Goal: Task Accomplishment & Management: Use online tool/utility

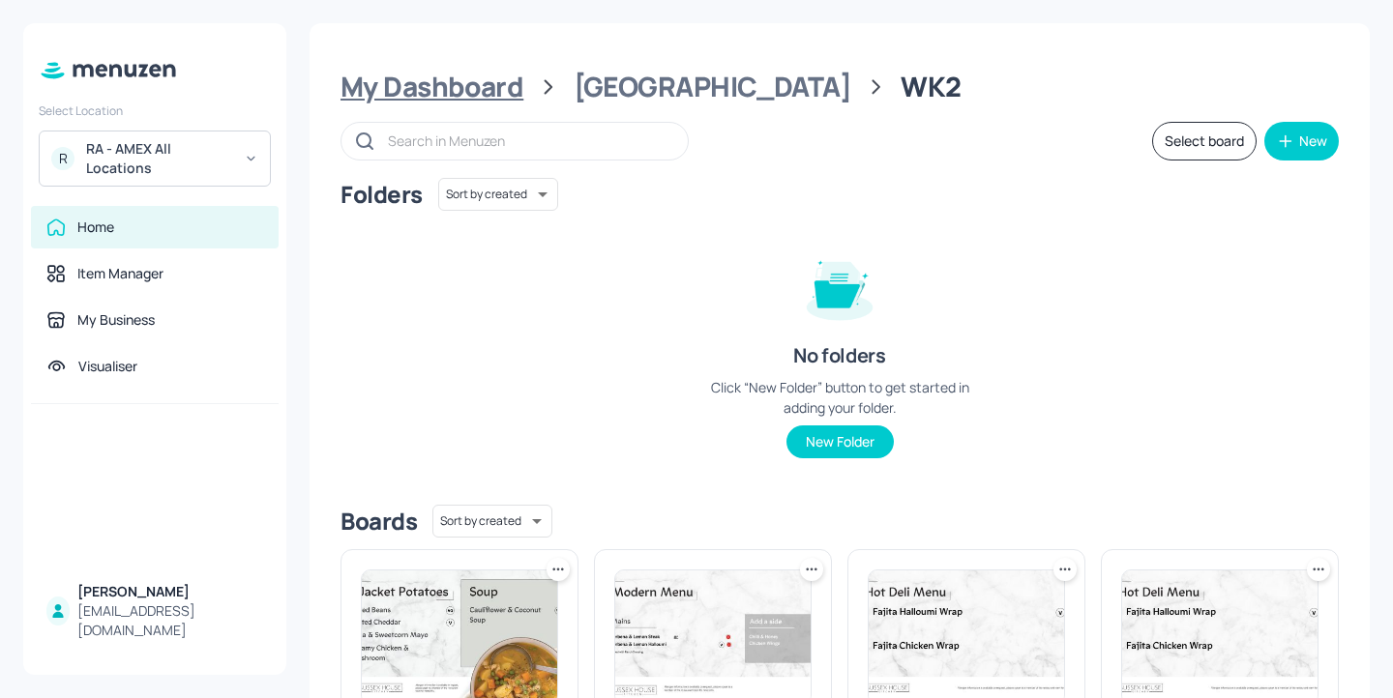
click at [460, 82] on div "My Dashboard" at bounding box center [431, 87] width 183 height 35
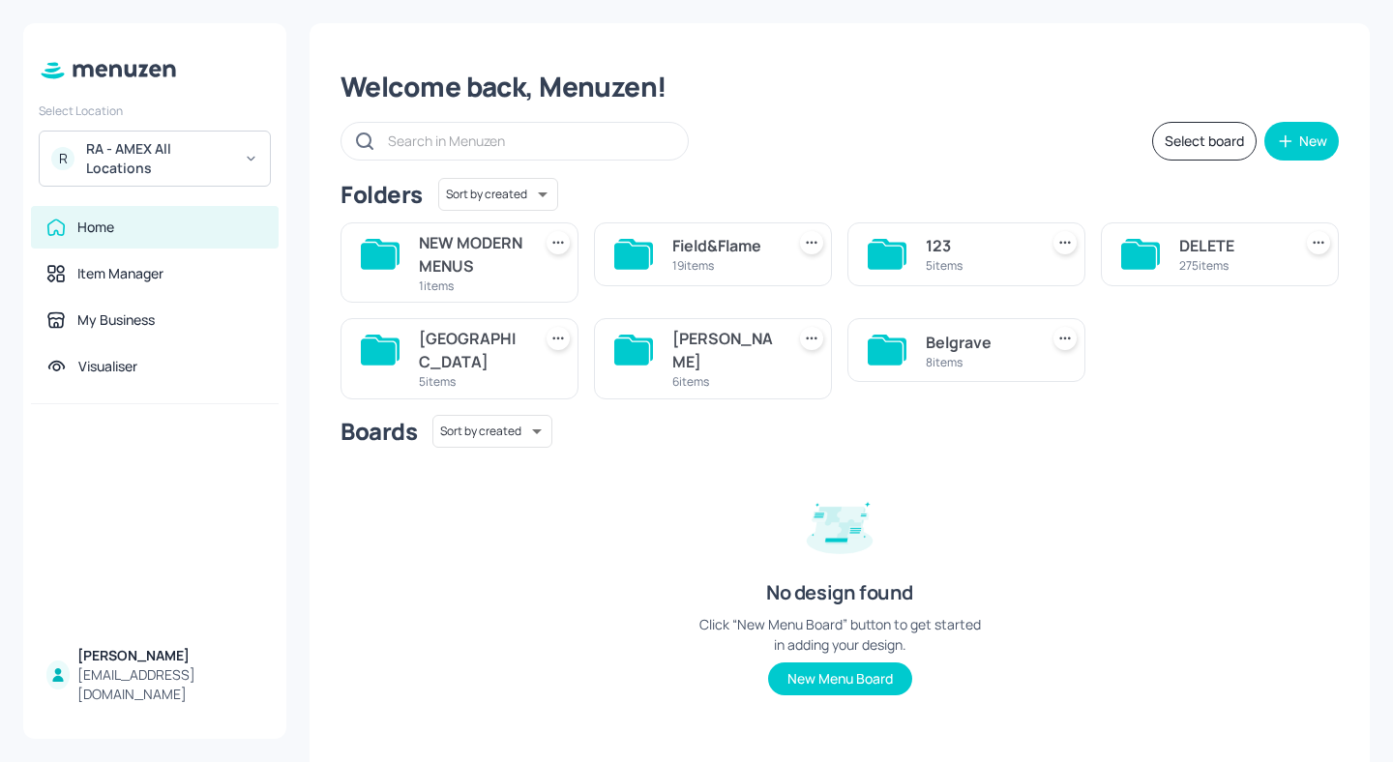
click at [978, 348] on div "Belgrave 8 items" at bounding box center [966, 350] width 238 height 64
click at [977, 354] on div "Belgrave" at bounding box center [978, 342] width 104 height 23
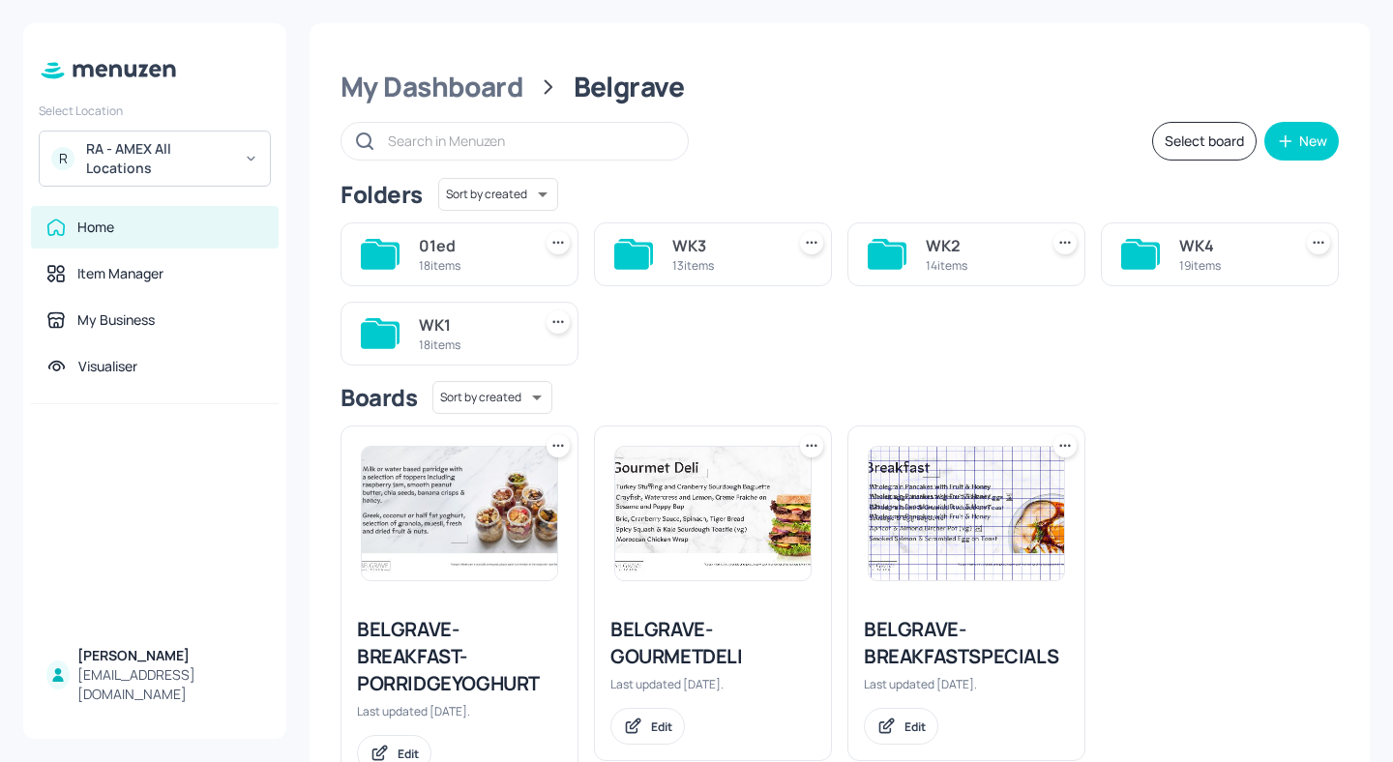
click at [946, 257] on div "14 items" at bounding box center [978, 265] width 104 height 16
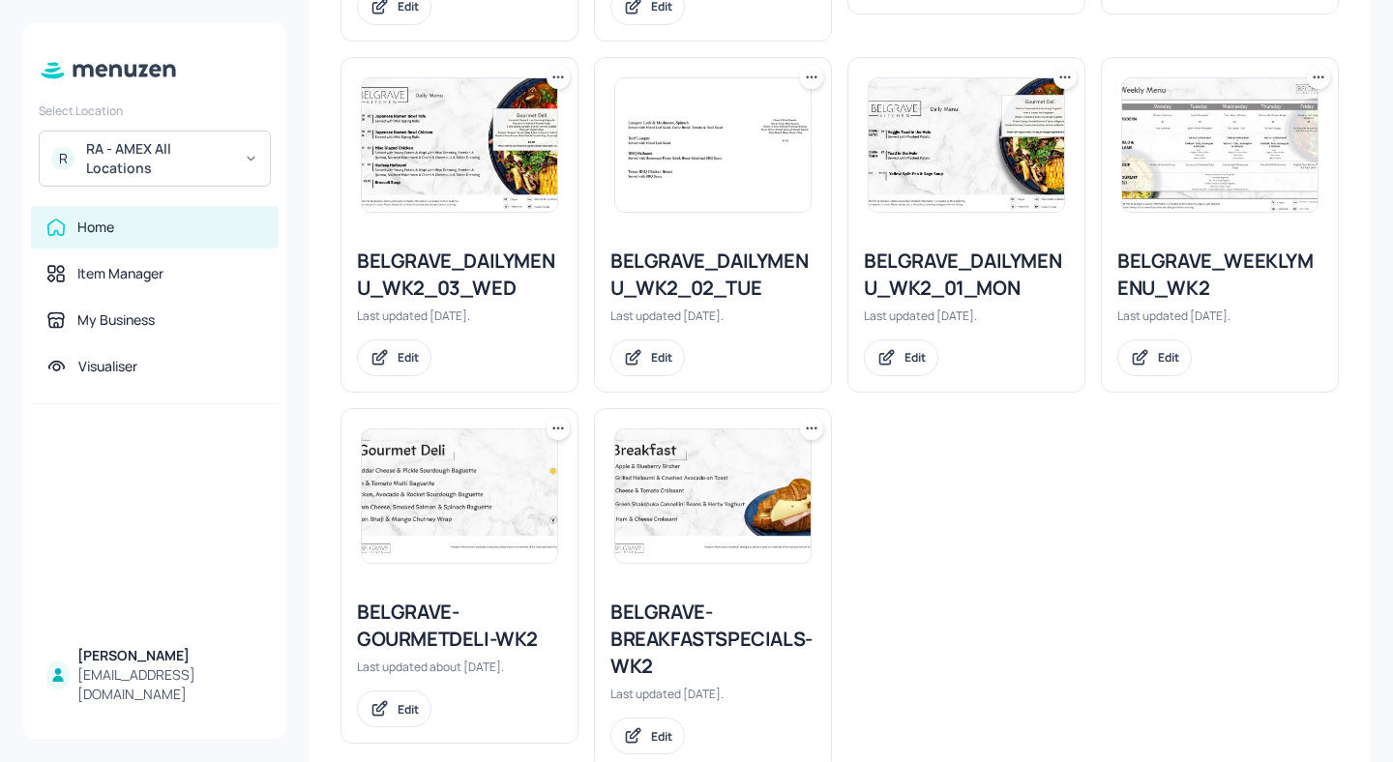
scroll to position [1305, 0]
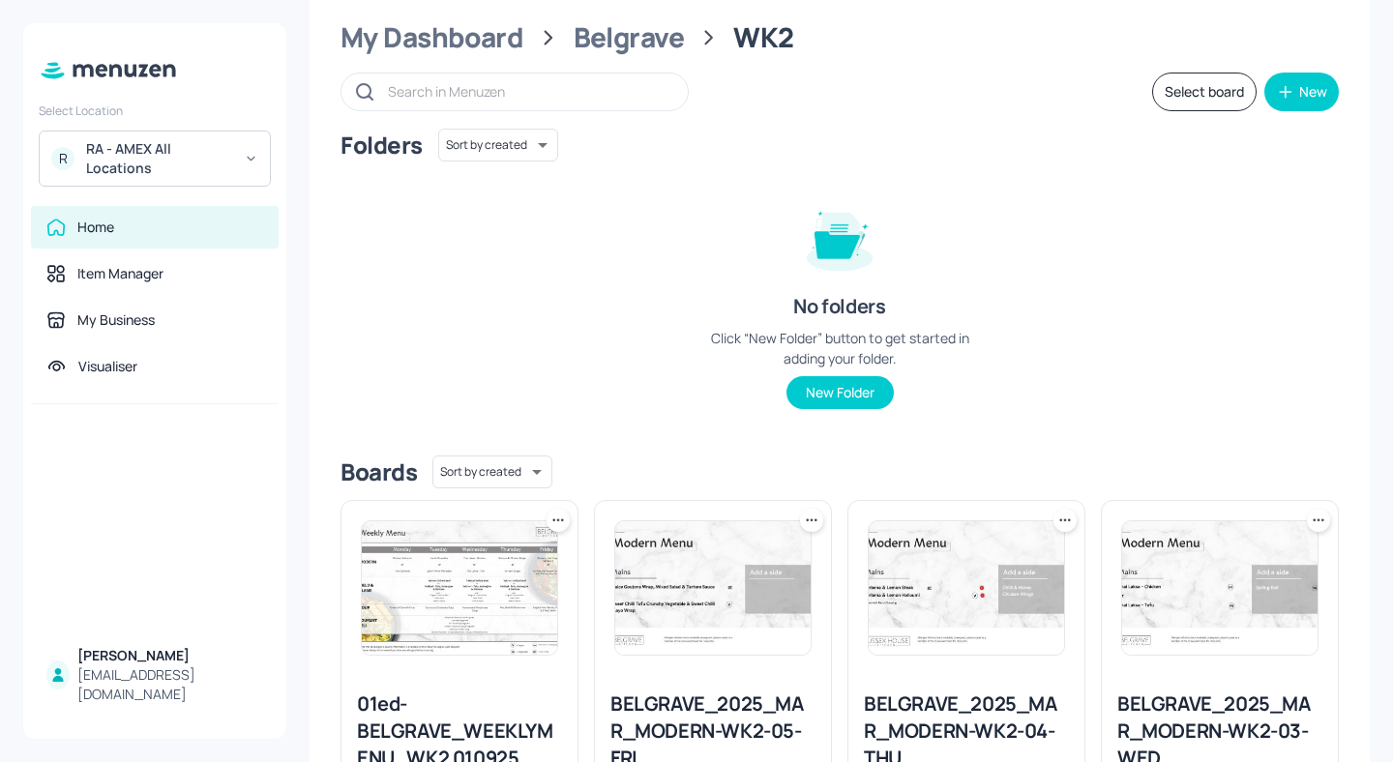
scroll to position [0, 0]
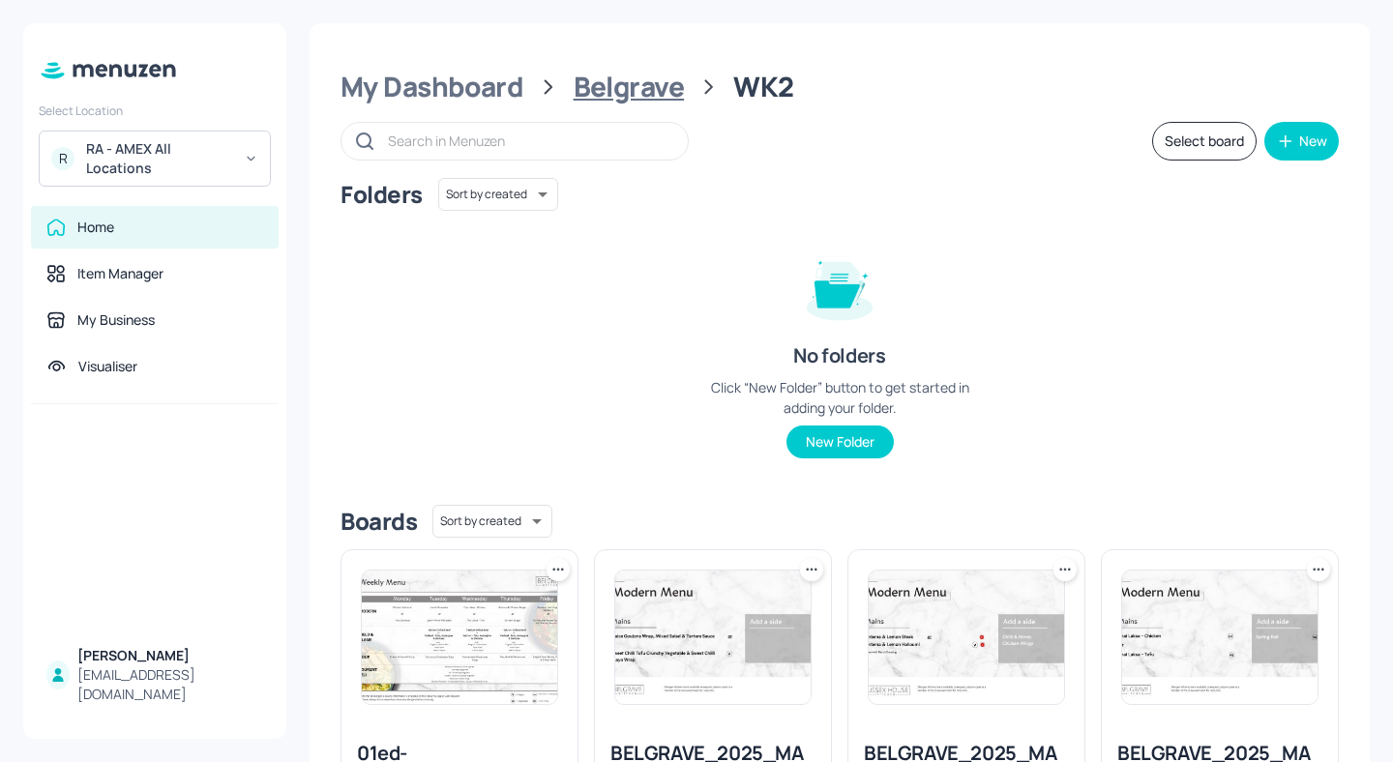
click at [653, 96] on div "Belgrave" at bounding box center [629, 87] width 111 height 35
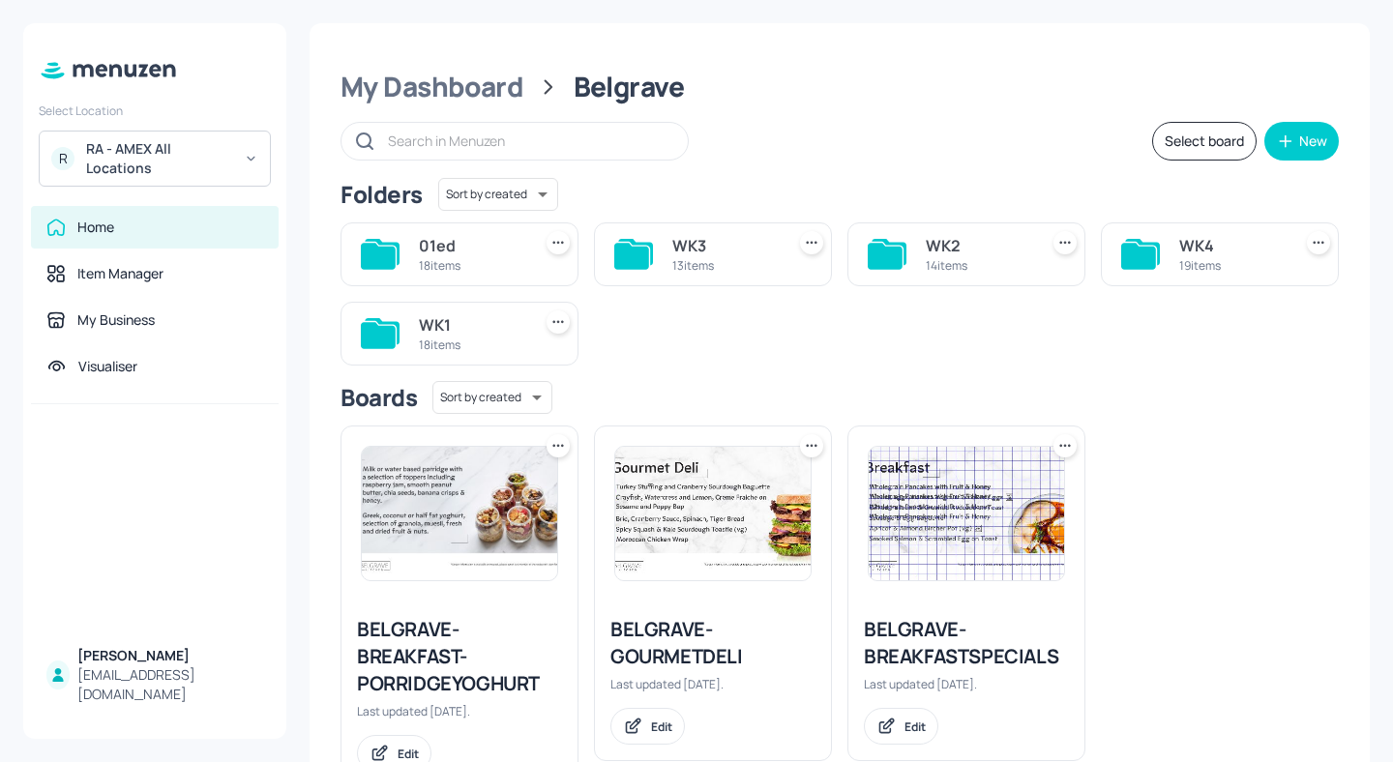
click at [985, 258] on div "14 items" at bounding box center [978, 265] width 104 height 16
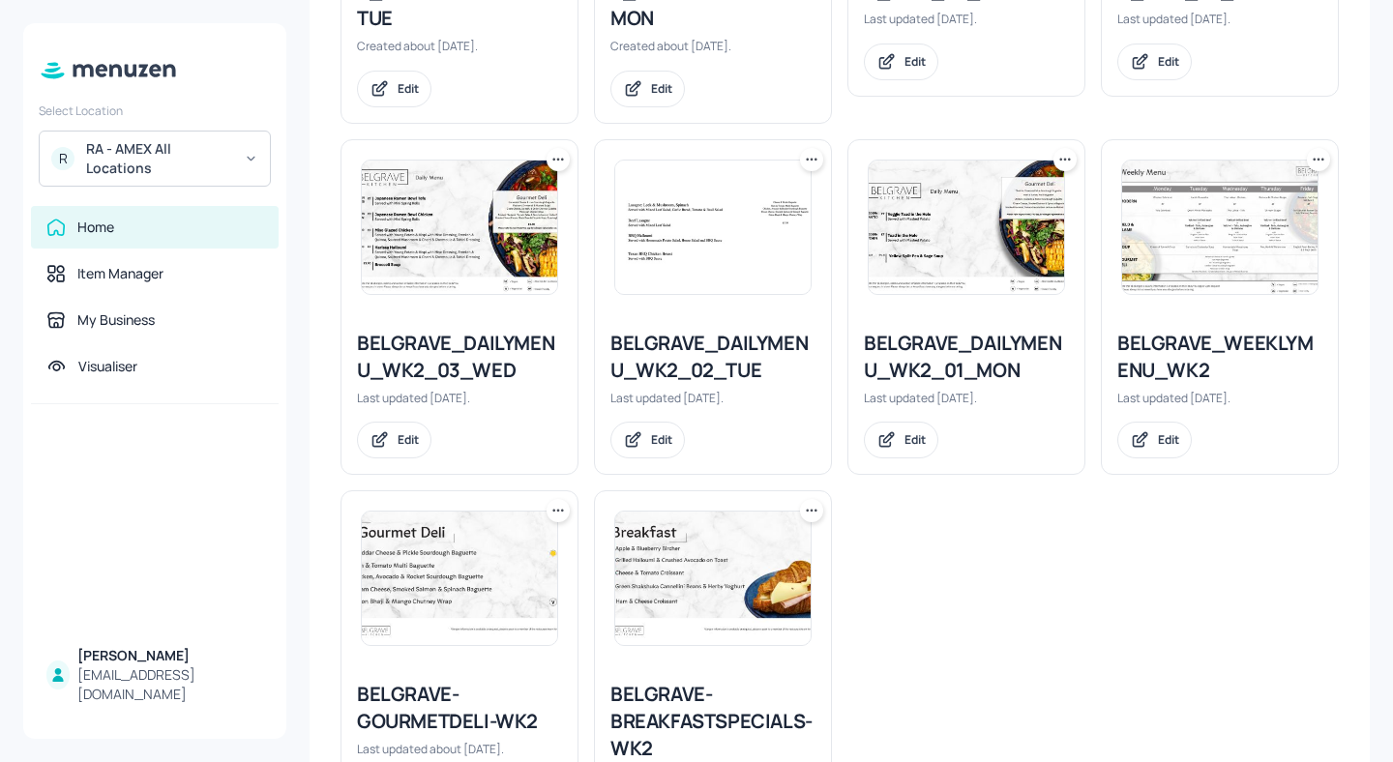
scroll to position [1305, 0]
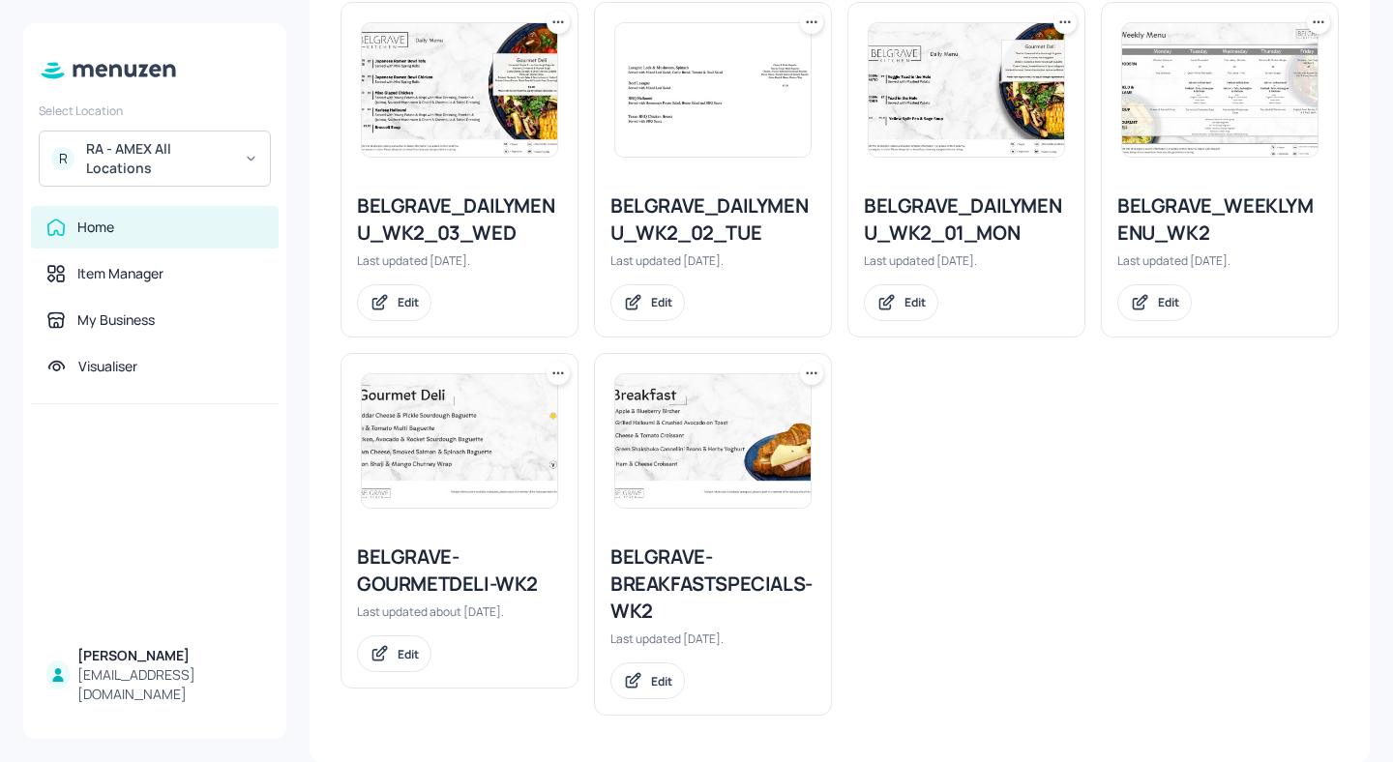
click at [731, 599] on div "BELGRAVE-BREAKFASTSPECIALS-WK2" at bounding box center [712, 584] width 205 height 81
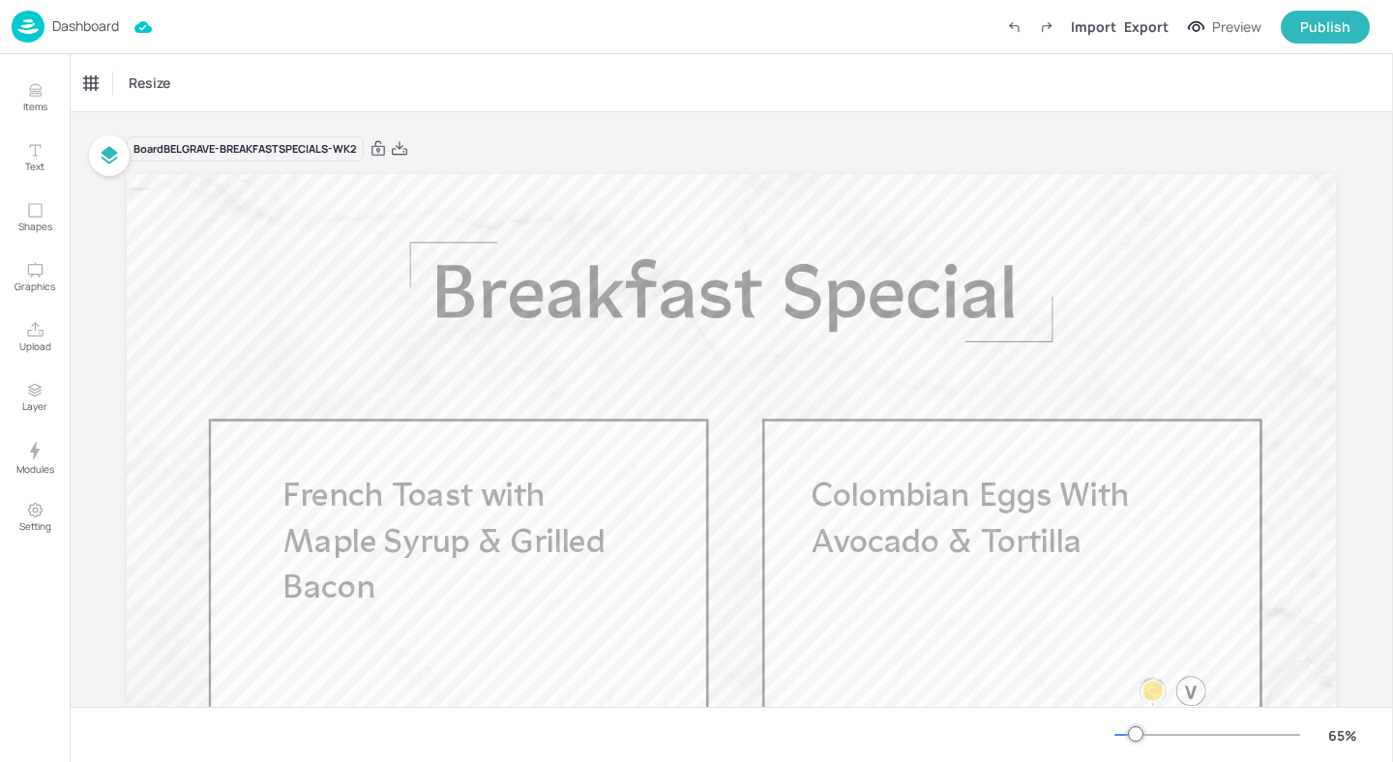
click at [97, 32] on p "Dashboard" at bounding box center [85, 26] width 67 height 14
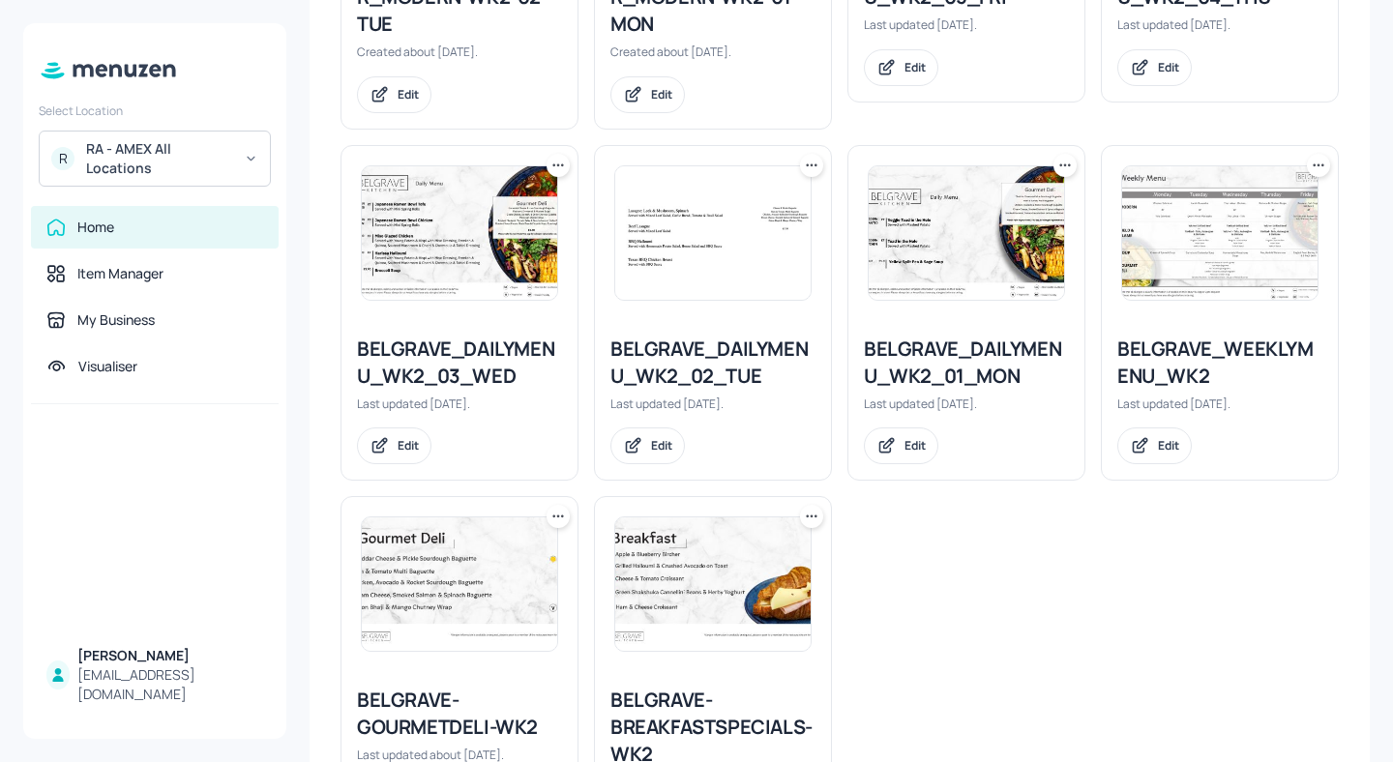
scroll to position [1305, 0]
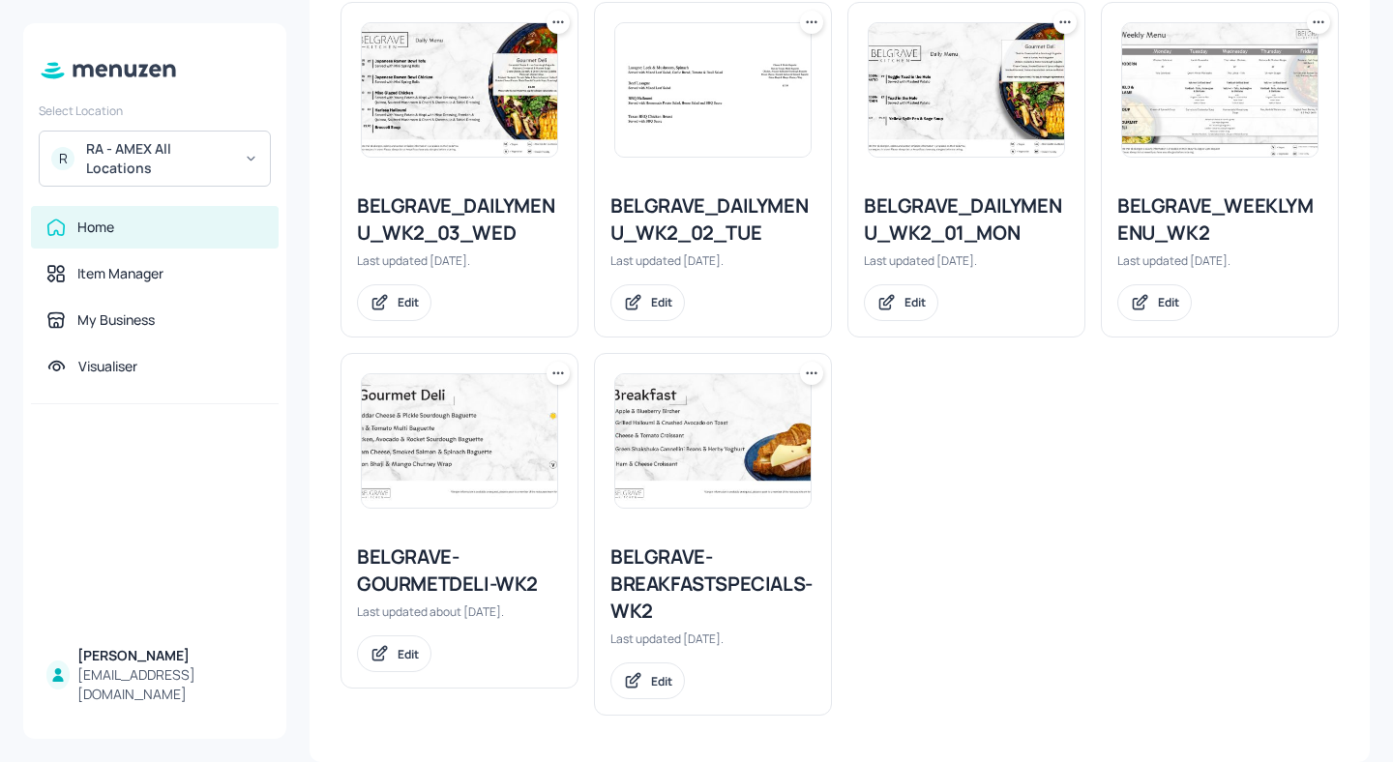
click at [812, 370] on icon at bounding box center [811, 373] width 19 height 19
click at [745, 450] on div "Duplicate" at bounding box center [735, 445] width 155 height 33
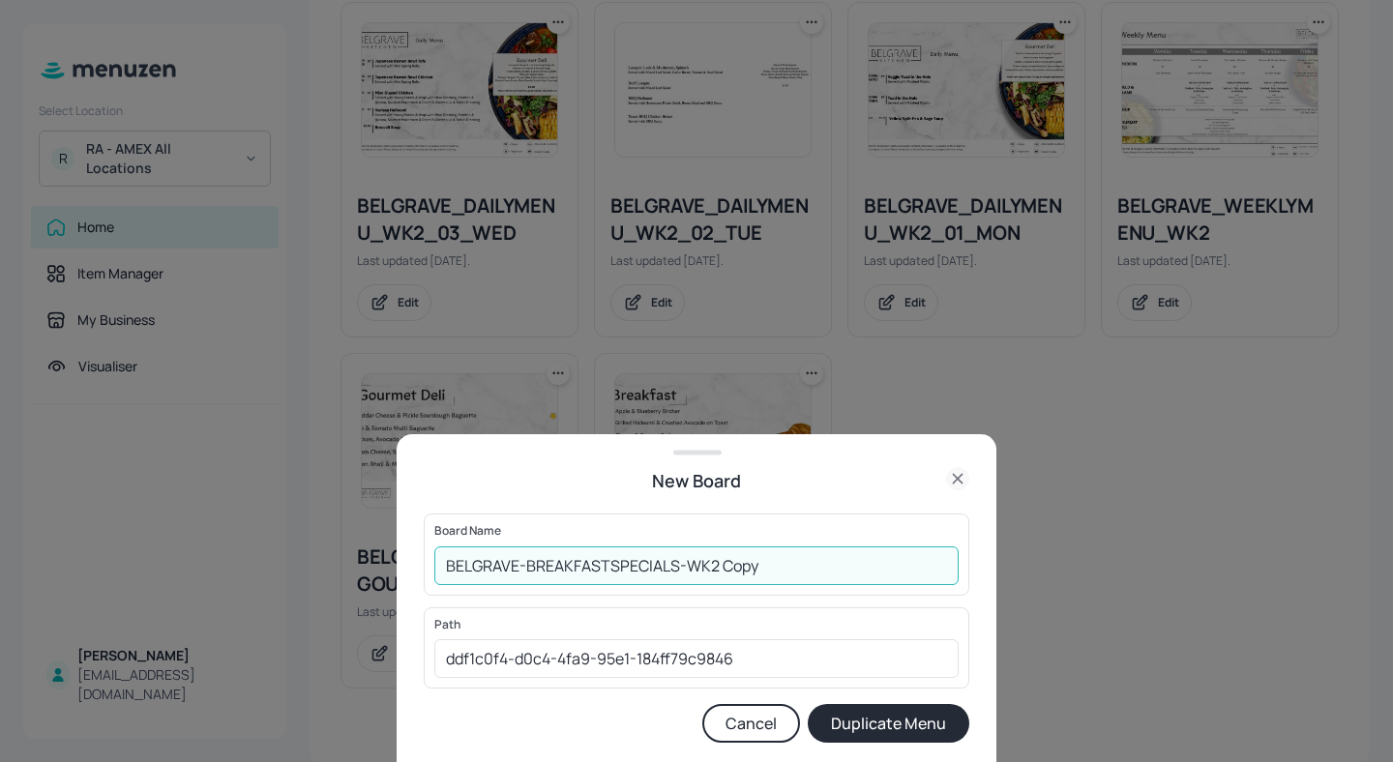
drag, startPoint x: 788, startPoint y: 564, endPoint x: 712, endPoint y: 563, distance: 76.4
click at [712, 563] on input "BELGRAVE-BREAKFASTSPECIALS-WK2 Copy" at bounding box center [696, 566] width 524 height 39
click at [443, 572] on input "BELGRAVE-BREAKFASTSPECIALS-WK2" at bounding box center [696, 566] width 524 height 39
click at [794, 569] on input "01ed-BELGRAVE-BREAKFASTSPECIALS-WK2" at bounding box center [696, 566] width 524 height 39
type input "01ed-BELGRAVE-BREAKFASTSPECIALS-WK2-20250905"
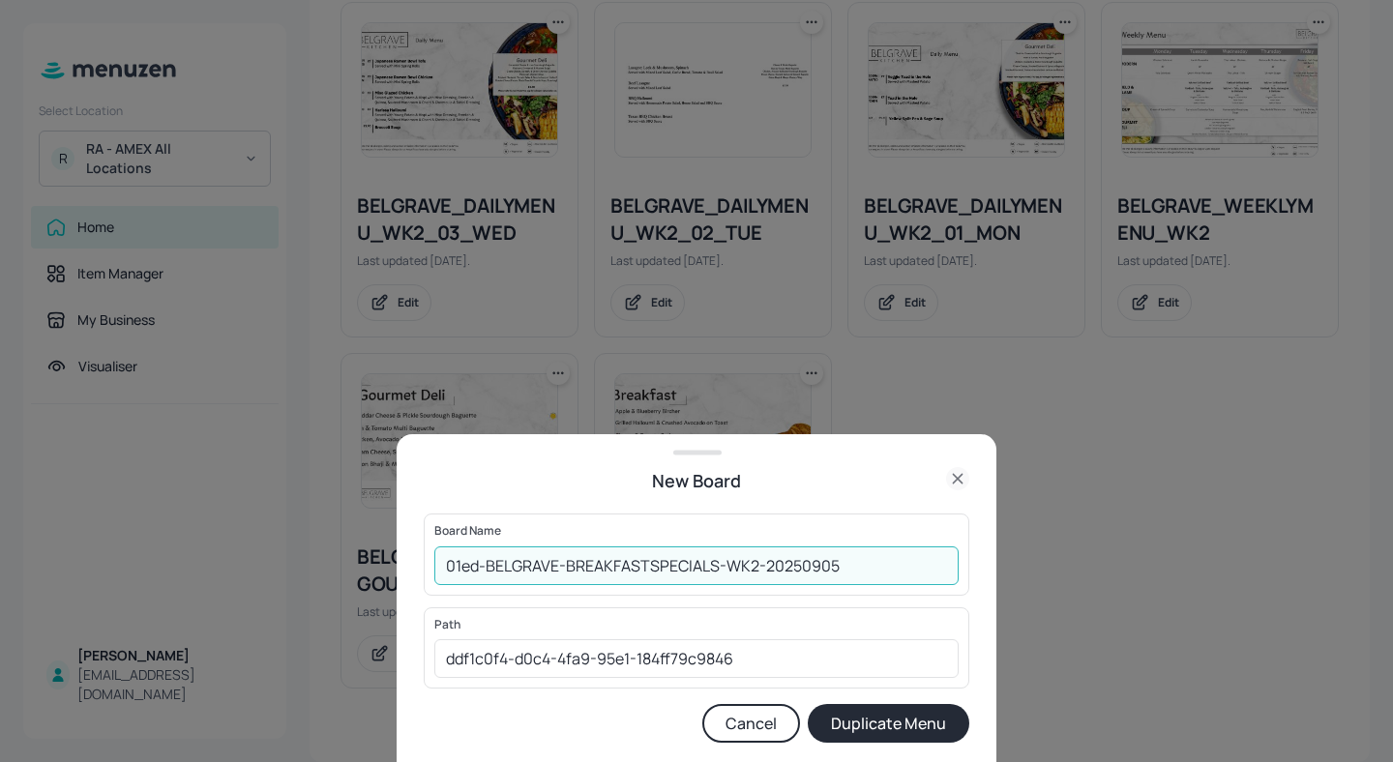
click at [923, 697] on button "Duplicate Menu" at bounding box center [889, 723] width 162 height 39
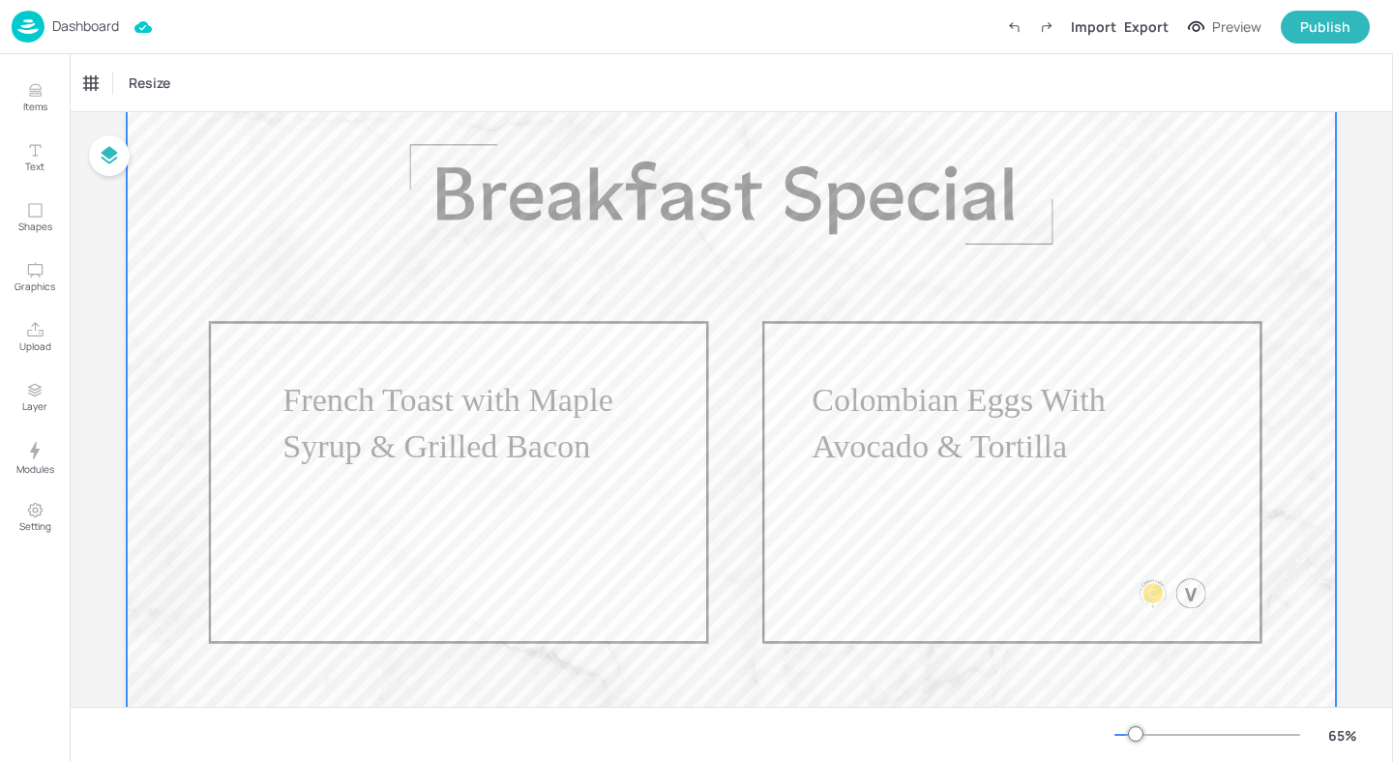
scroll to position [195, 0]
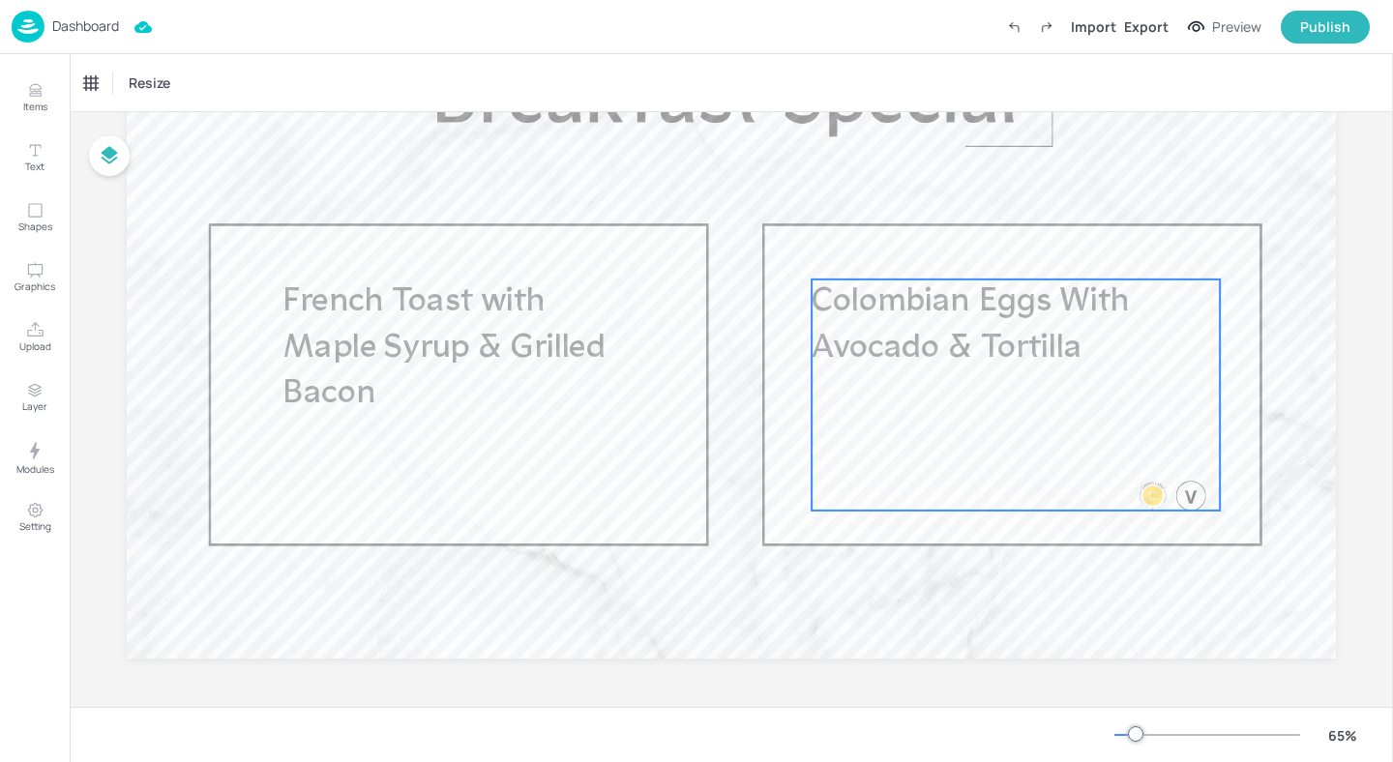
click at [961, 356] on span "Colombian Eggs With Avocado & Tortilla" at bounding box center [970, 325] width 317 height 80
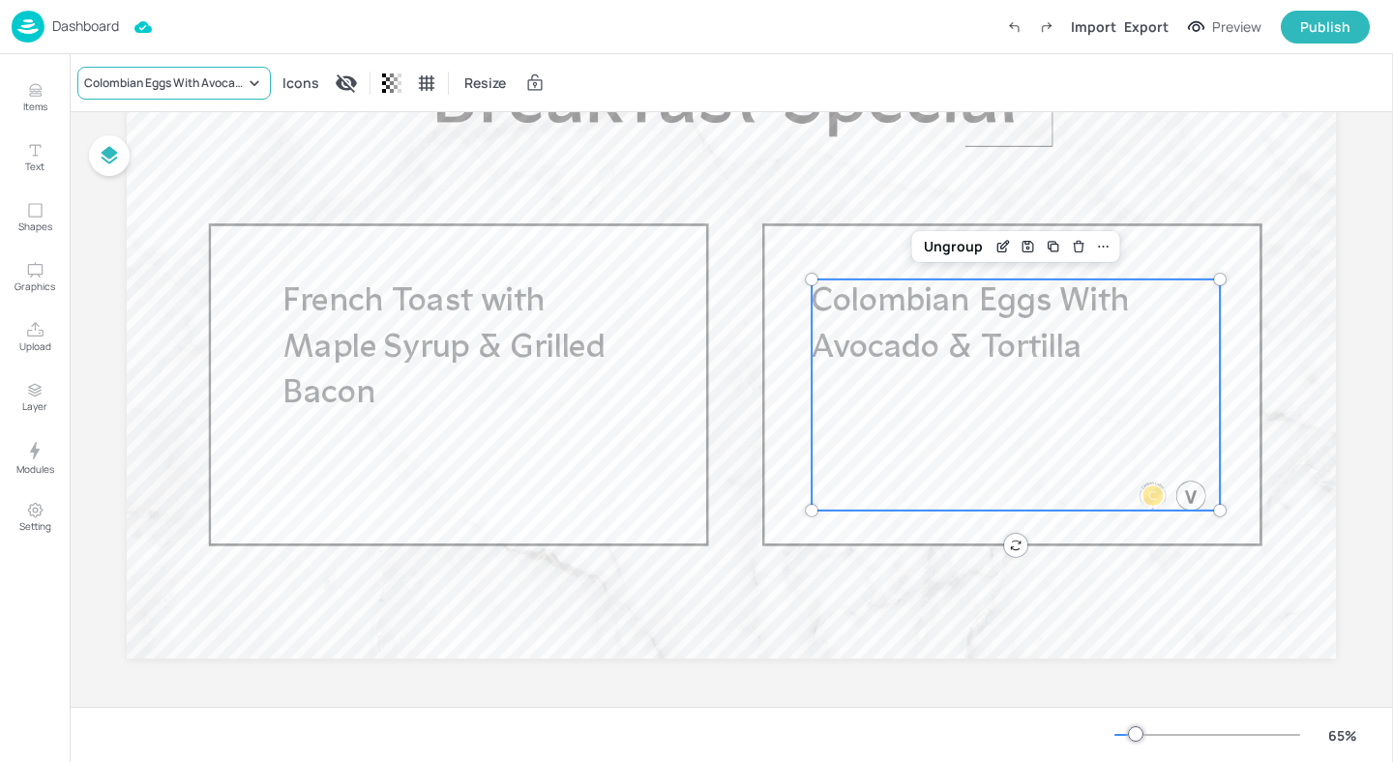
click at [205, 87] on div "Colombian Eggs With Avocado & Tortilla" at bounding box center [164, 82] width 161 height 17
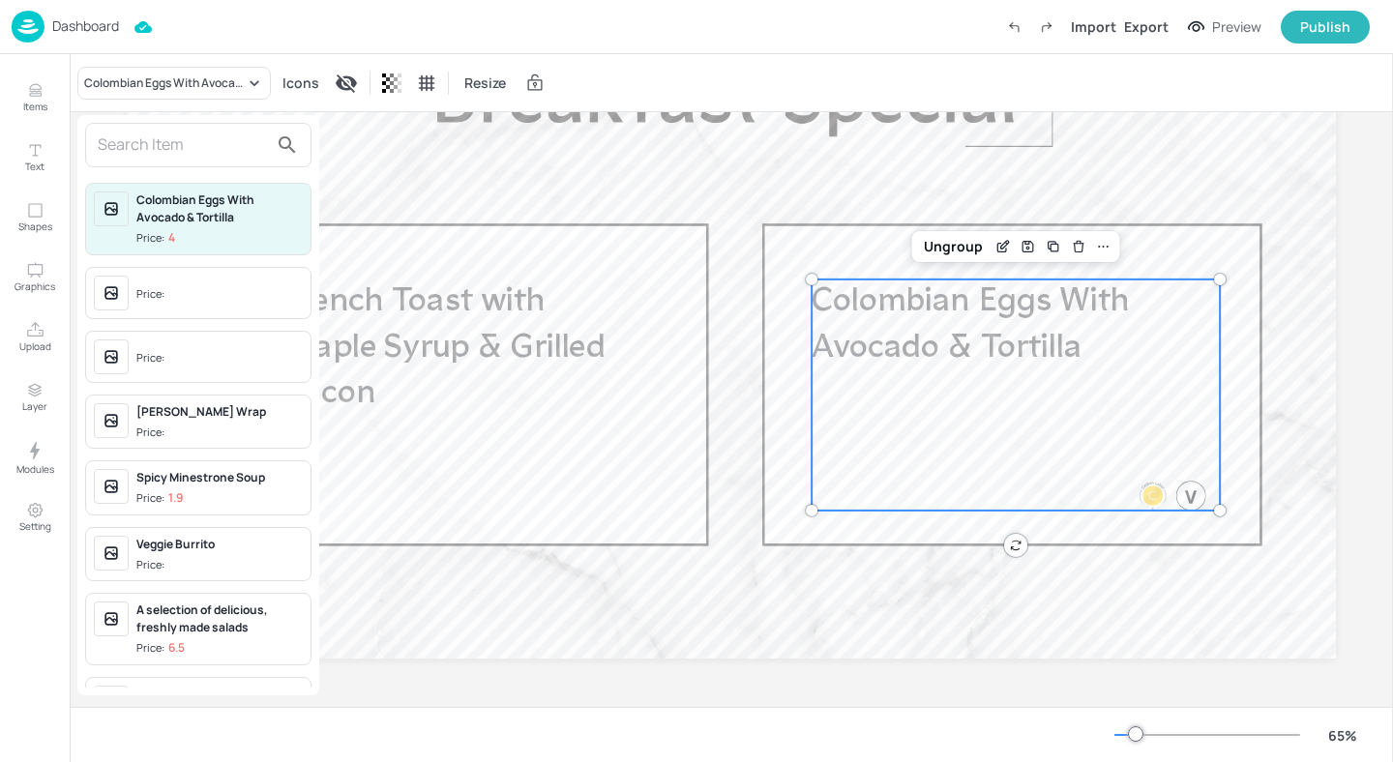
click at [174, 294] on span "Price:" at bounding box center [219, 295] width 166 height 31
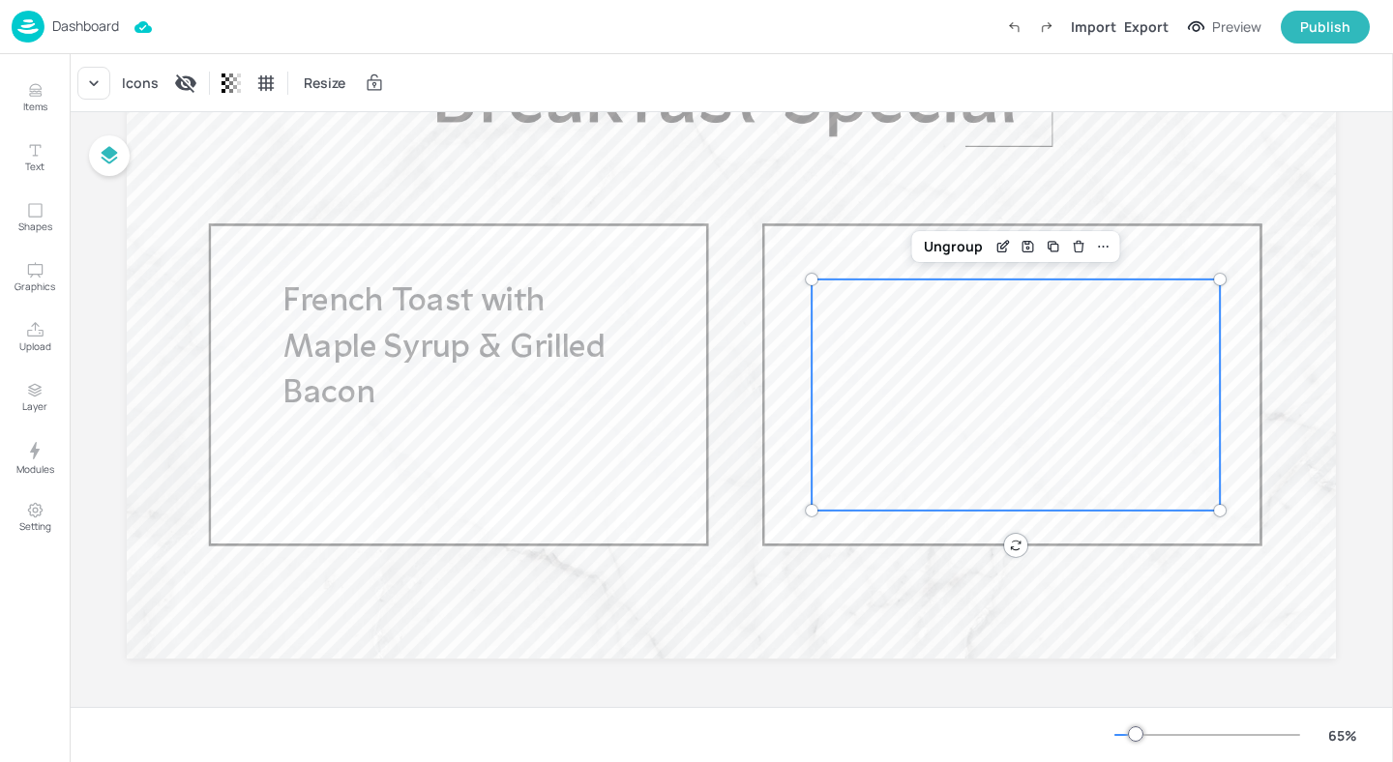
scroll to position [0, 0]
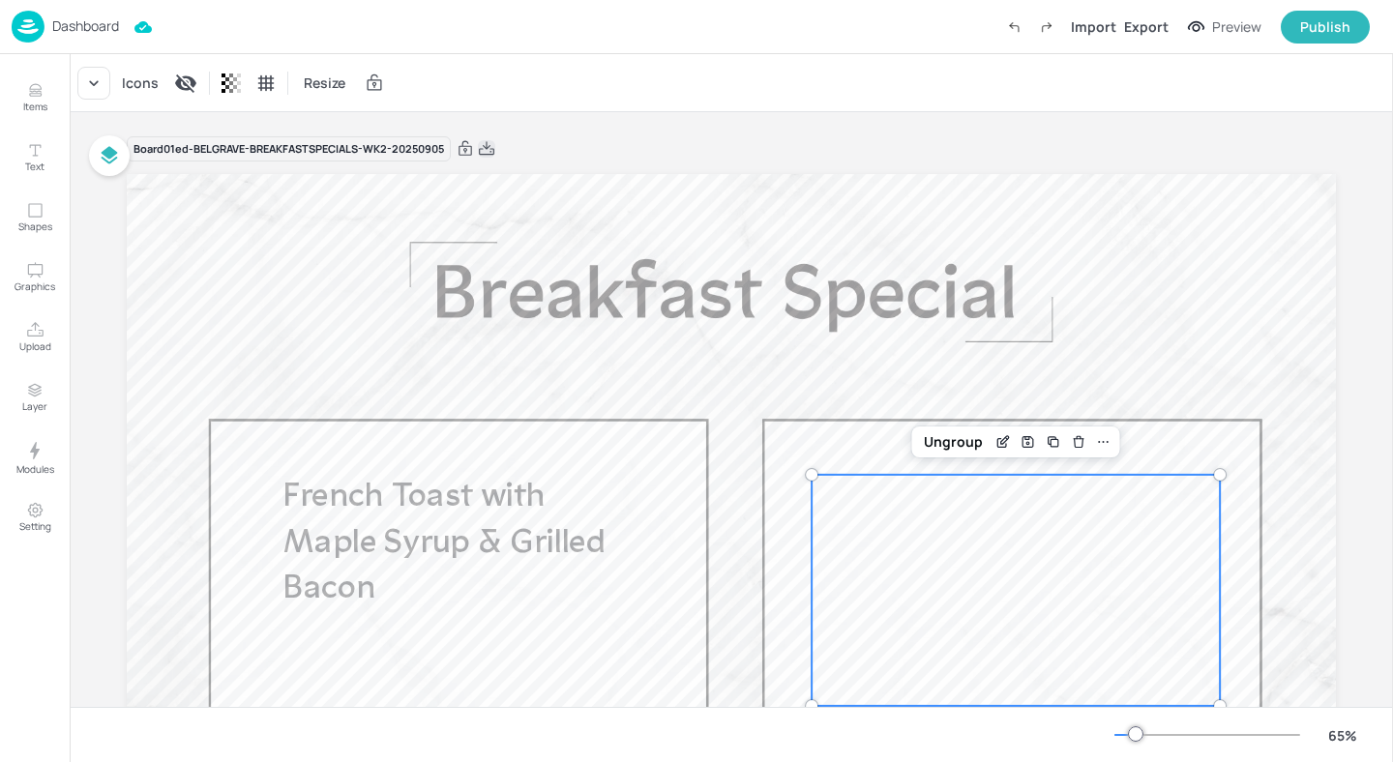
click at [489, 149] on icon at bounding box center [486, 148] width 17 height 19
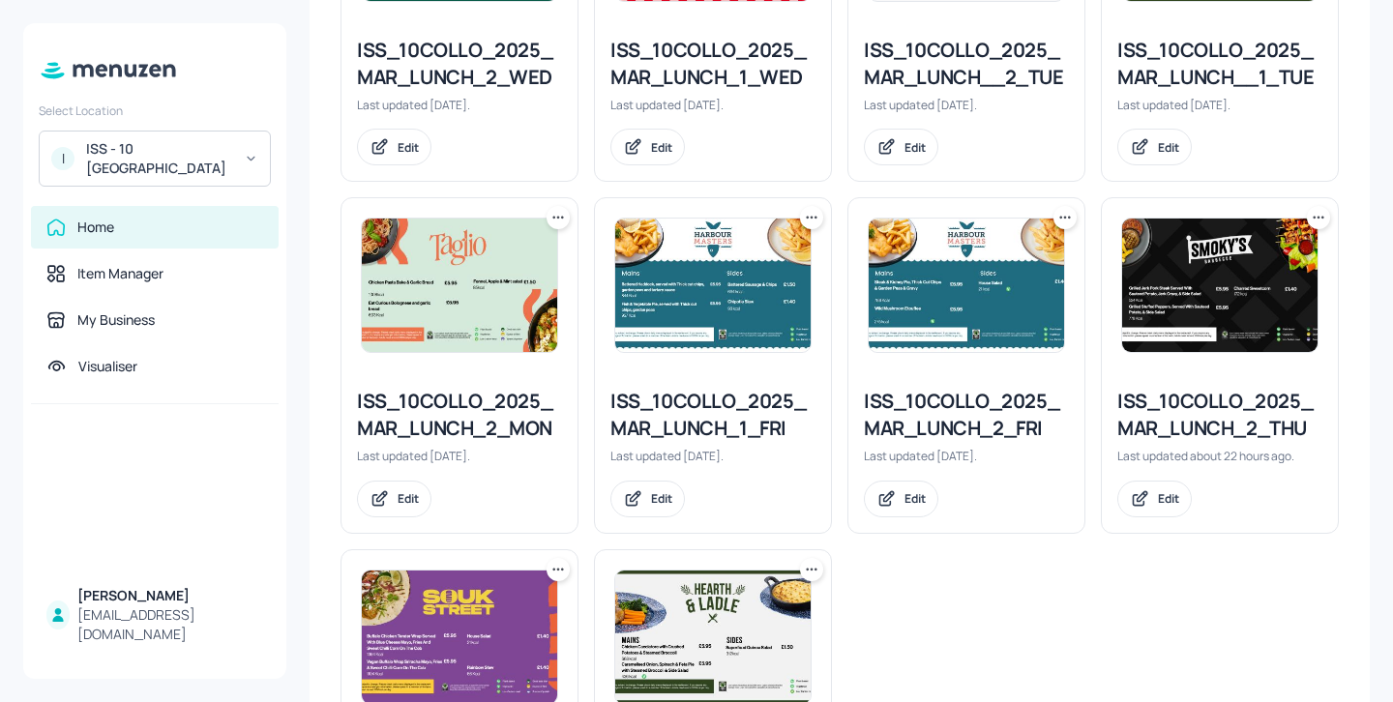
scroll to position [715, 0]
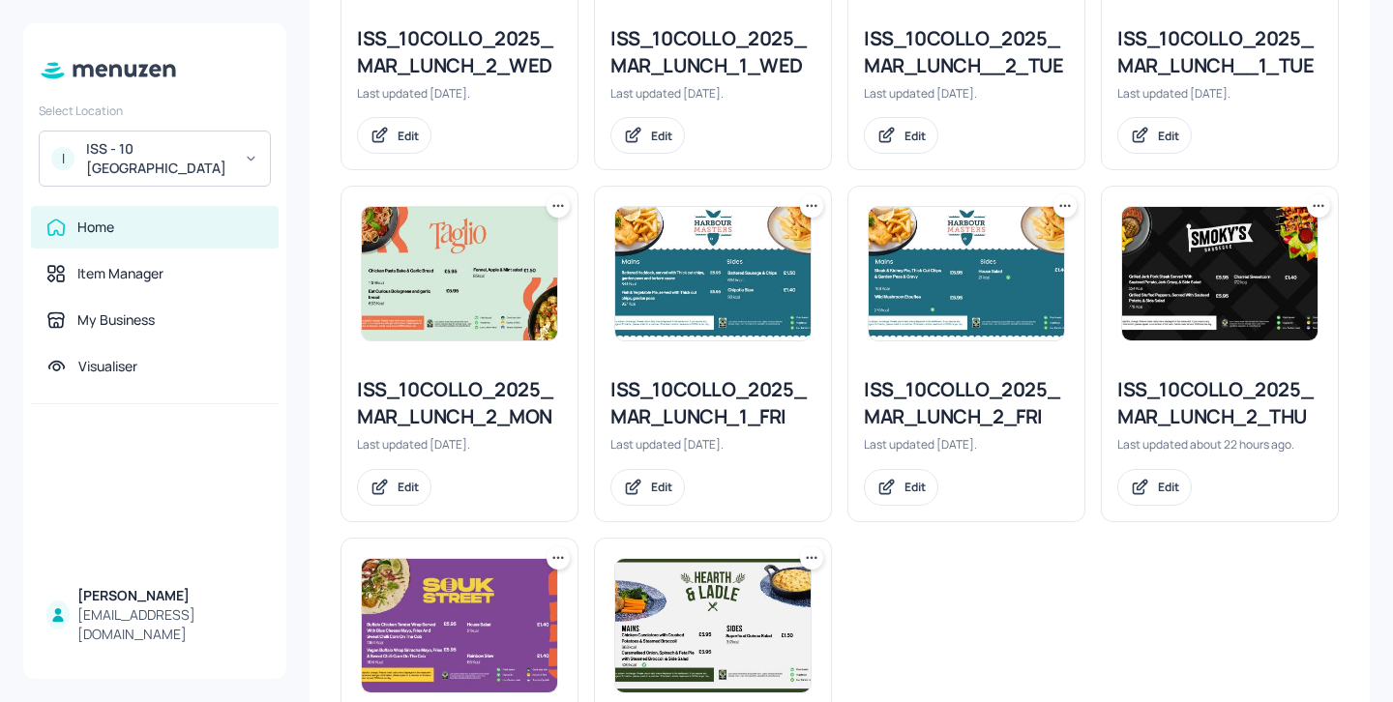
click at [735, 394] on div "ISS_10COLLO_2025_MAR_LUNCH_1_FRI" at bounding box center [712, 403] width 205 height 54
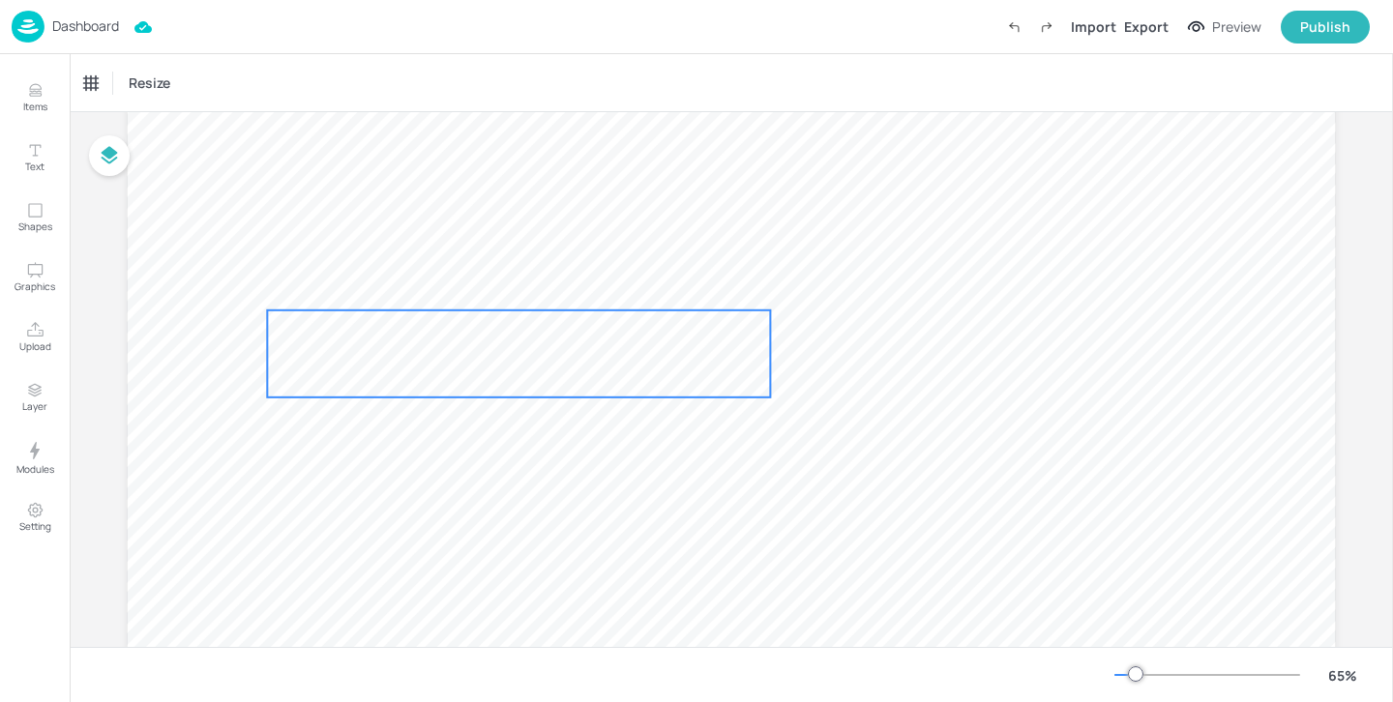
scroll to position [222, 0]
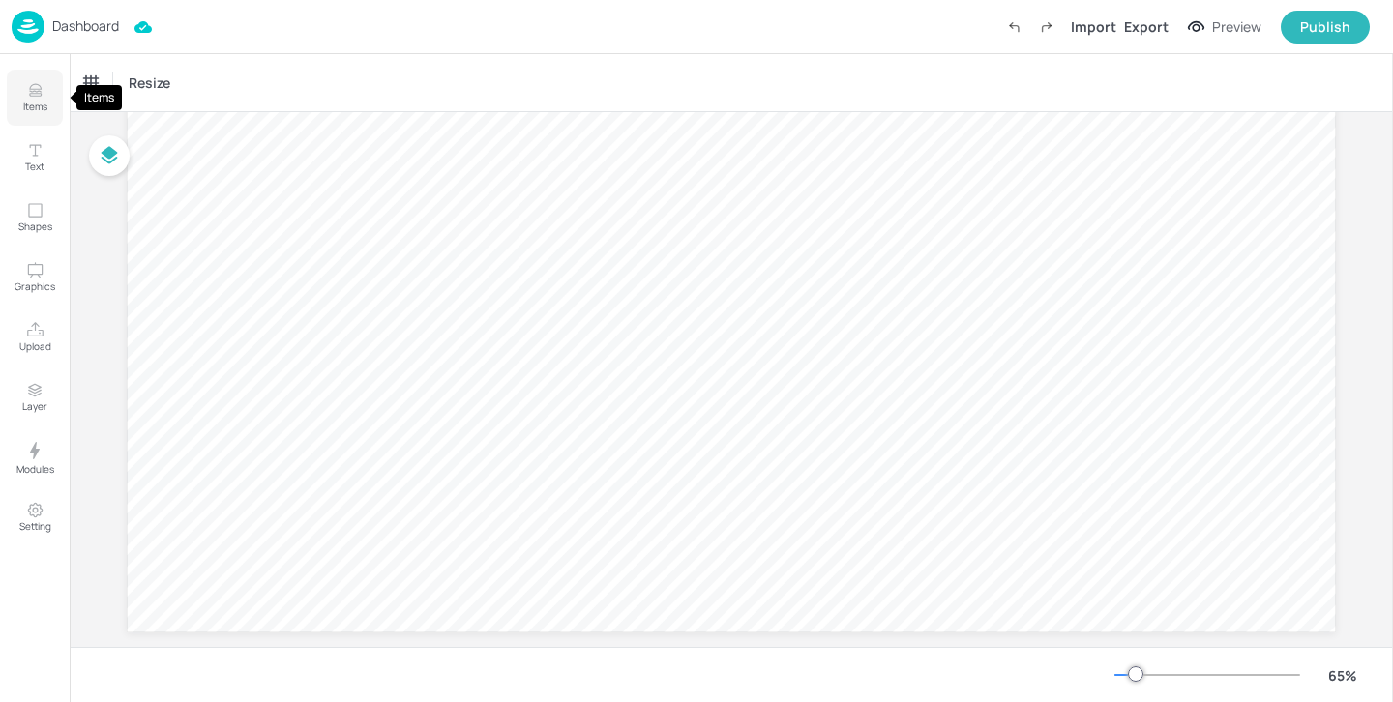
click at [44, 104] on p "Items" at bounding box center [35, 107] width 24 height 14
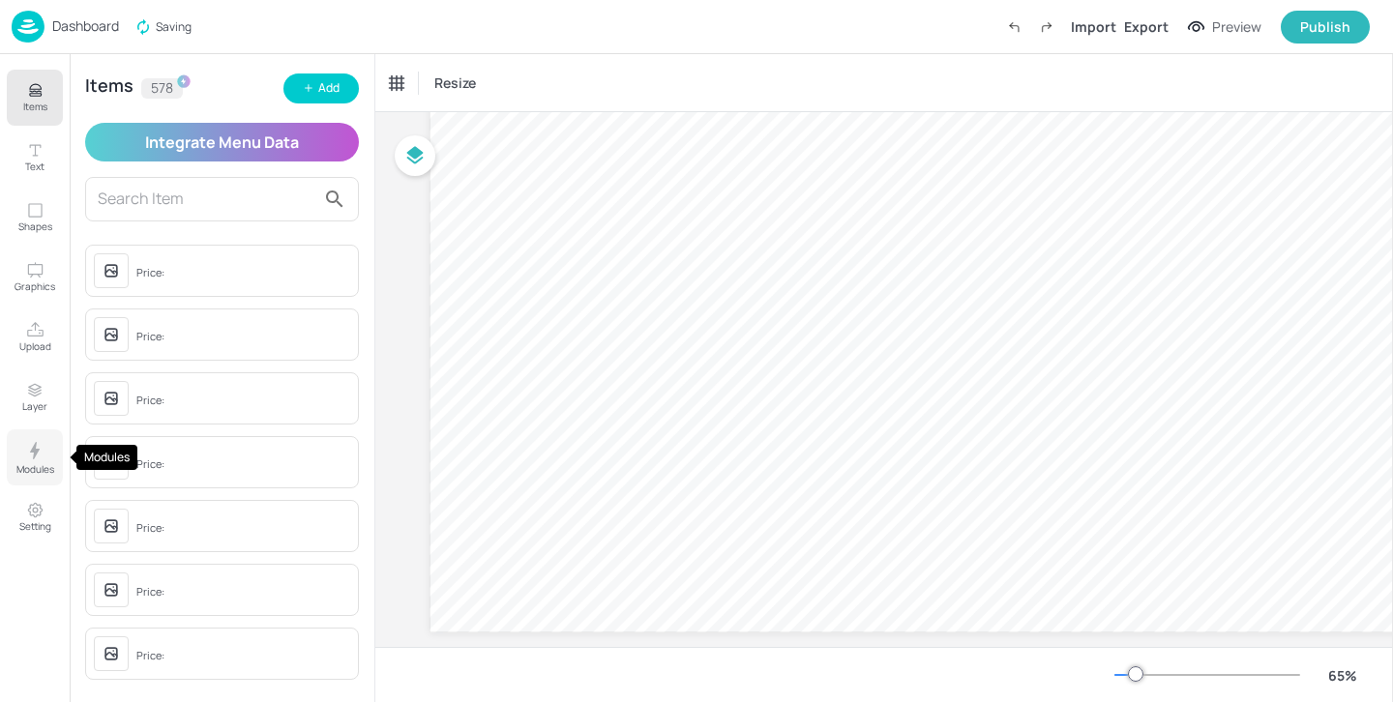
click at [29, 447] on icon "Modules" at bounding box center [34, 450] width 23 height 23
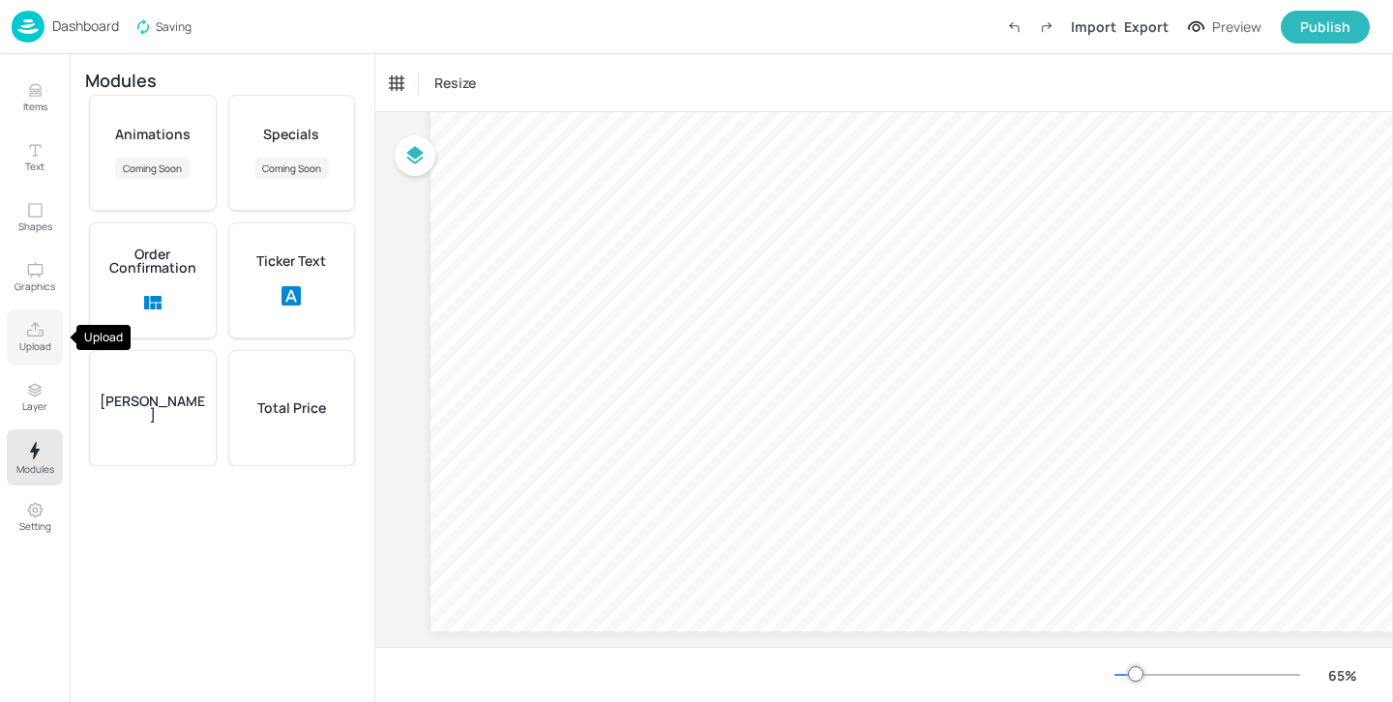
click at [49, 336] on button "Upload" at bounding box center [35, 338] width 56 height 56
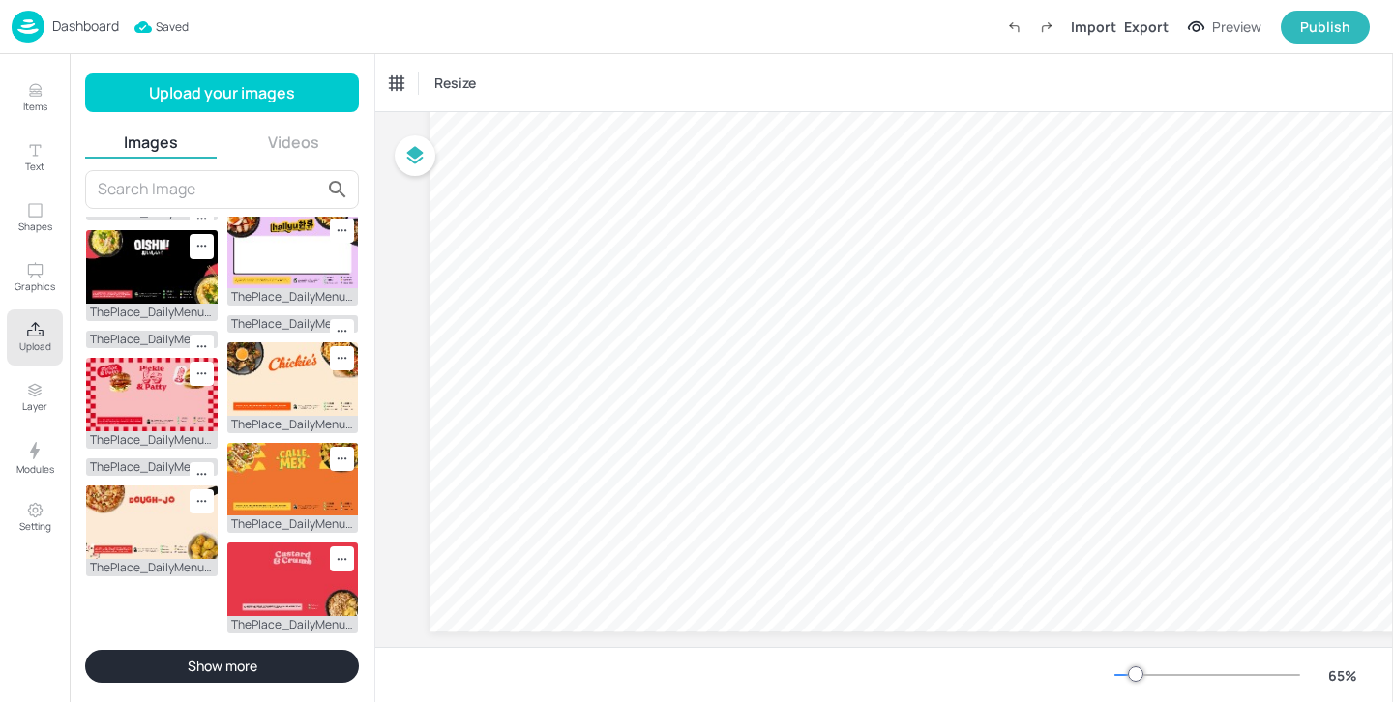
scroll to position [571, 0]
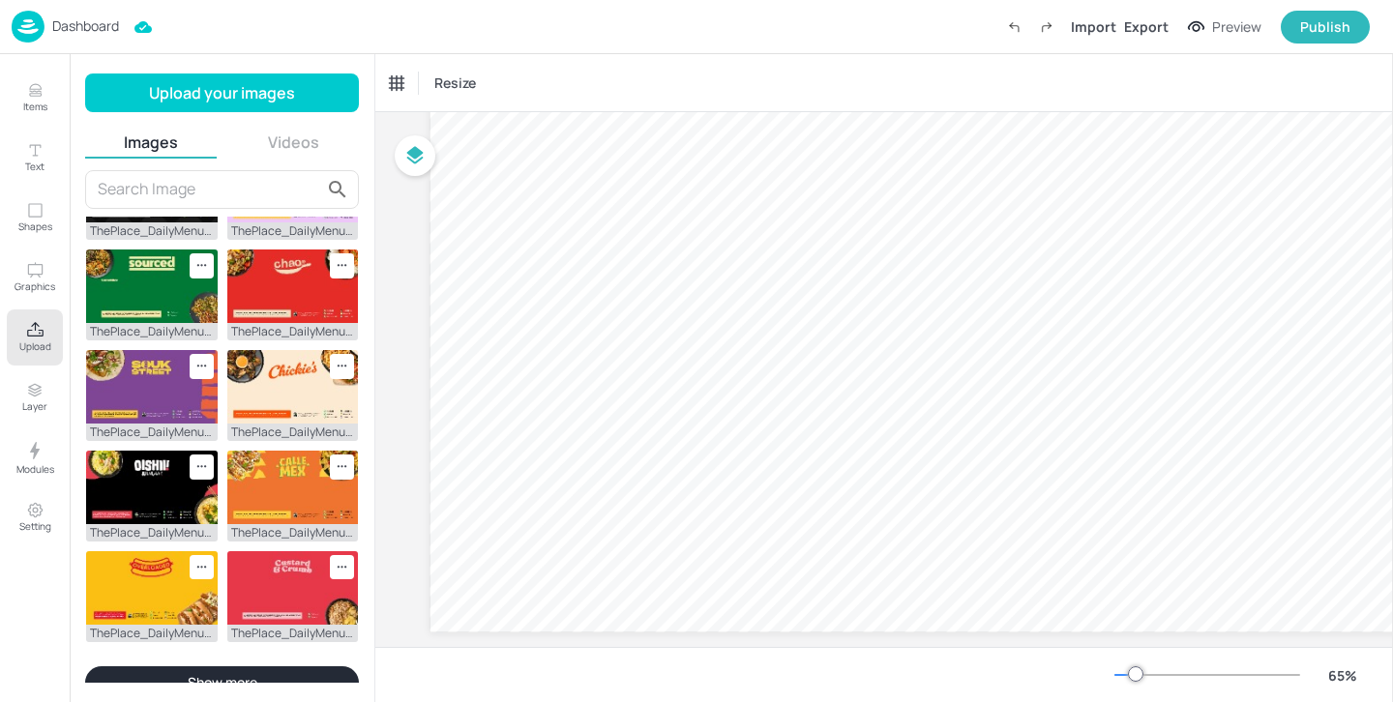
click at [215, 666] on button "Show more" at bounding box center [222, 682] width 274 height 33
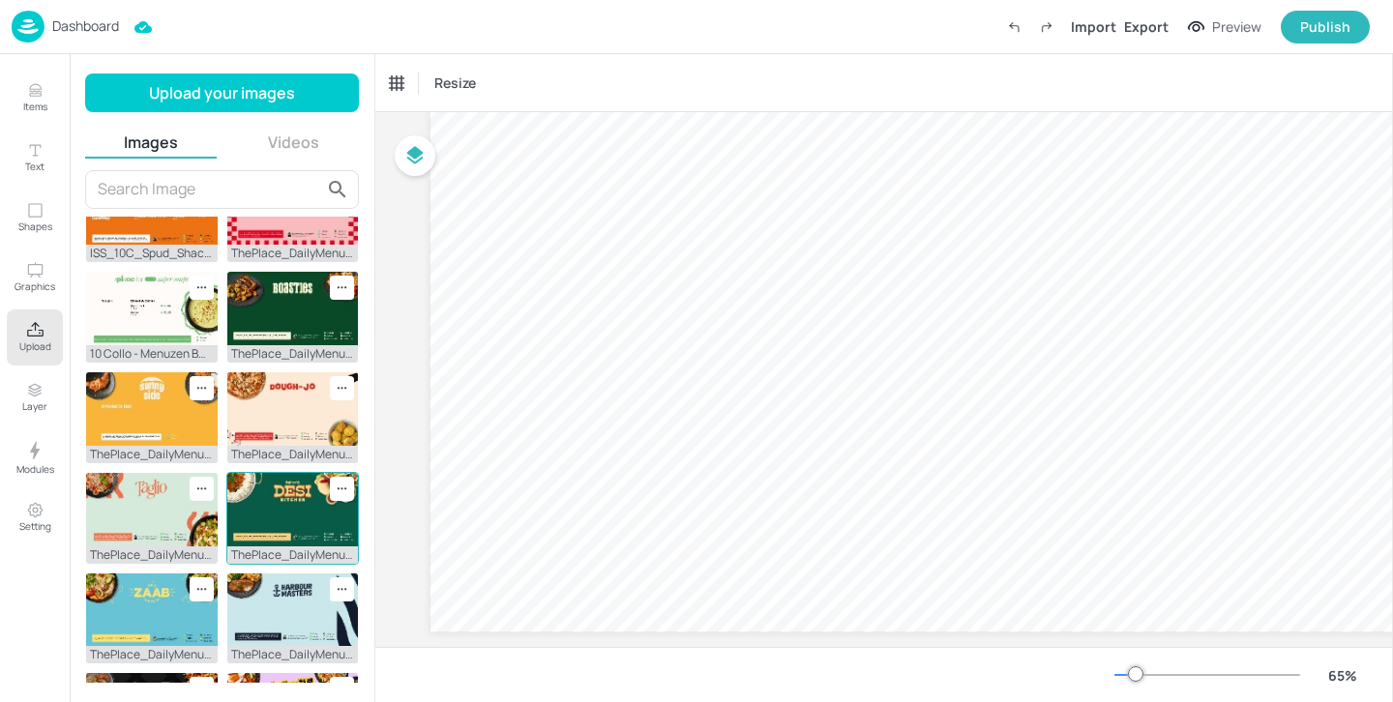
scroll to position [163, 0]
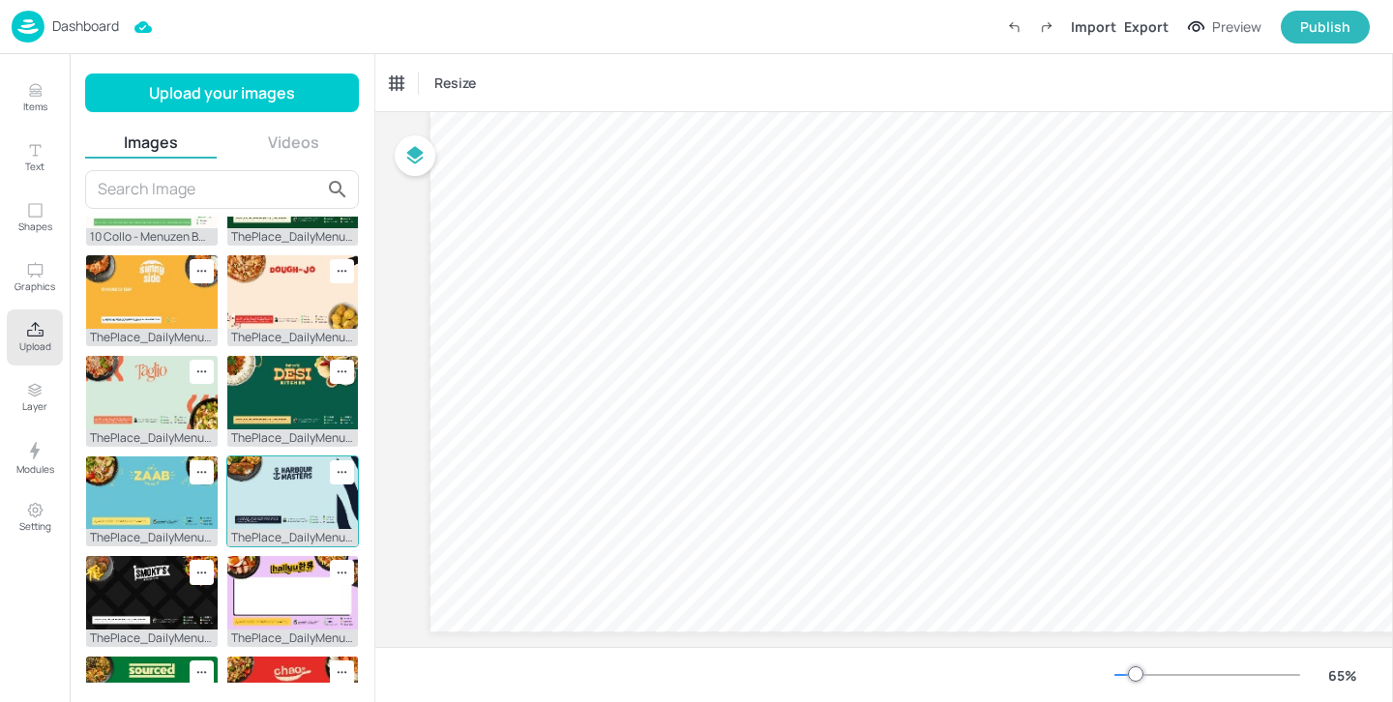
click at [282, 457] on img at bounding box center [293, 494] width 132 height 74
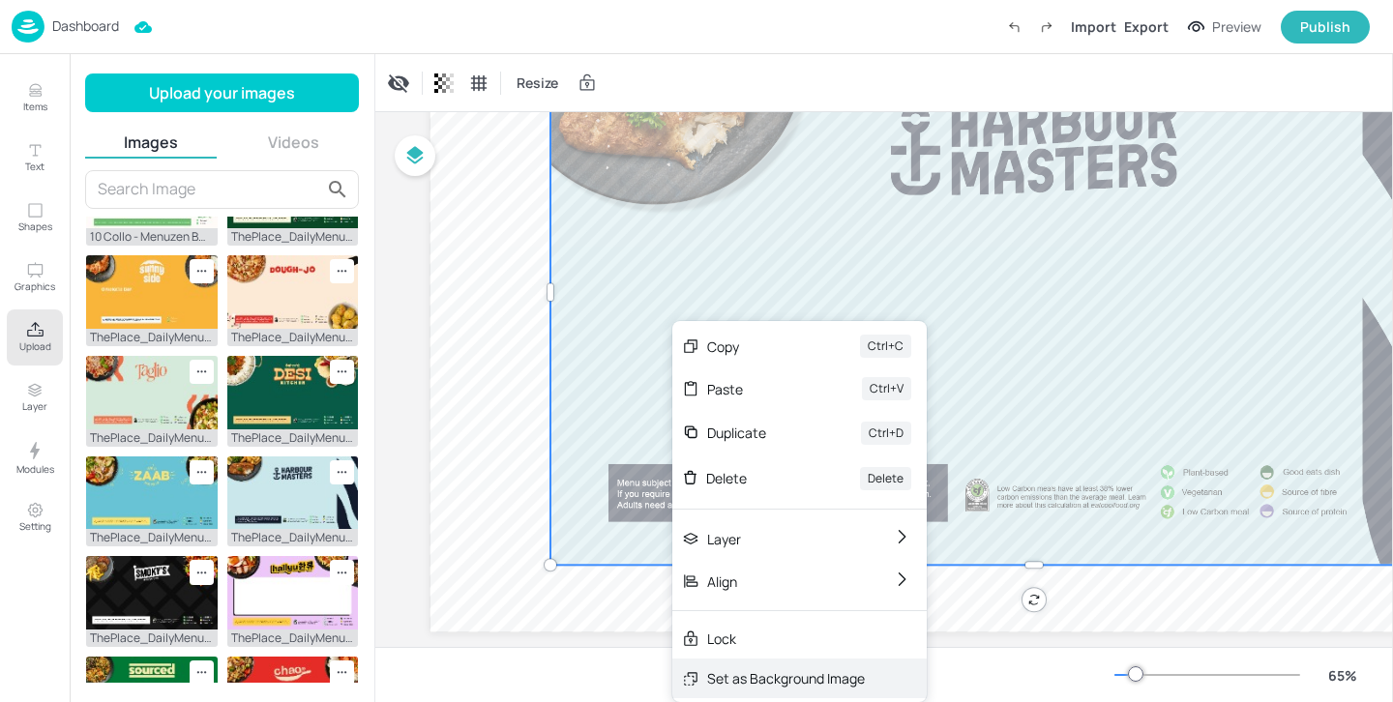
click at [827, 671] on div "Set as Background Image" at bounding box center [786, 678] width 158 height 20
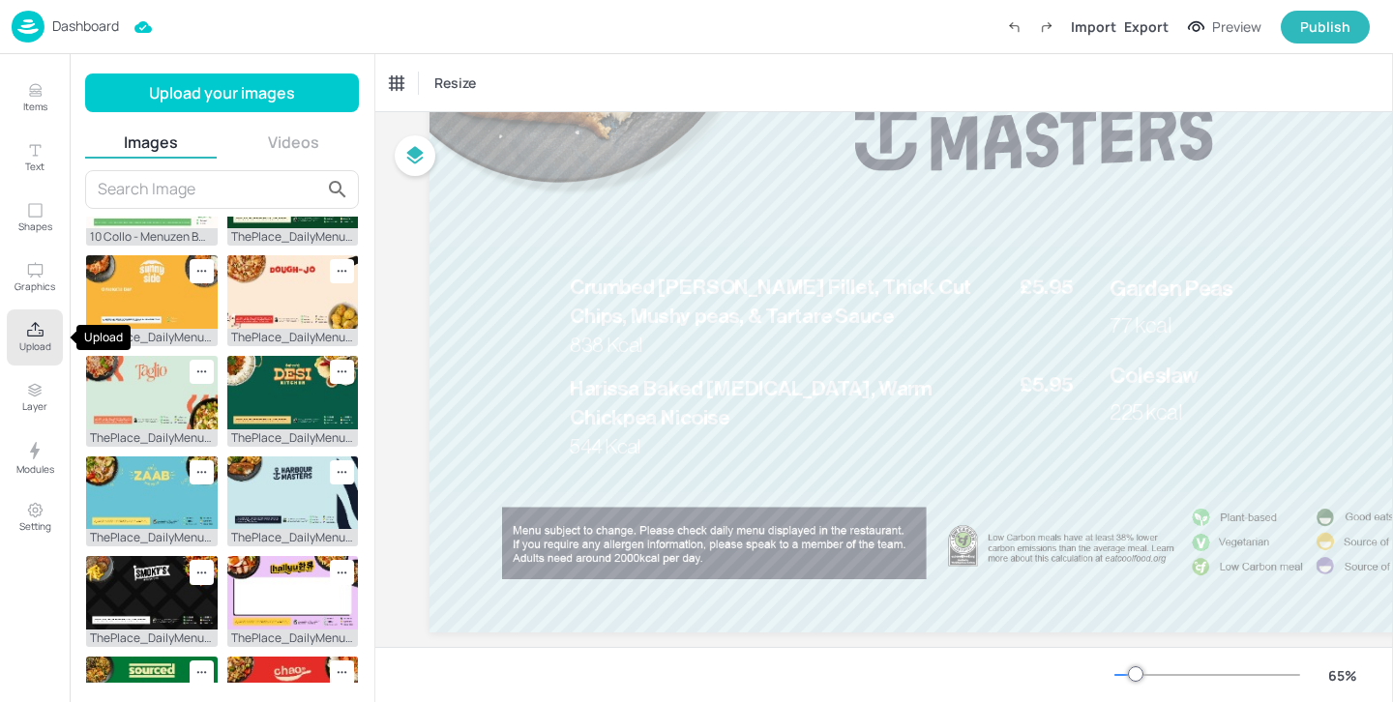
click at [30, 343] on p "Upload" at bounding box center [35, 347] width 32 height 14
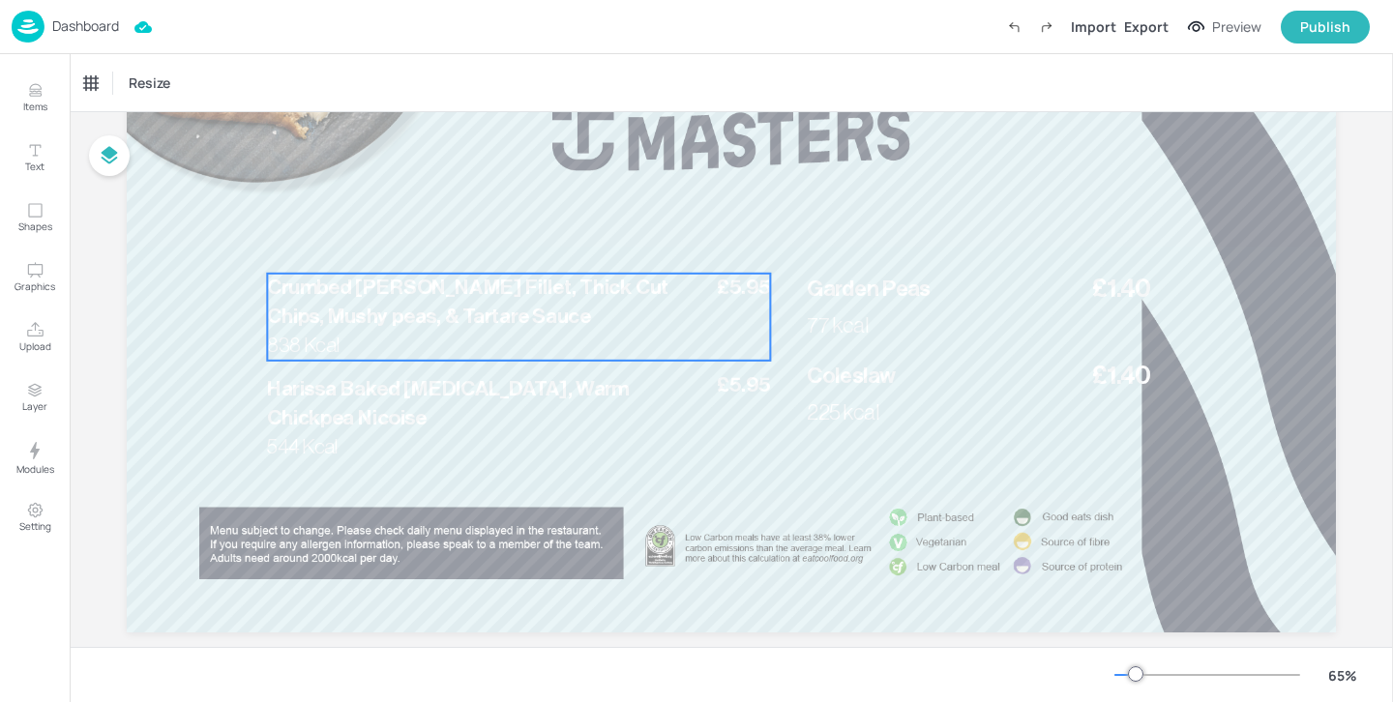
click at [443, 304] on p "Crumbed Pollock Fillet, Thick Cut Chips, Mushy peas, & Tartare Sauce" at bounding box center [480, 303] width 426 height 58
click at [443, 247] on div "Ungroup" at bounding box center [456, 240] width 74 height 25
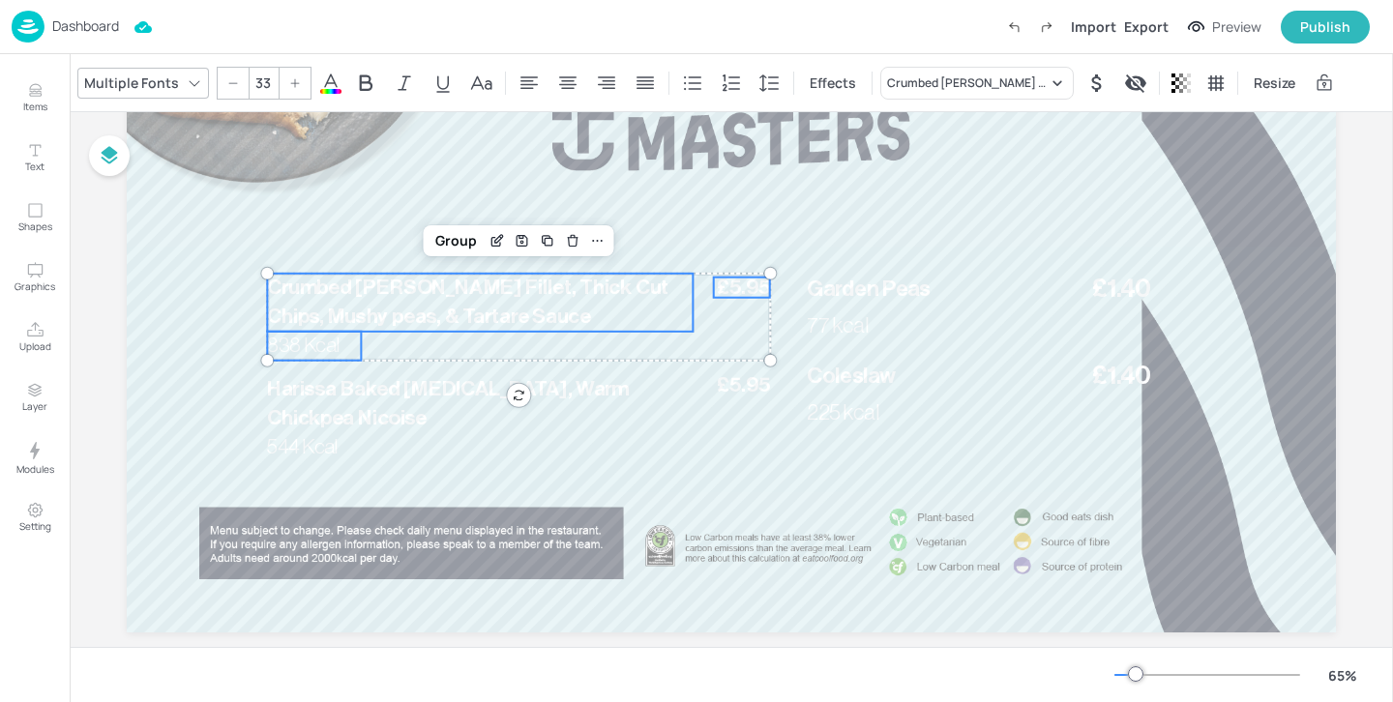
click at [331, 74] on icon at bounding box center [330, 83] width 23 height 23
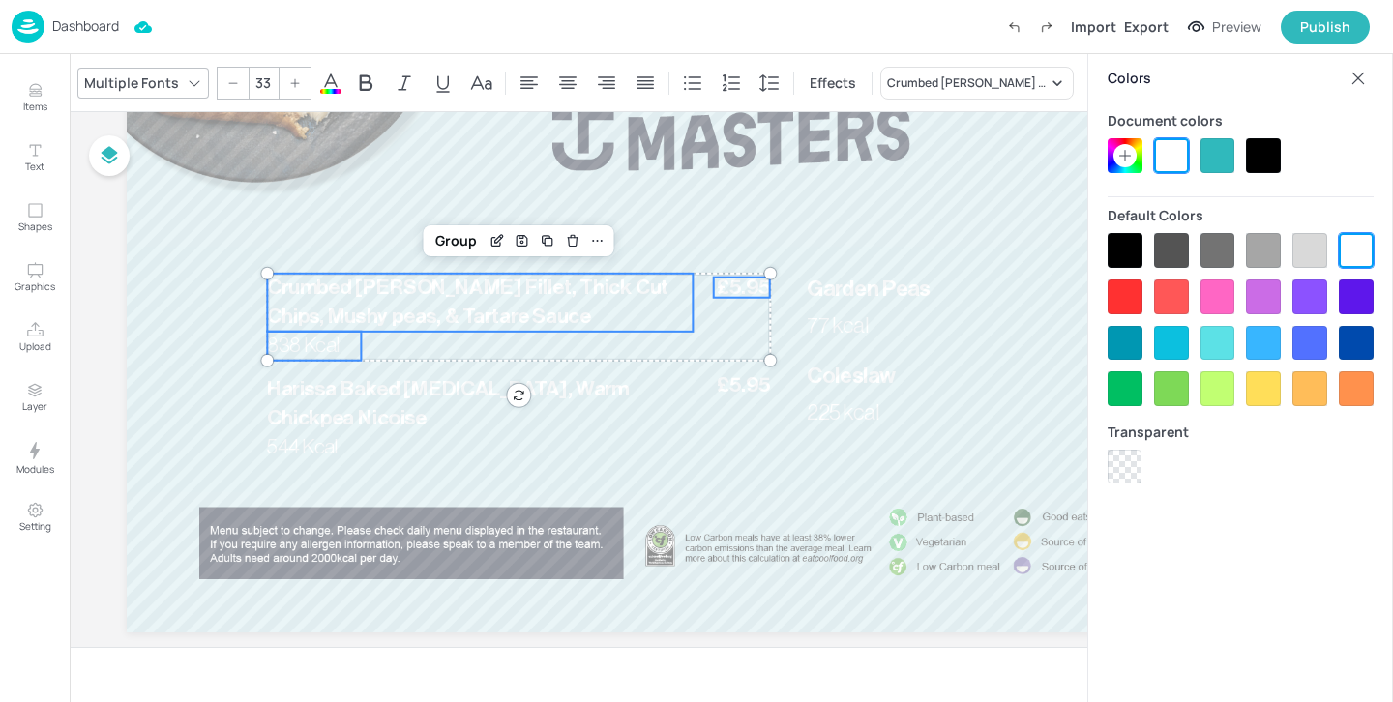
click at [1274, 158] on div at bounding box center [1263, 155] width 35 height 35
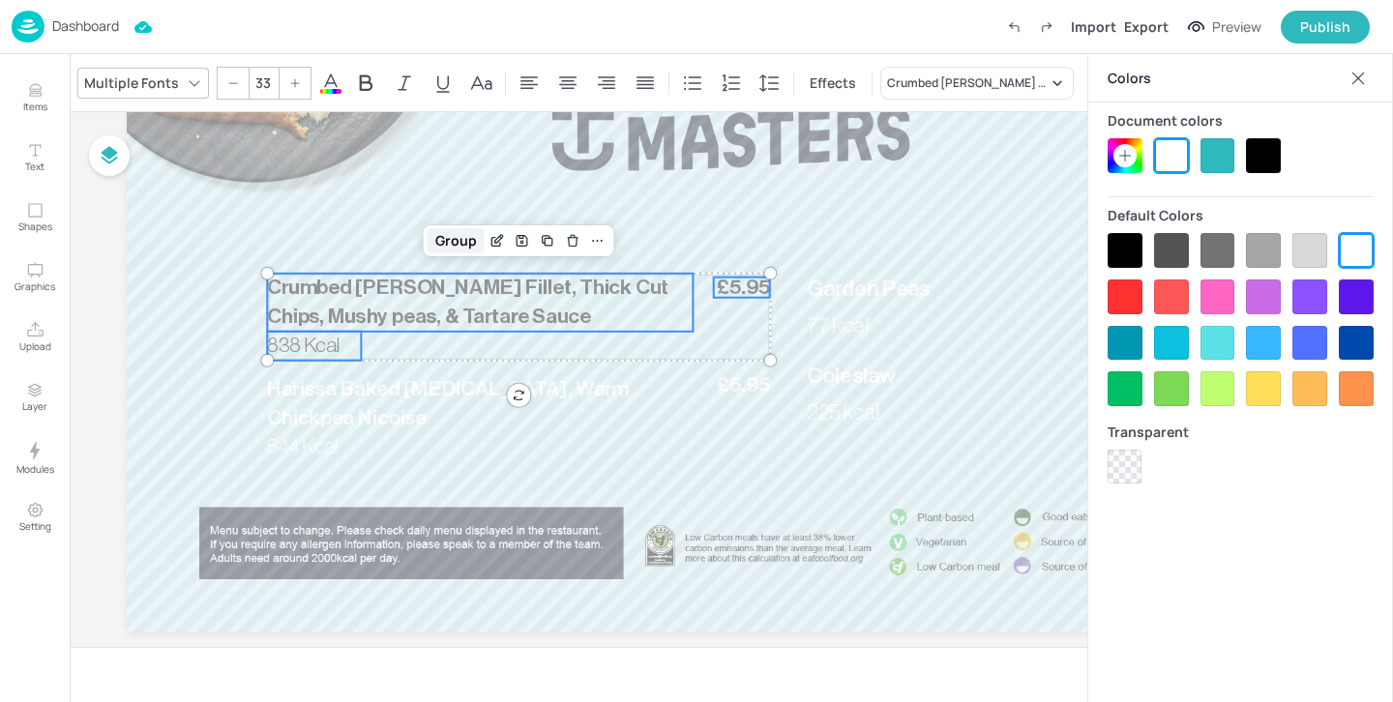
click at [462, 240] on div "Group" at bounding box center [456, 240] width 57 height 25
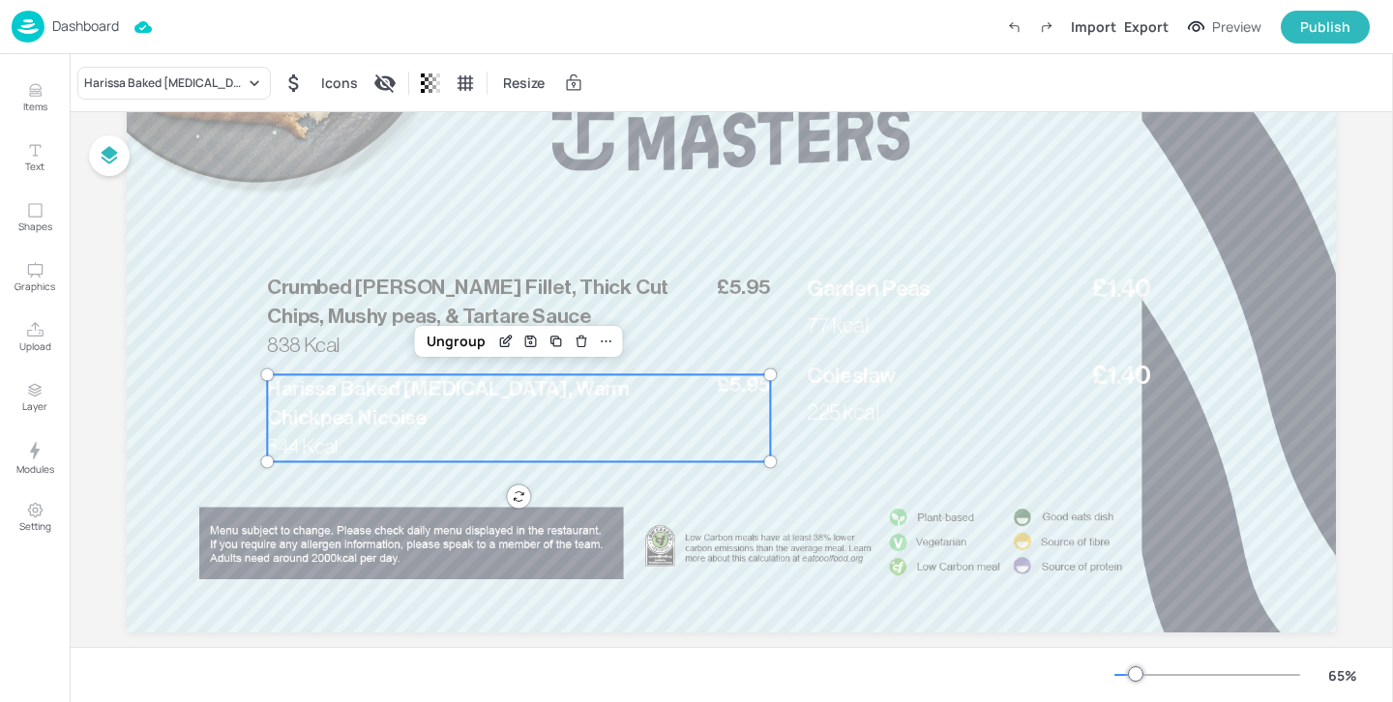
click at [425, 400] on p "Harissa Baked Mackerel, Warm Chickpea Nicoise" at bounding box center [480, 403] width 426 height 58
click at [445, 334] on div "Ungroup" at bounding box center [456, 341] width 74 height 25
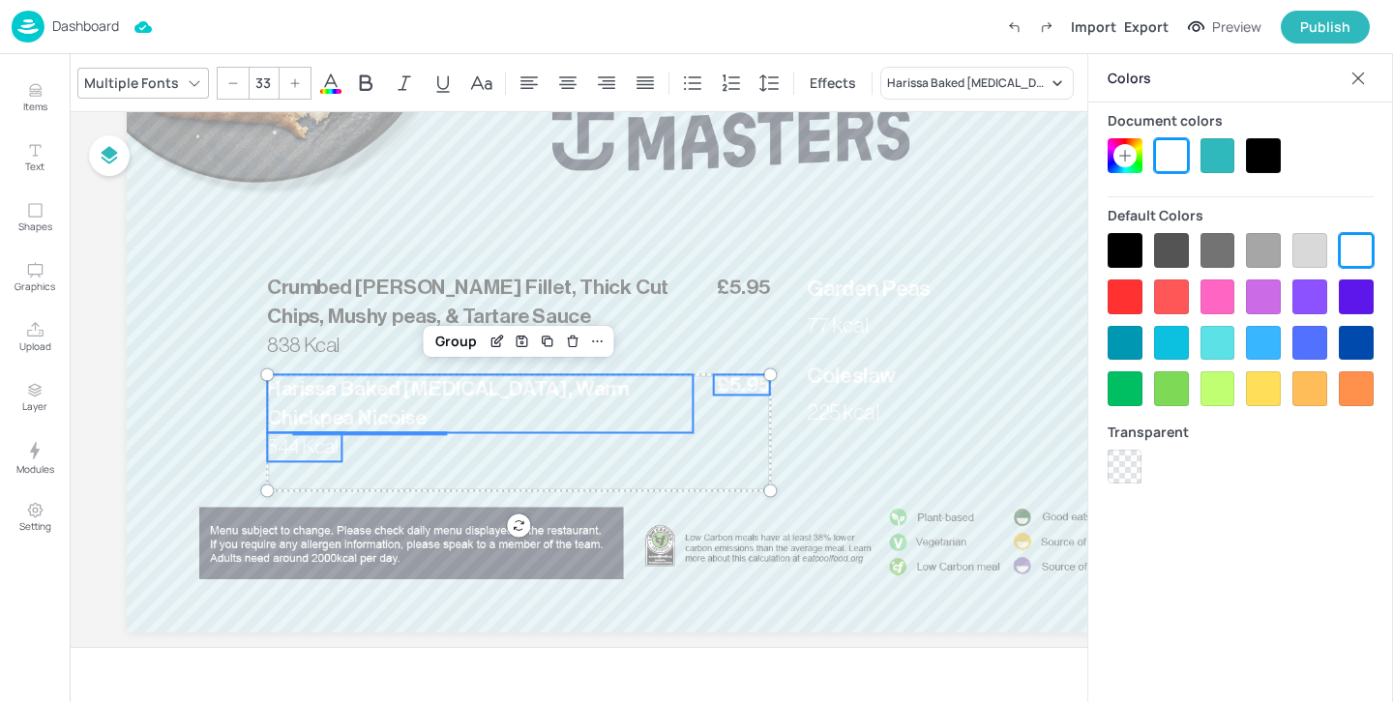
click at [1262, 153] on div at bounding box center [1263, 155] width 35 height 35
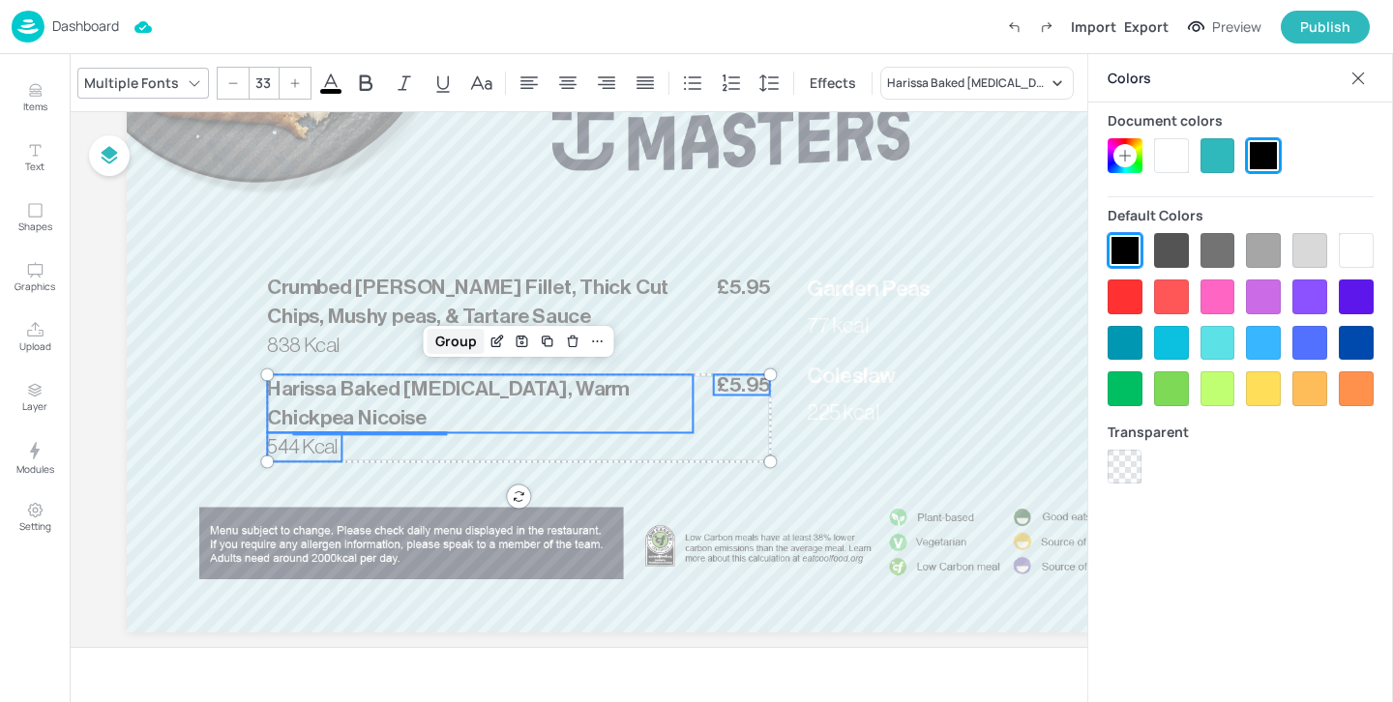
click at [441, 344] on div "Group" at bounding box center [456, 341] width 57 height 25
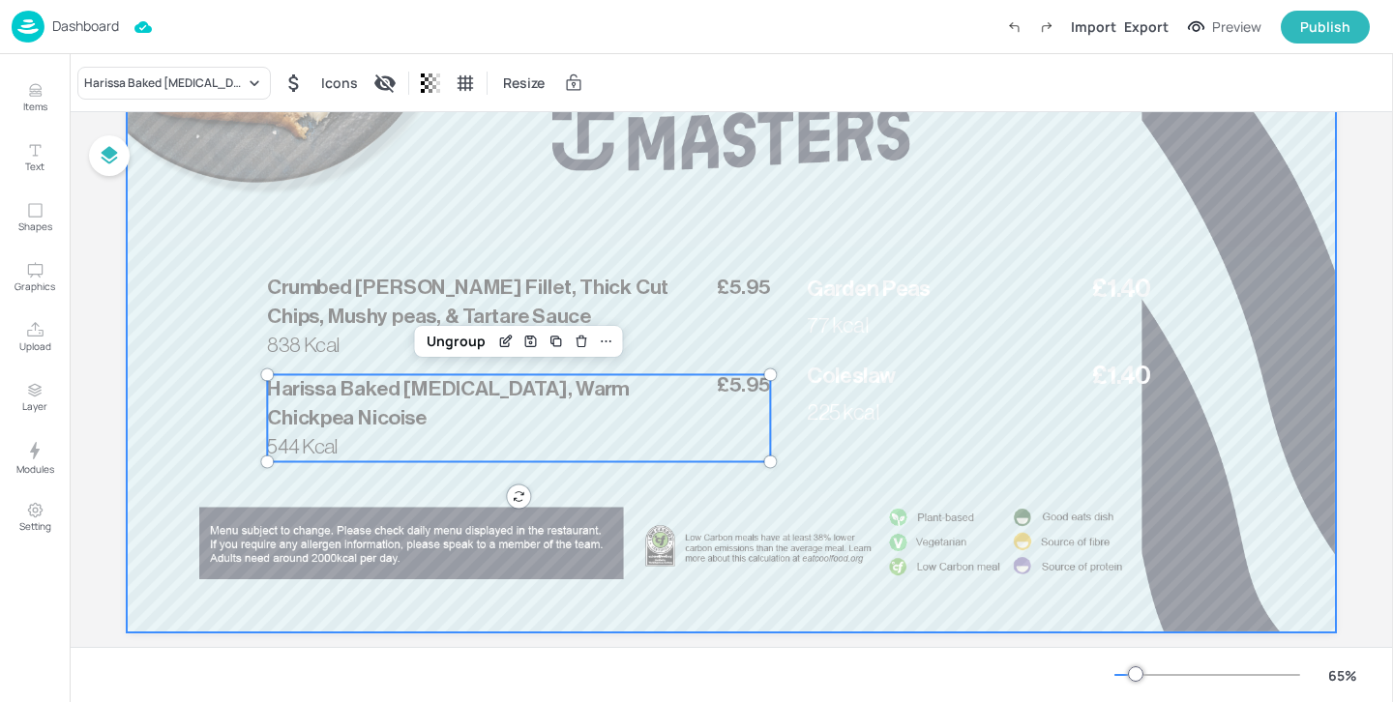
click at [976, 267] on div at bounding box center [731, 293] width 1209 height 680
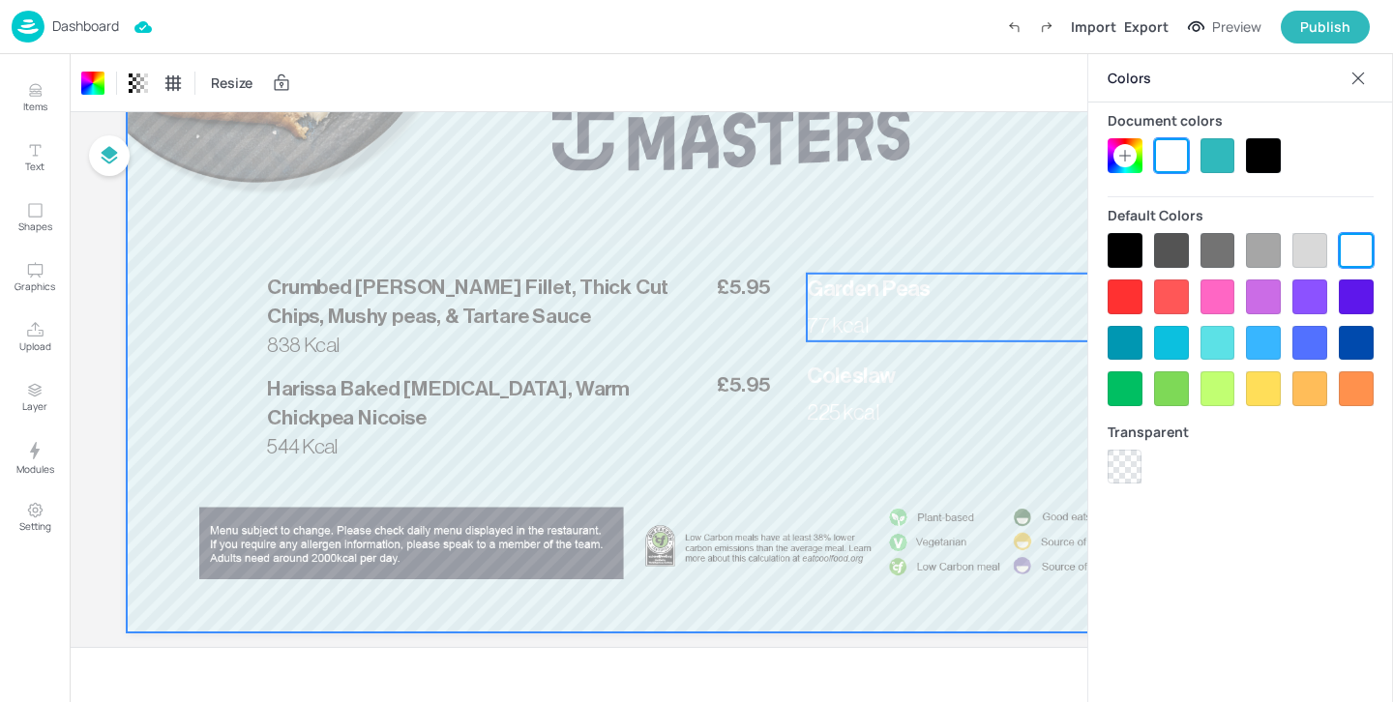
click at [954, 294] on p "Garden Peas" at bounding box center [982, 289] width 351 height 31
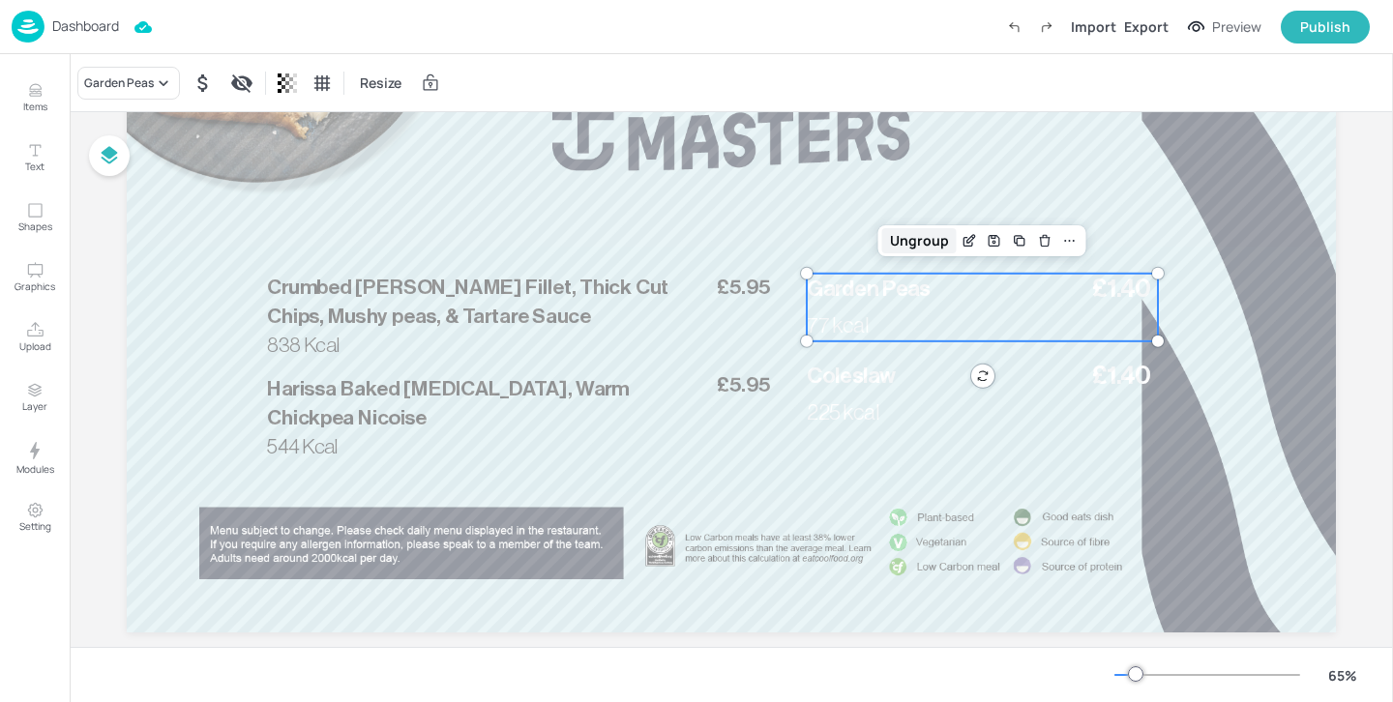
click at [929, 244] on div "Ungroup" at bounding box center [919, 240] width 74 height 25
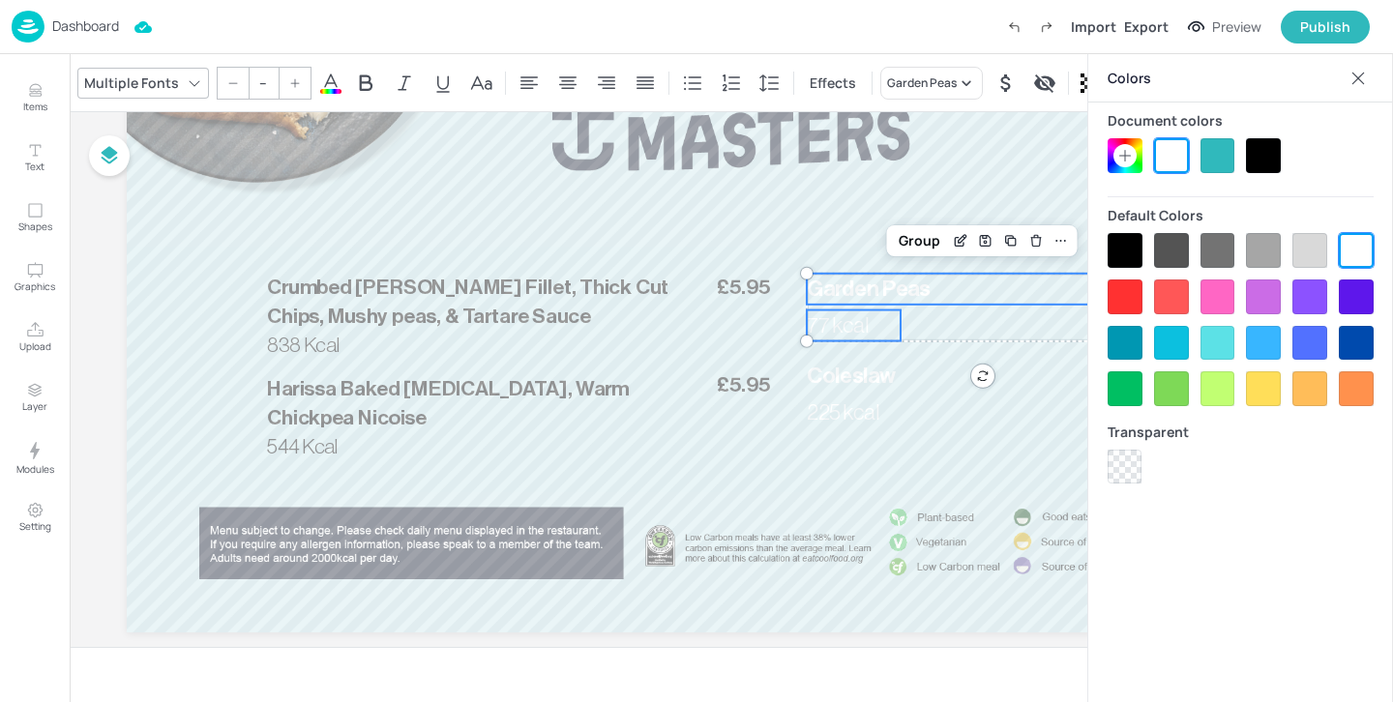
click at [1269, 150] on div at bounding box center [1263, 155] width 35 height 35
click at [917, 234] on div "Group" at bounding box center [919, 240] width 57 height 25
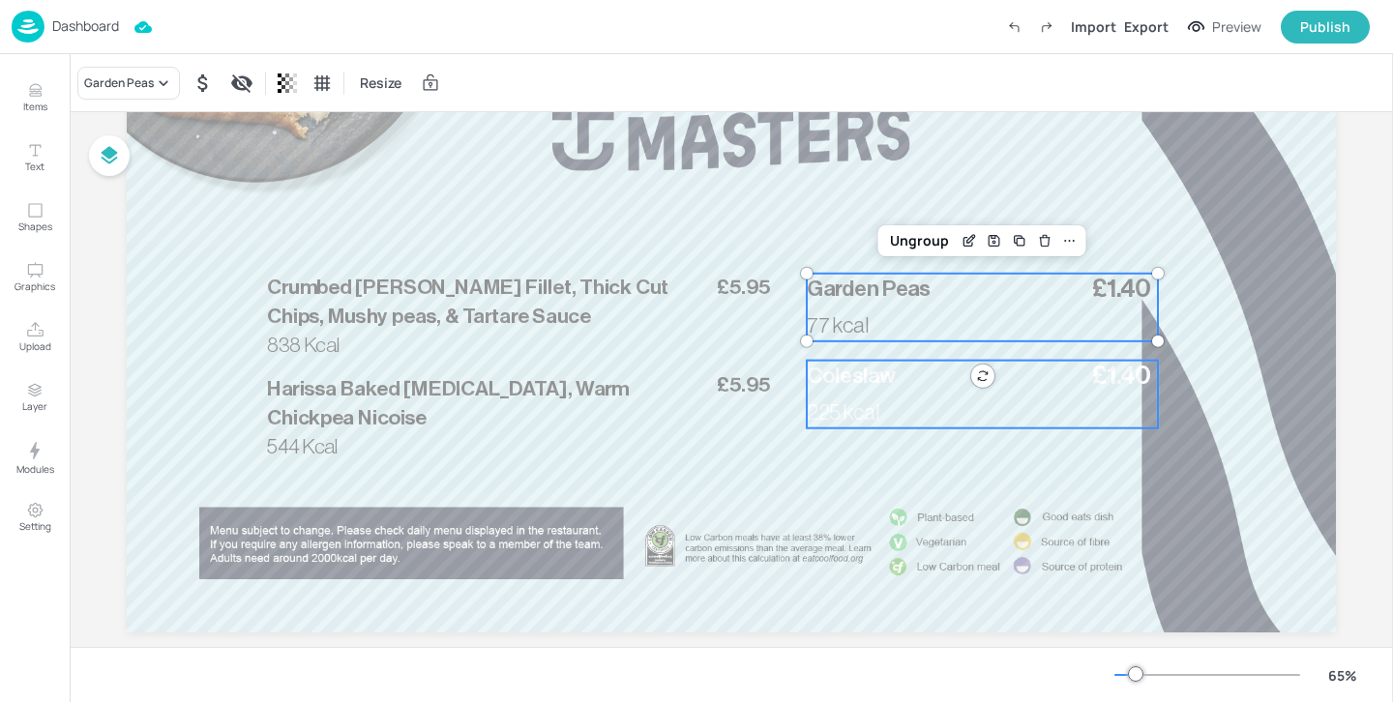
click at [881, 398] on p "225 kcal" at bounding box center [854, 412] width 94 height 31
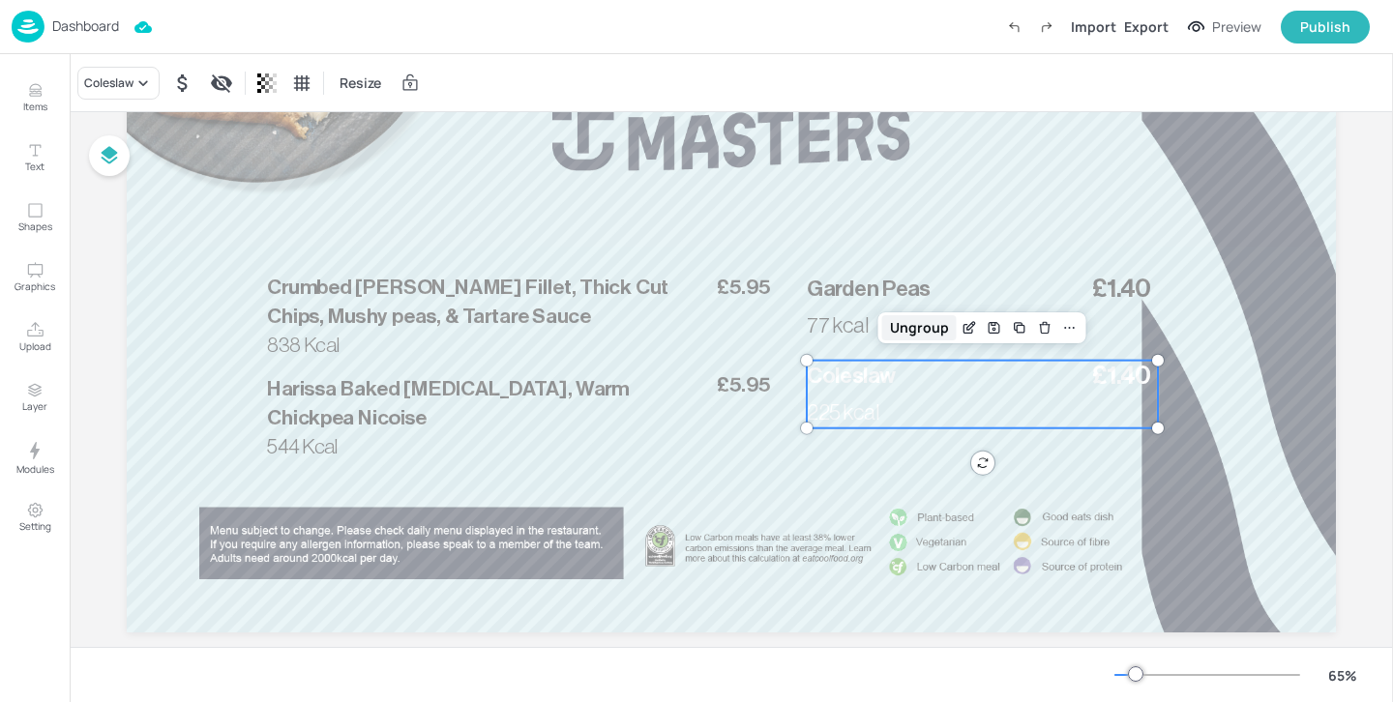
click at [921, 333] on div "Ungroup" at bounding box center [919, 327] width 74 height 25
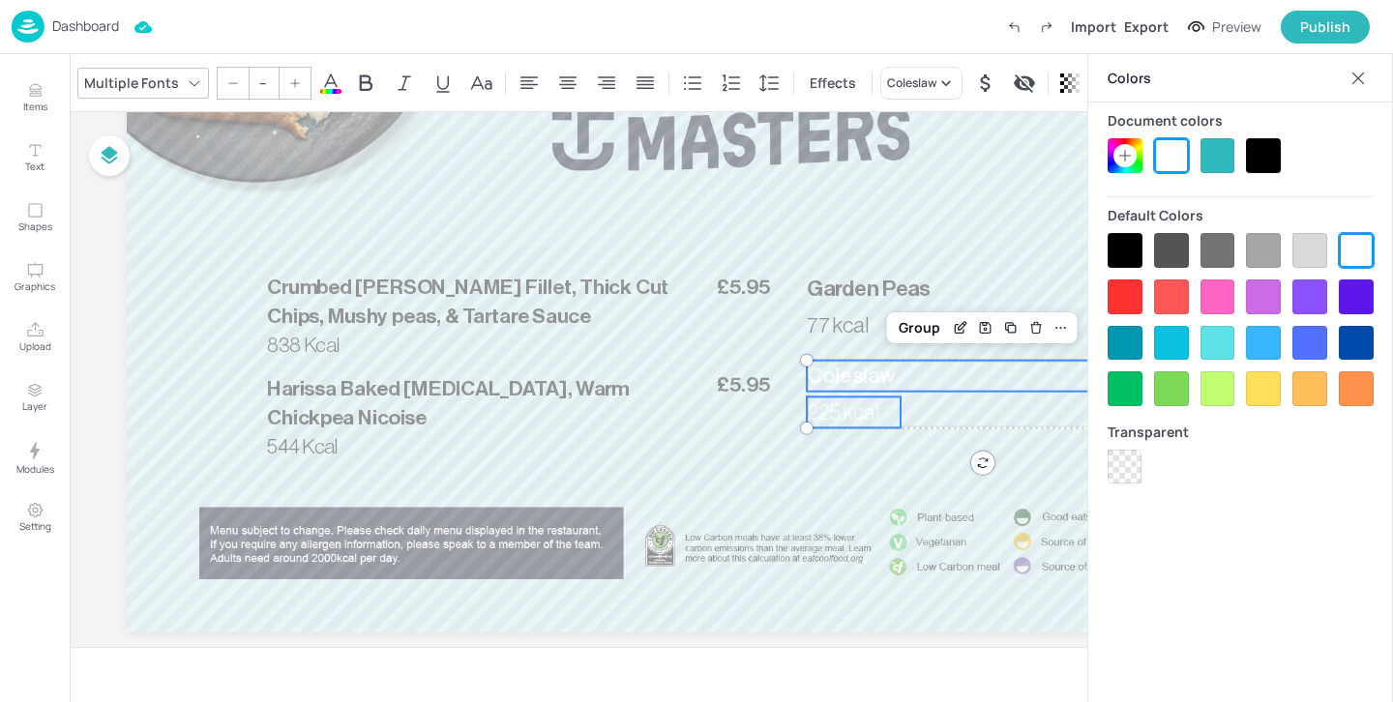
click at [1273, 168] on div at bounding box center [1263, 155] width 35 height 35
click at [898, 333] on div "Group" at bounding box center [919, 327] width 57 height 25
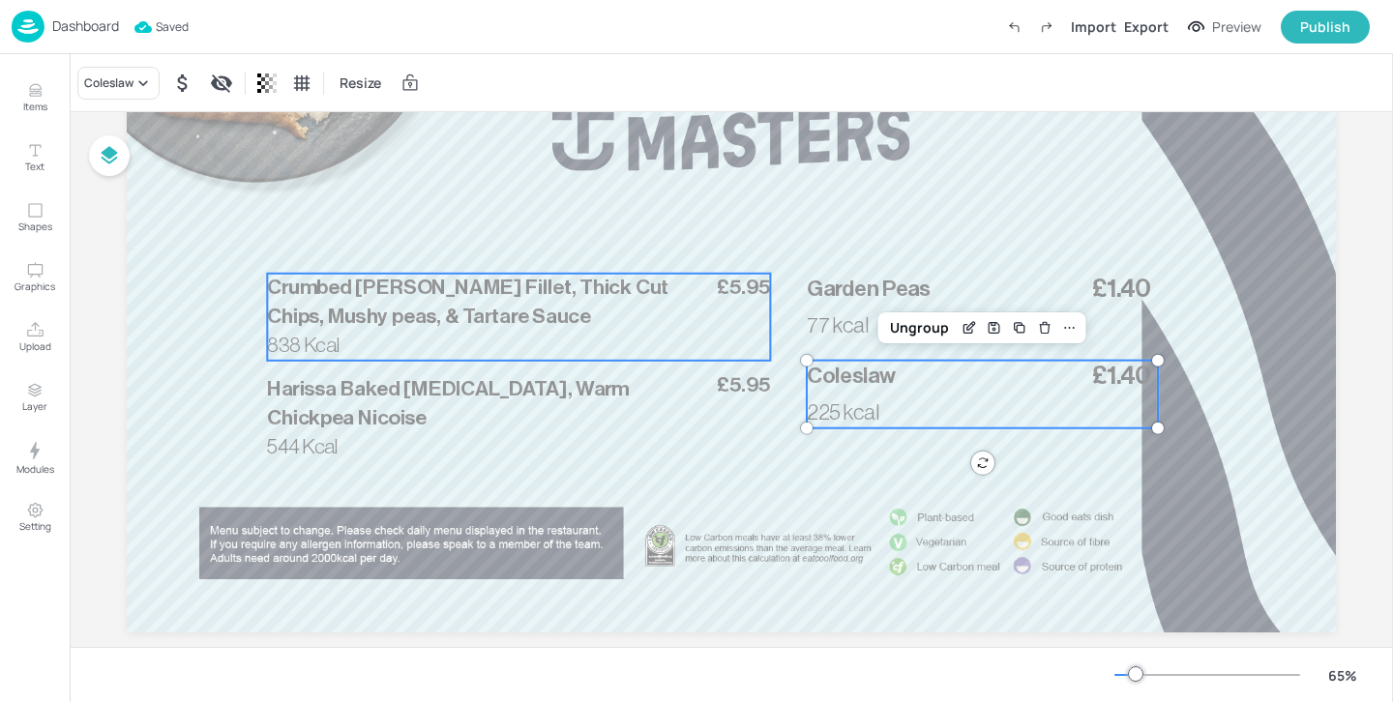
click at [523, 347] on div "838 Kcal £5.95 Crumbed Pollock Fillet, Thick Cut Chips, Mushy peas, & Tartare S…" at bounding box center [518, 317] width 503 height 87
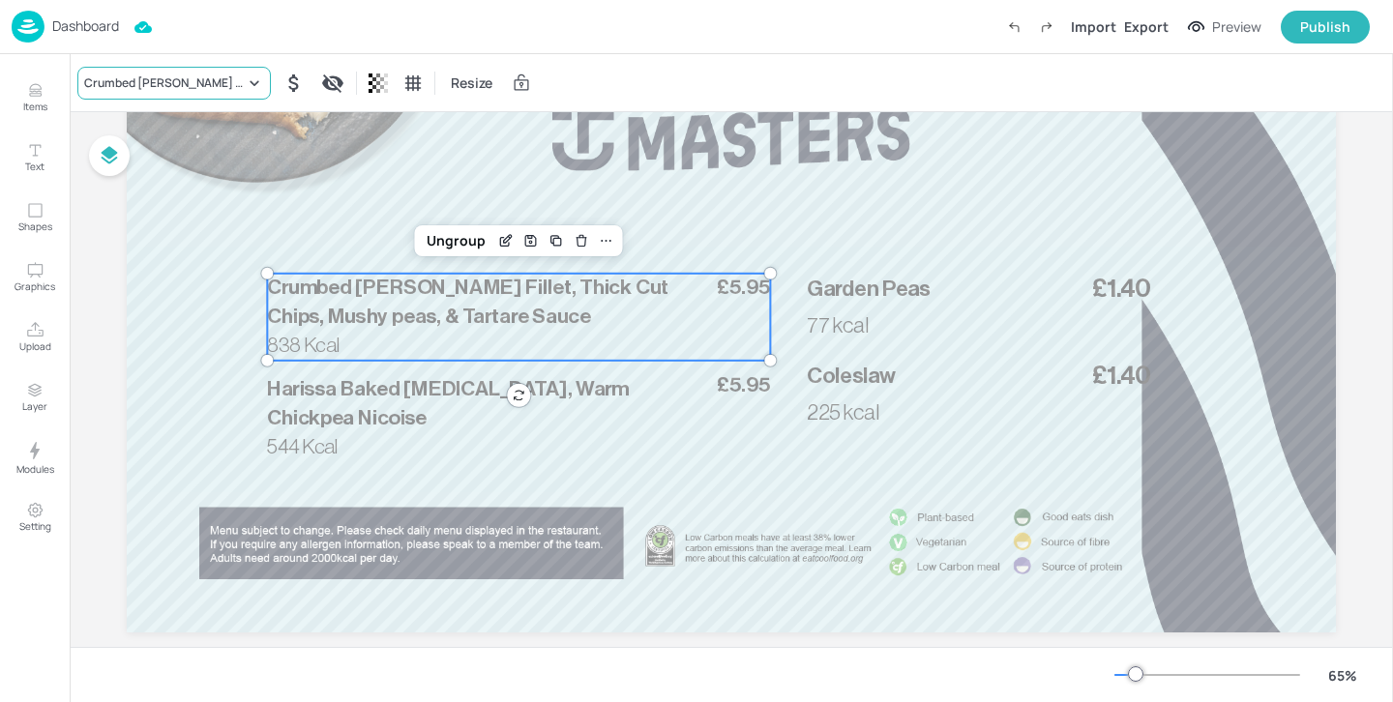
click at [245, 74] on div at bounding box center [254, 83] width 19 height 19
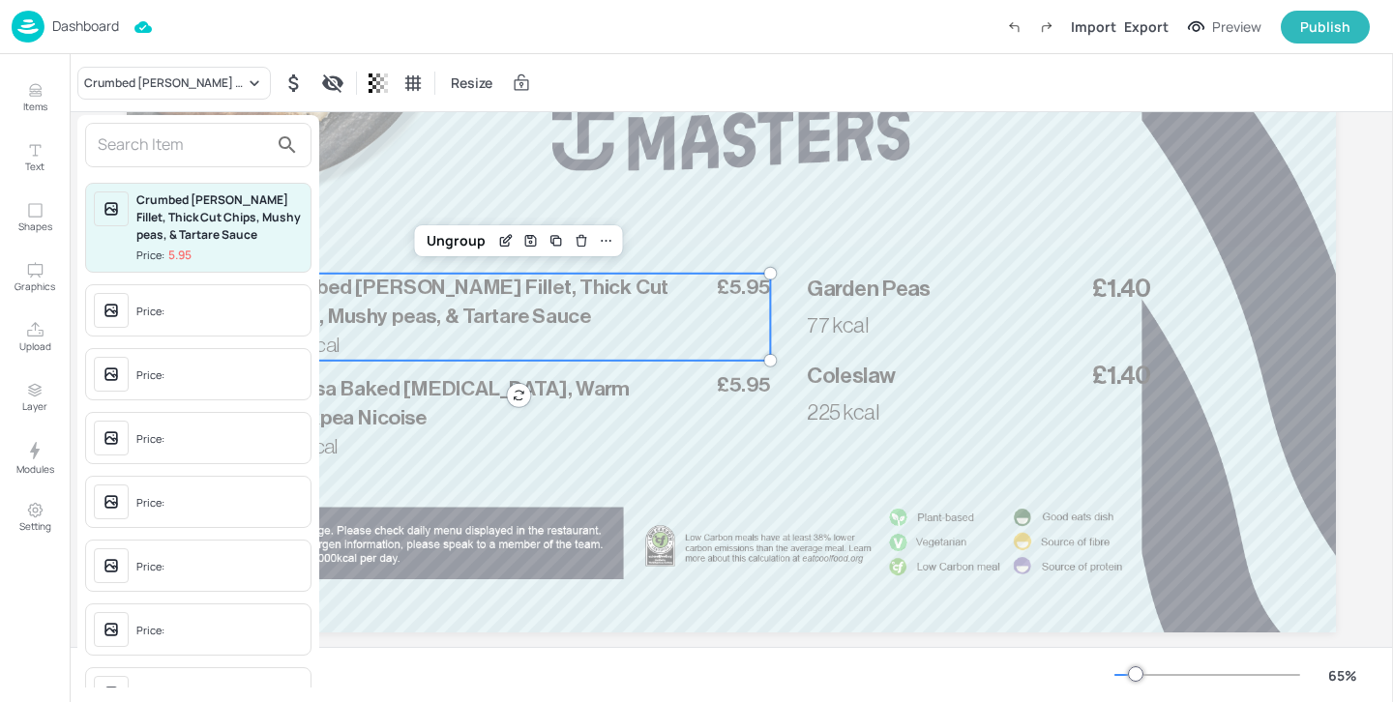
click at [209, 162] on div at bounding box center [198, 145] width 226 height 44
click at [207, 149] on input "text" at bounding box center [183, 145] width 170 height 31
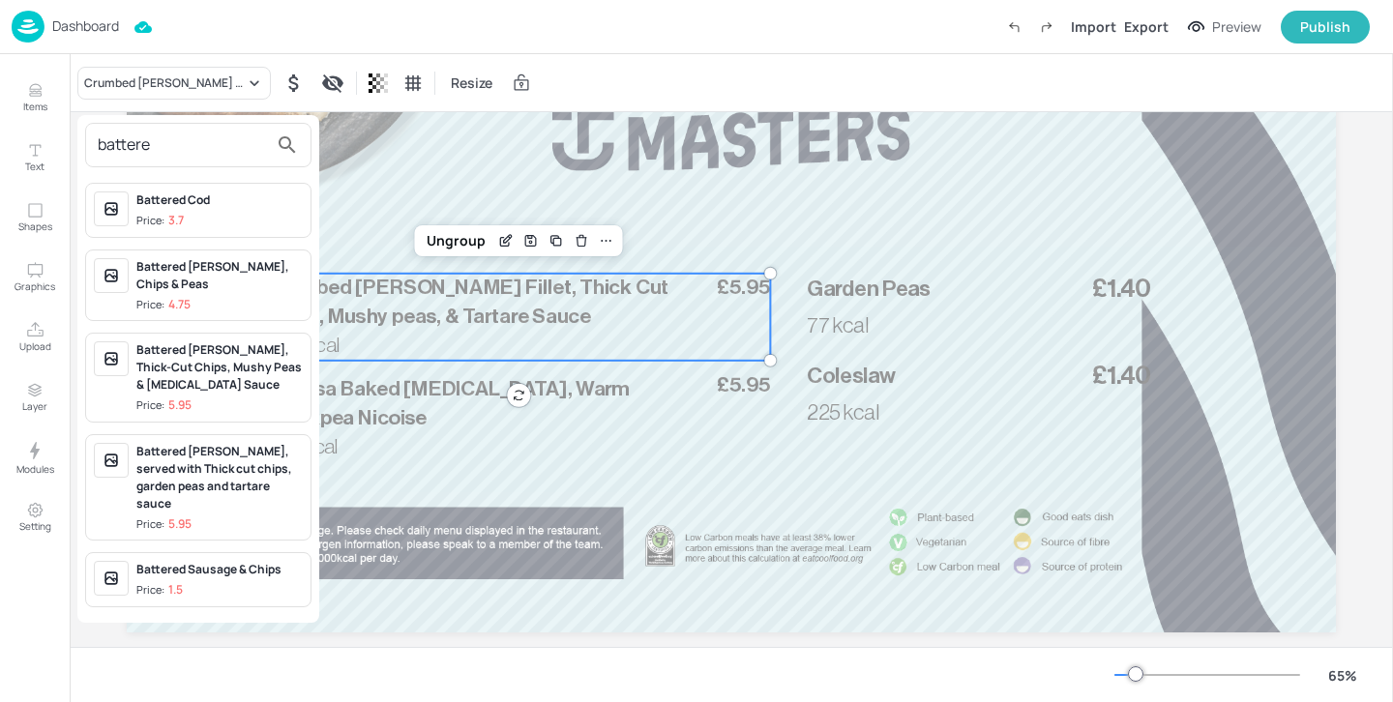
type input "battere"
click at [213, 390] on div "Battered Haddock, Thick-Cut Chips, Mushy Peas & Tartar Sauce" at bounding box center [219, 367] width 166 height 52
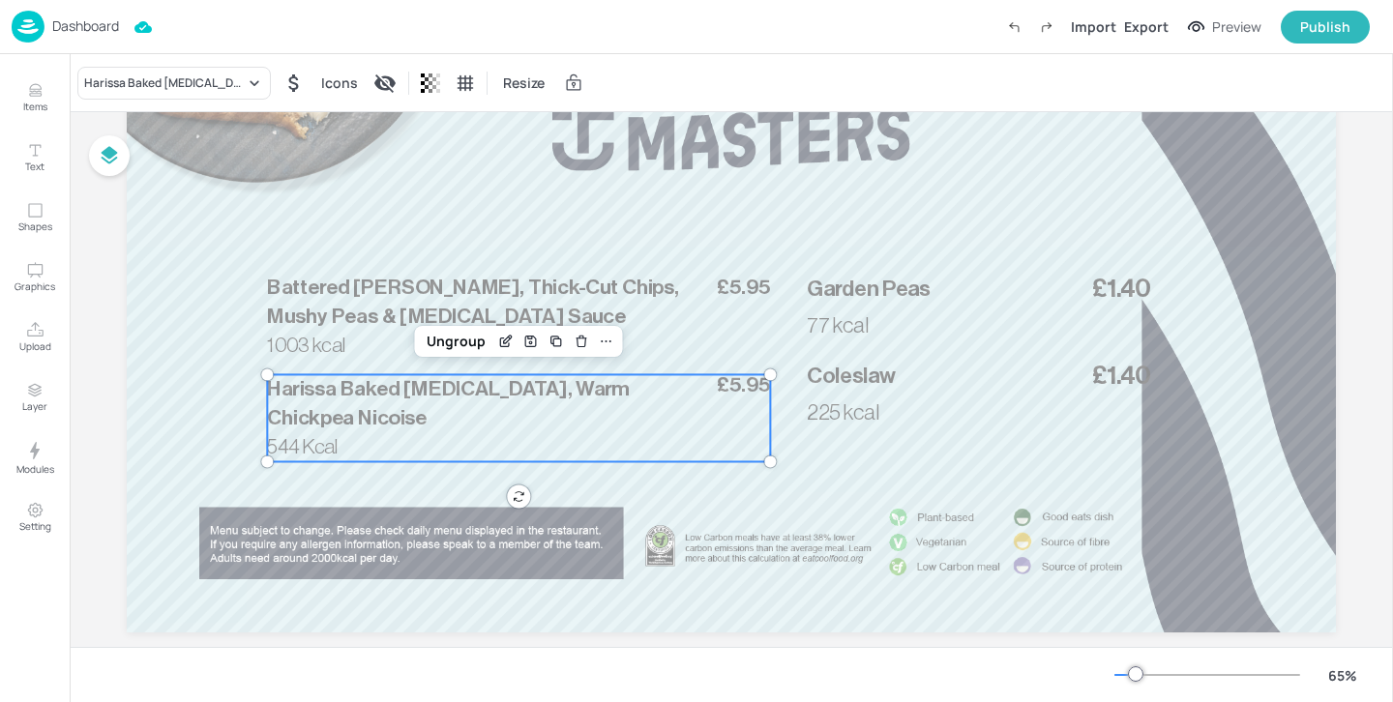
click at [357, 390] on span "Harissa Baked Mackerel, Warm Chickpea Nicoise" at bounding box center [448, 403] width 362 height 50
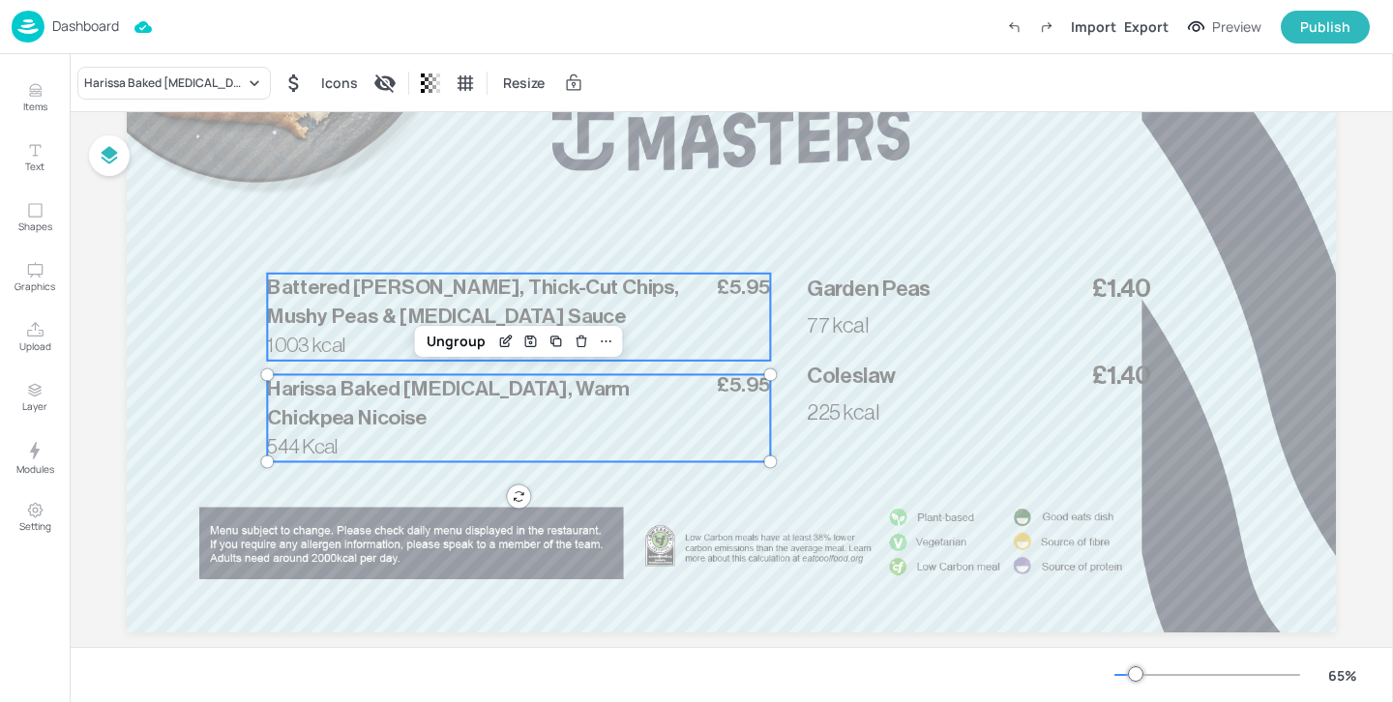
click at [334, 308] on span "Battered Haddock, Thick-Cut Chips, Mushy Peas & Tartar Sauce" at bounding box center [472, 303] width 411 height 50
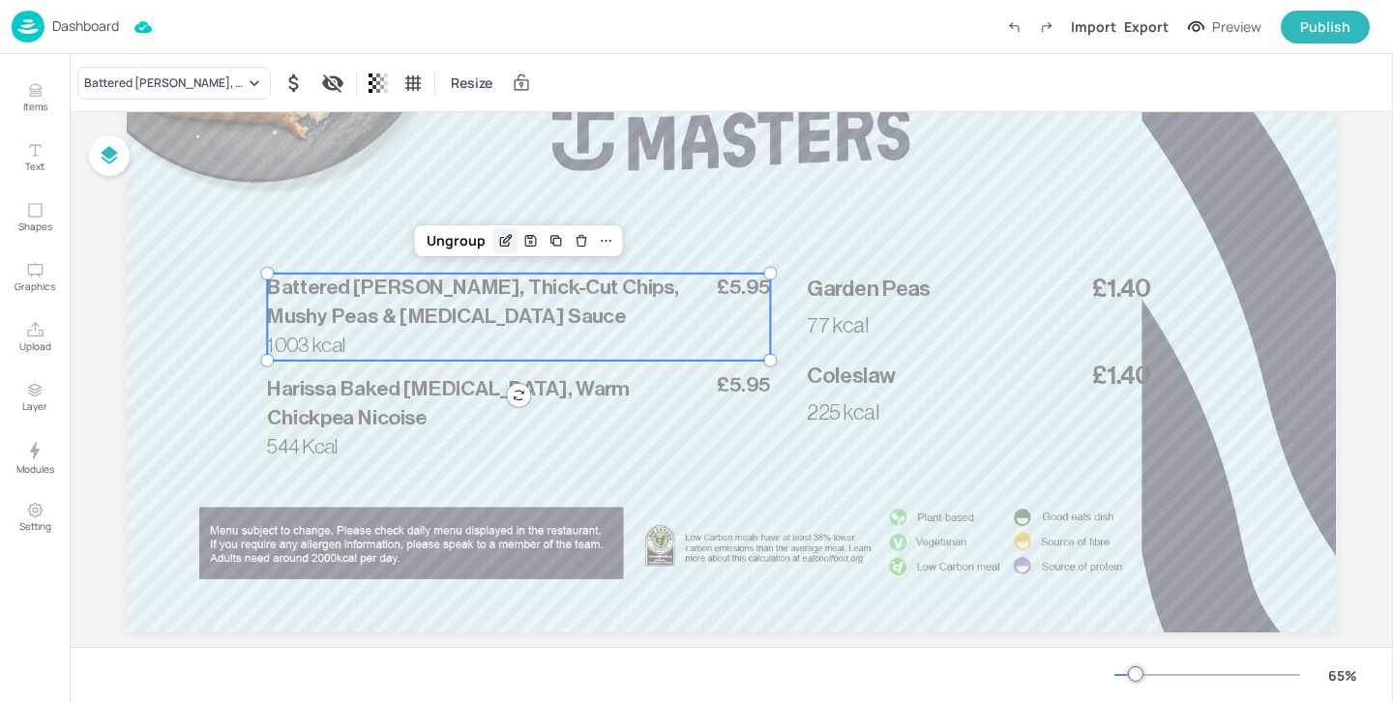
click at [499, 238] on icon "Edit Item" at bounding box center [505, 240] width 16 height 15
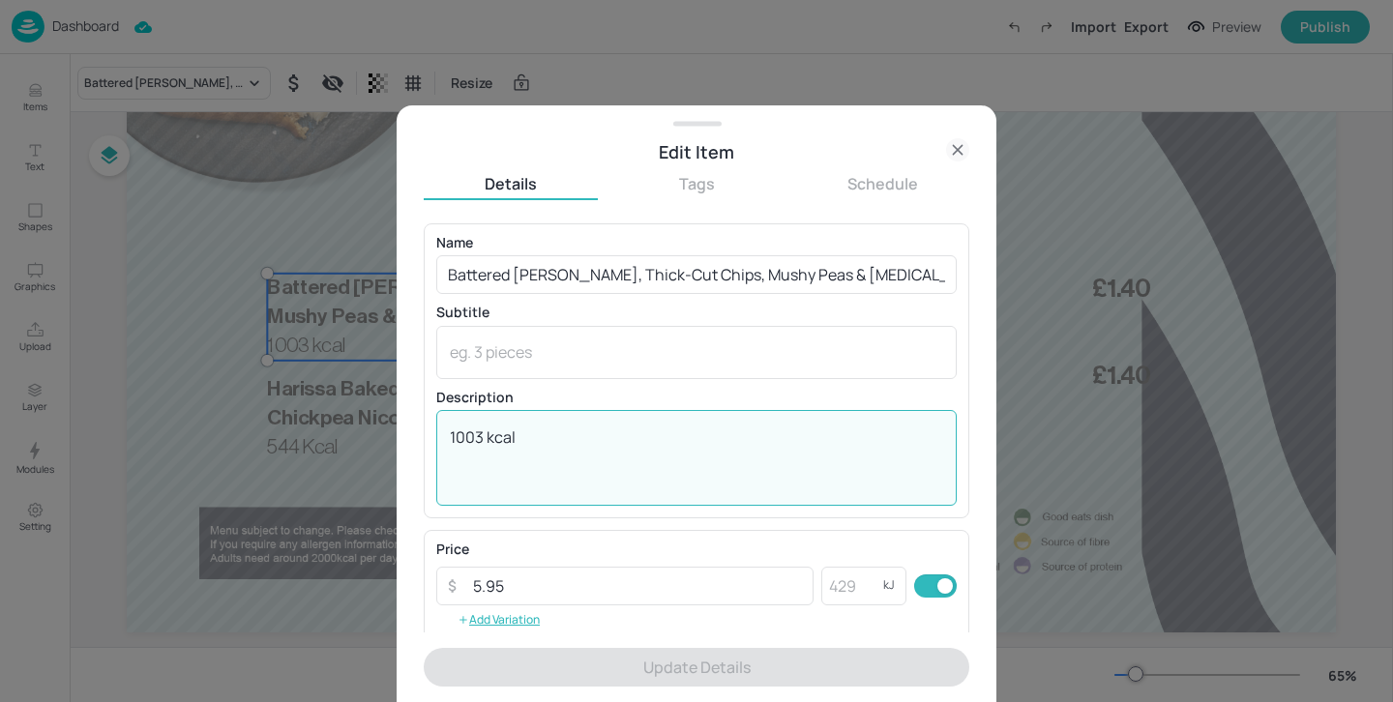
drag, startPoint x: 483, startPoint y: 431, endPoint x: 415, endPoint y: 431, distance: 67.7
click at [415, 431] on div "Edit Item Details Tags Schedule Name Battered Haddock, Thick-Cut Chips, Mushy P…" at bounding box center [697, 403] width 600 height 597
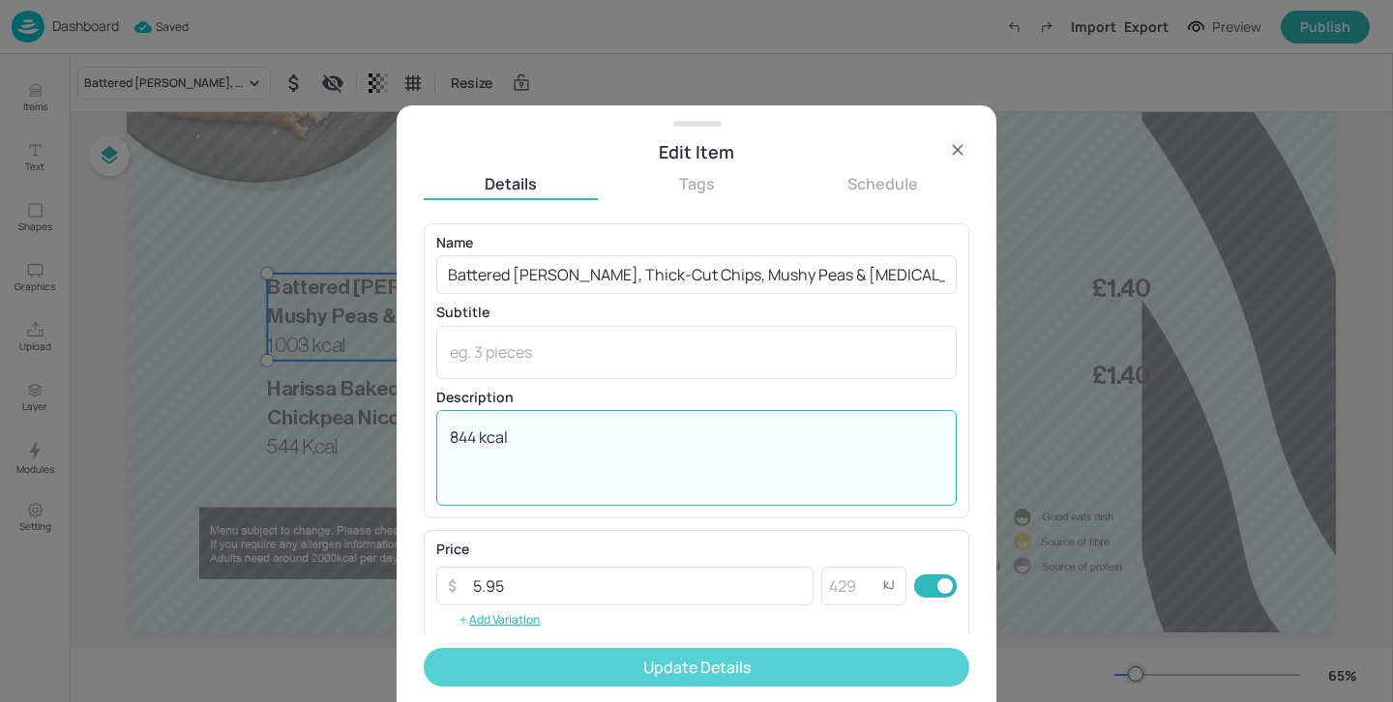
type textarea "844 kcal"
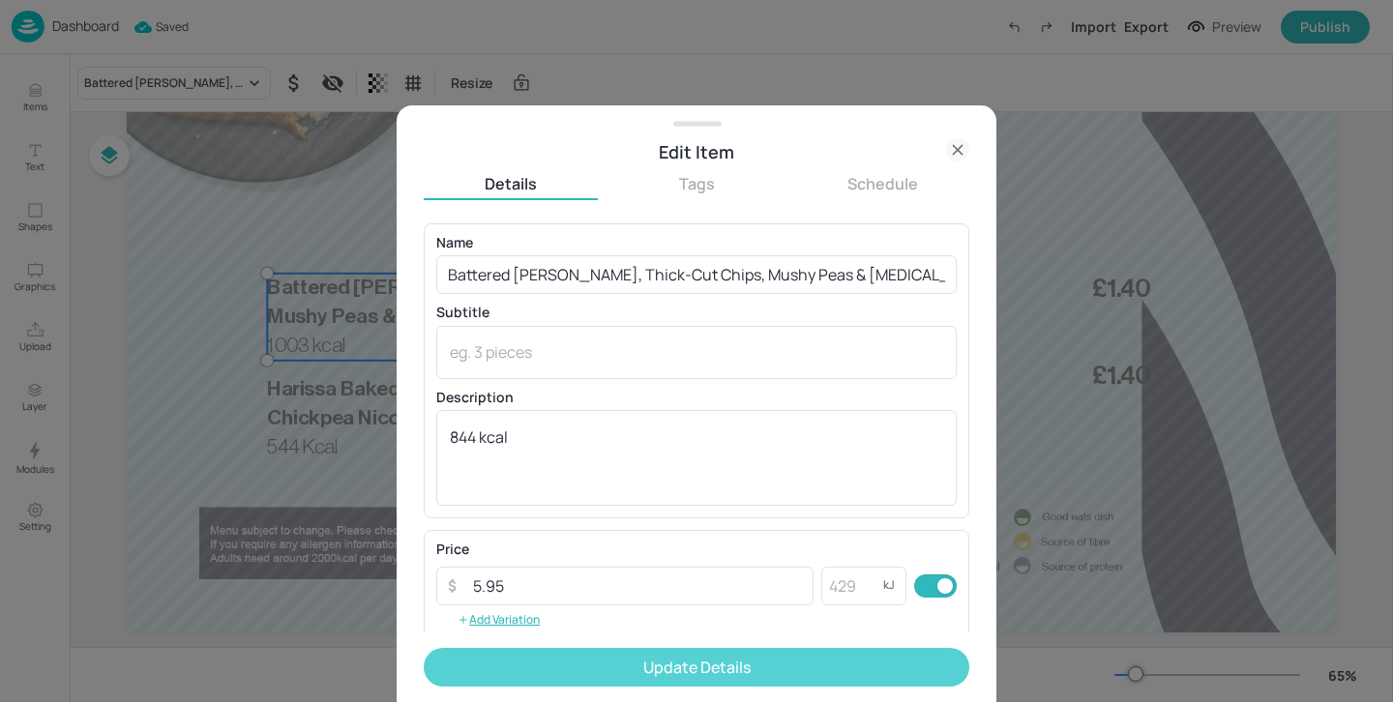
click at [579, 668] on button "Update Details" at bounding box center [697, 667] width 546 height 39
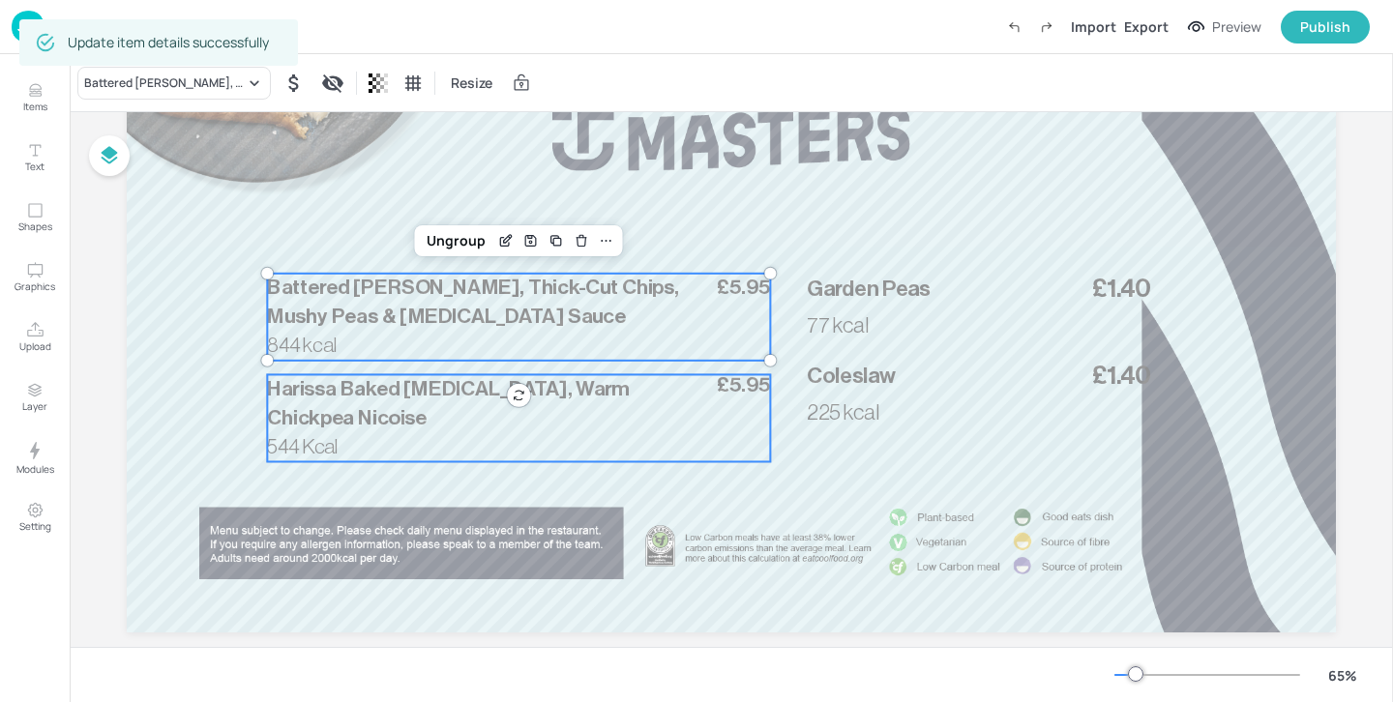
click at [429, 401] on p "Harissa Baked Mackerel, Warm Chickpea Nicoise" at bounding box center [480, 403] width 426 height 58
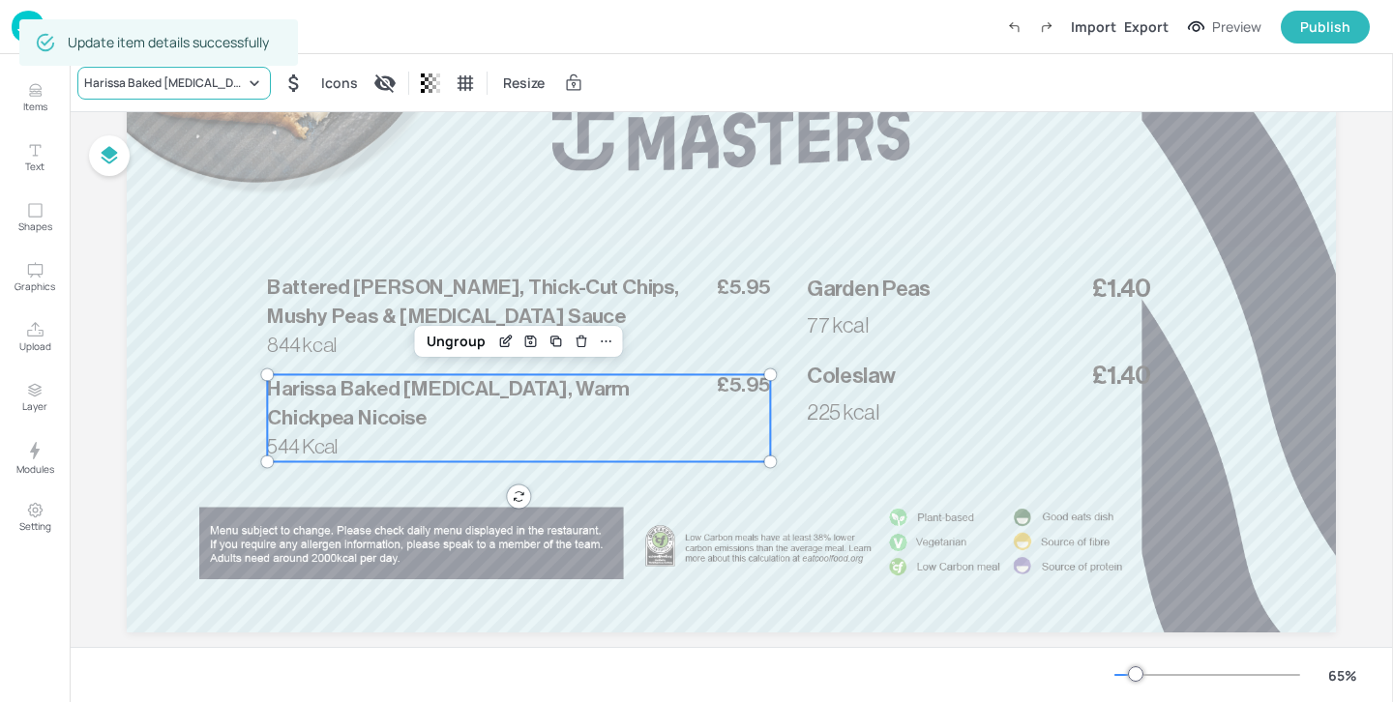
click at [228, 85] on div "Harissa Baked Mackerel, Warm Chickpea Nicoise" at bounding box center [164, 82] width 161 height 17
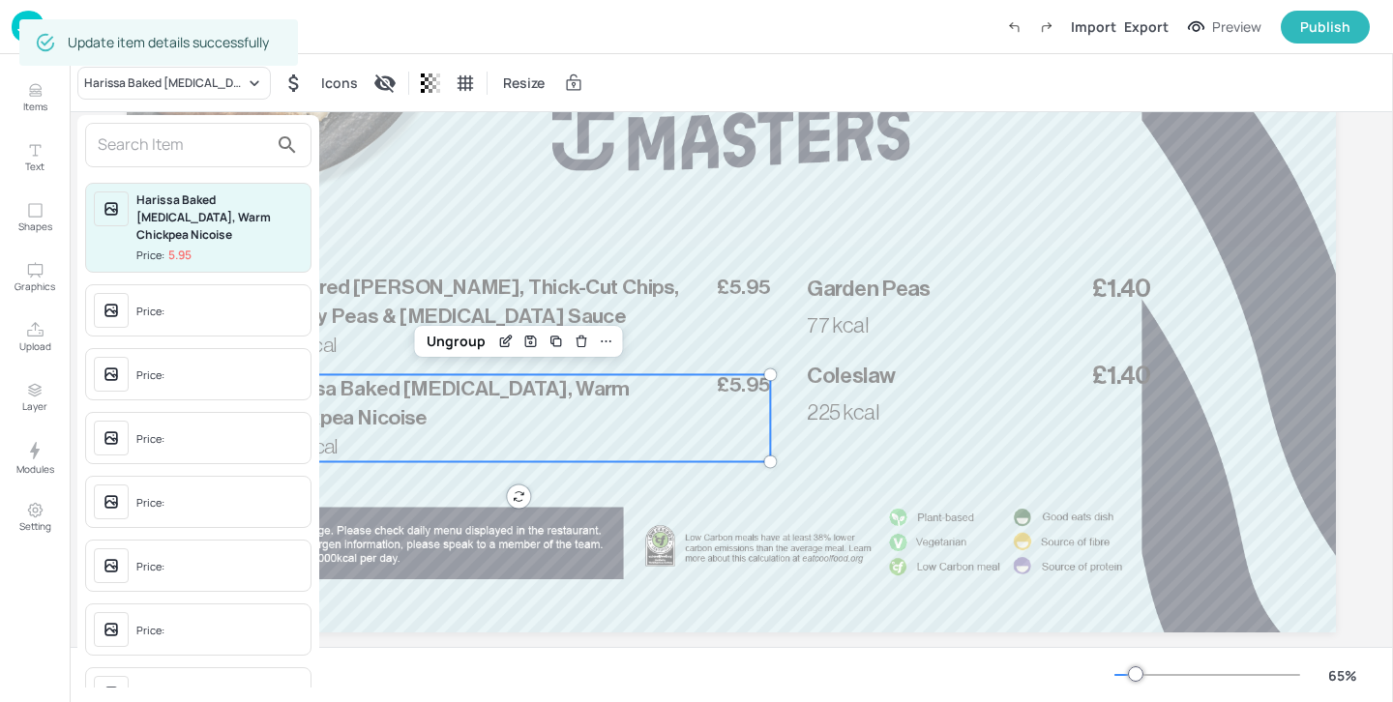
click at [191, 147] on input "text" at bounding box center [183, 145] width 170 height 31
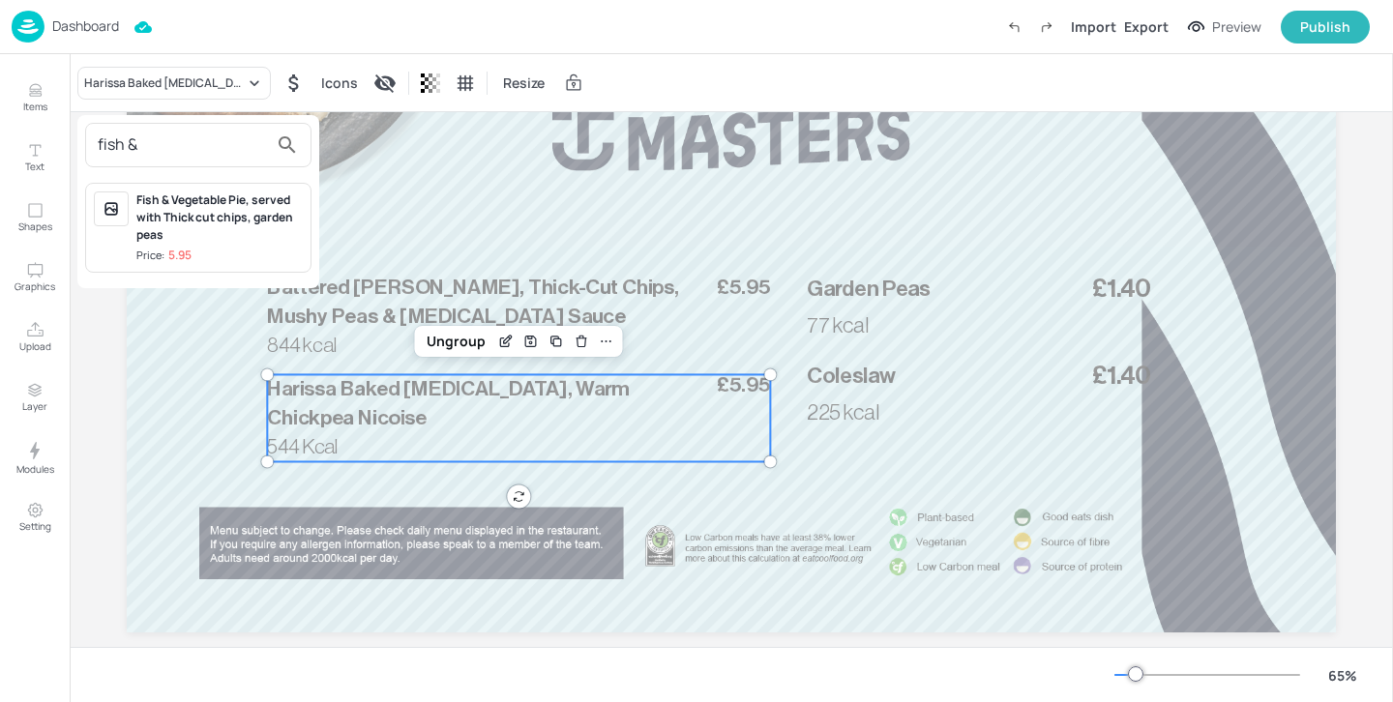
type input "fish &"
click at [261, 221] on div "Fish & Vegetable Pie, served with Thick cut chips, garden peas" at bounding box center [219, 218] width 166 height 52
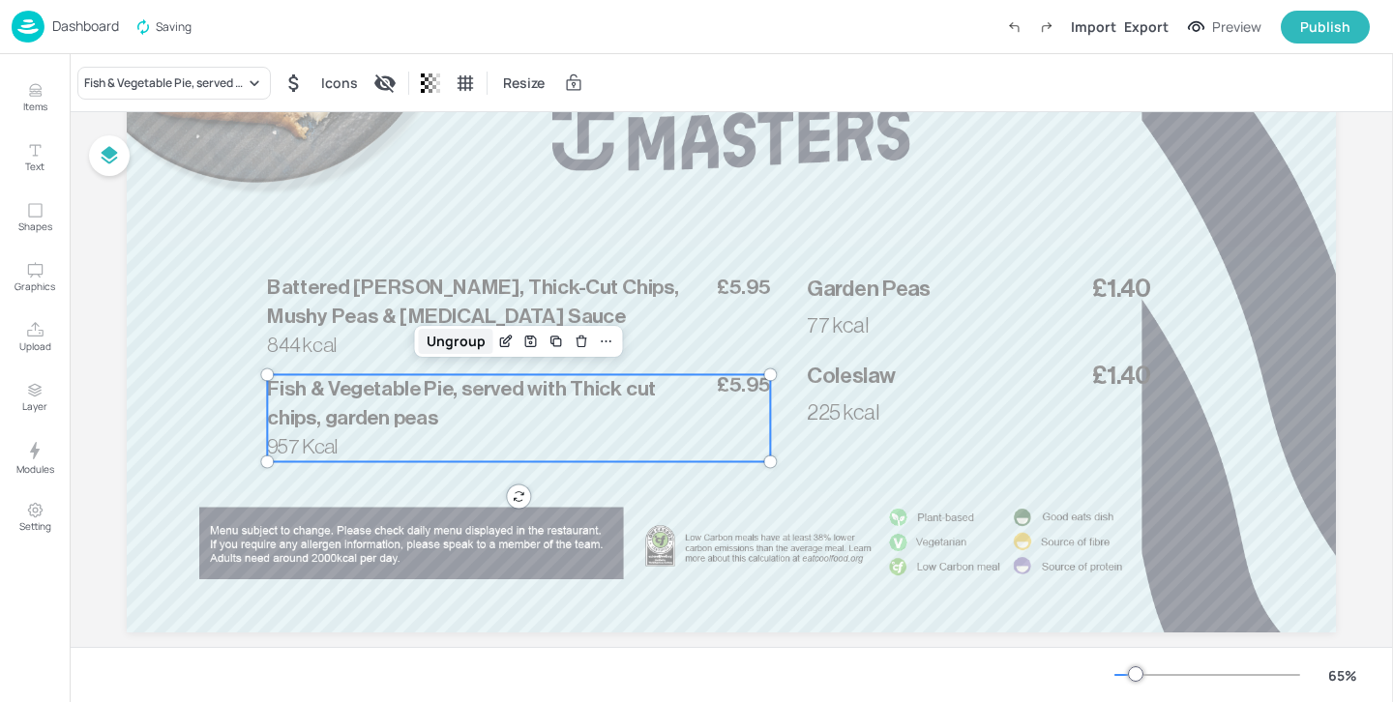
click at [487, 335] on div "Ungroup" at bounding box center [456, 341] width 74 height 25
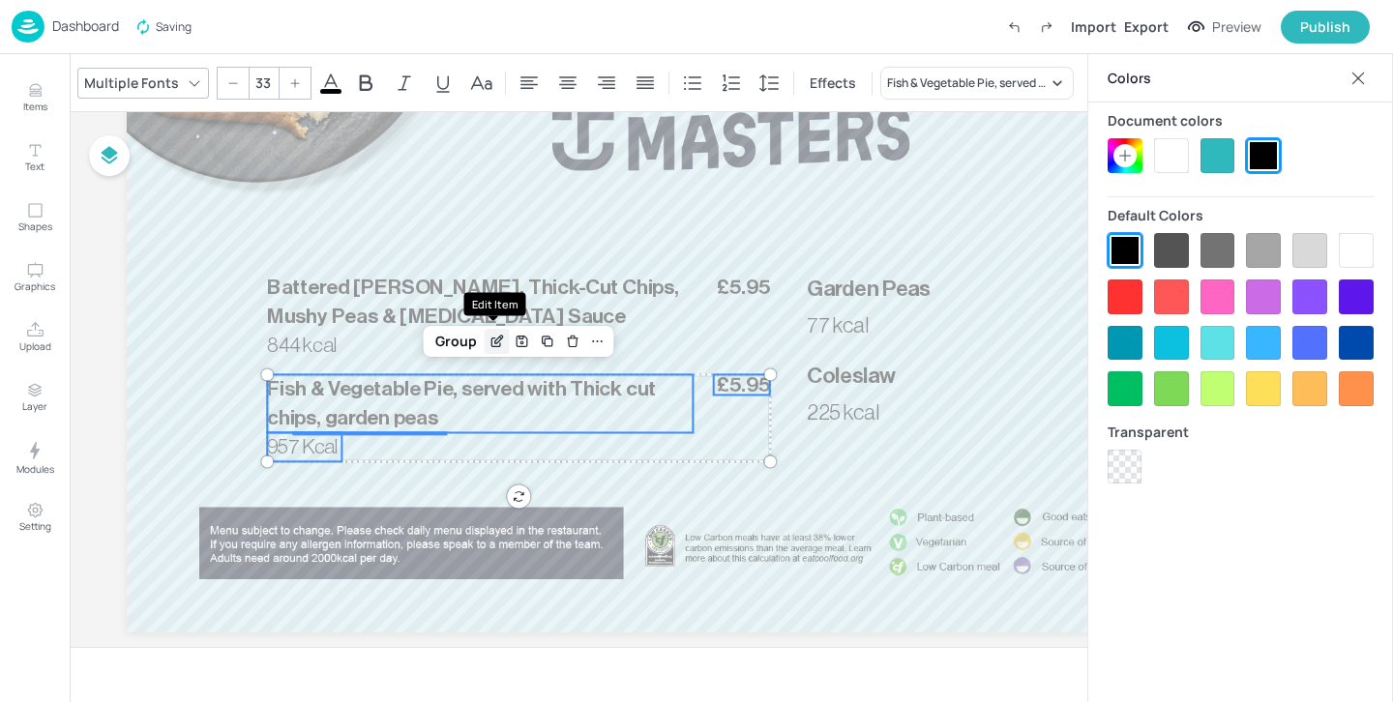
click at [494, 348] on icon "Edit Item" at bounding box center [496, 341] width 16 height 15
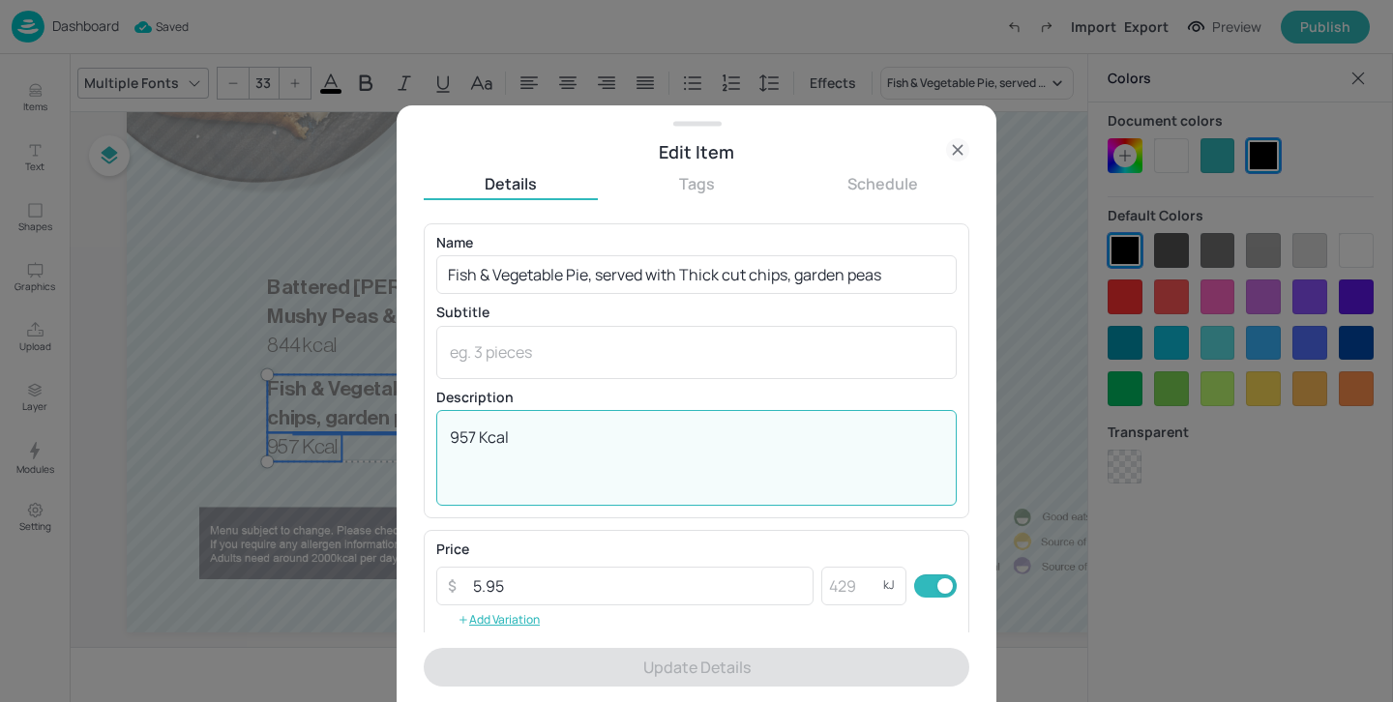
click at [489, 431] on textarea "957 Kcal" at bounding box center [696, 459] width 493 height 64
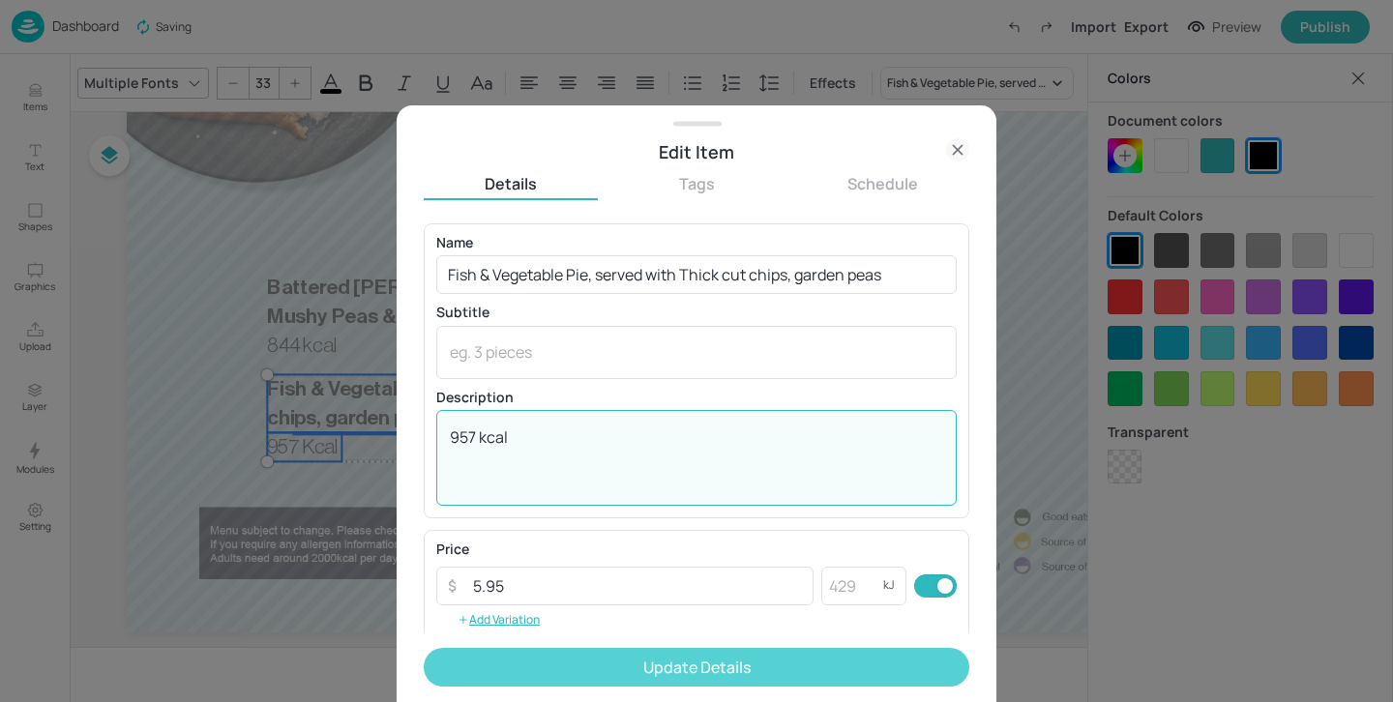
type textarea "957 kcal"
click at [658, 670] on button "Update Details" at bounding box center [697, 667] width 546 height 39
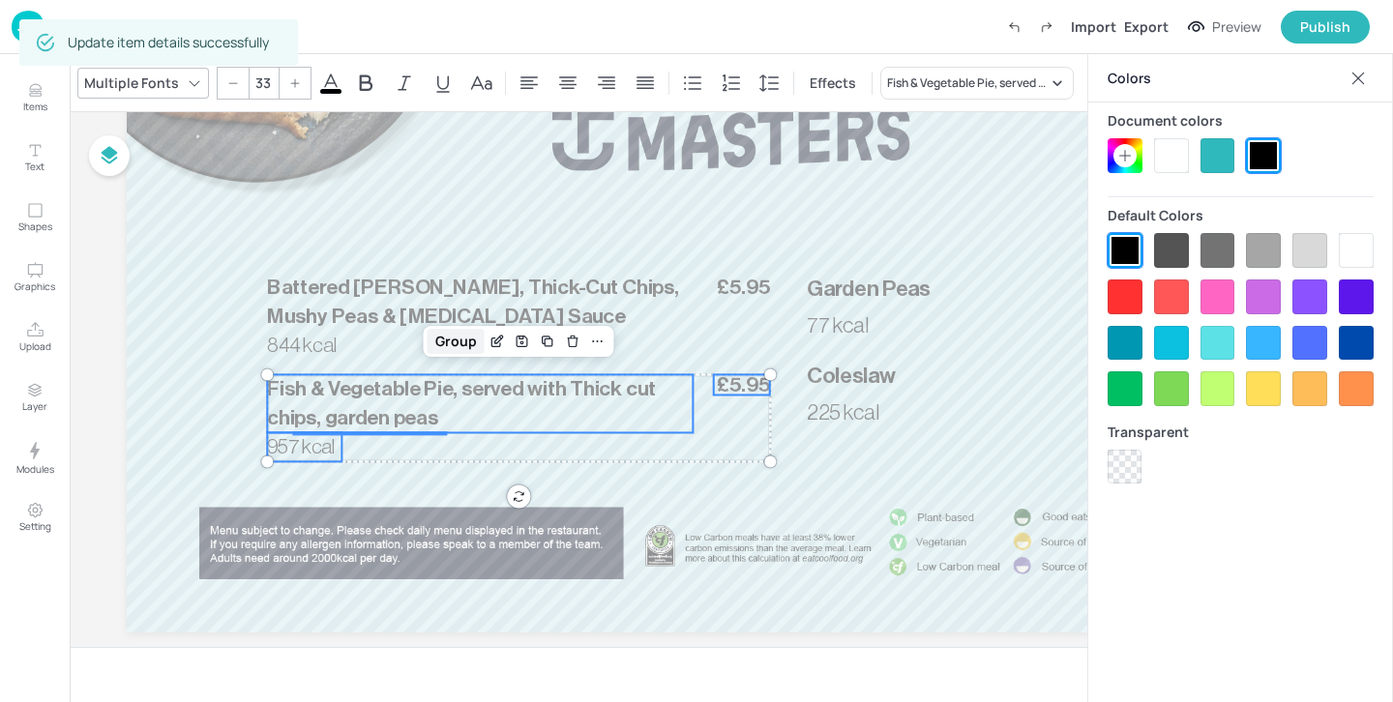
click at [450, 353] on div "Group" at bounding box center [456, 341] width 57 height 25
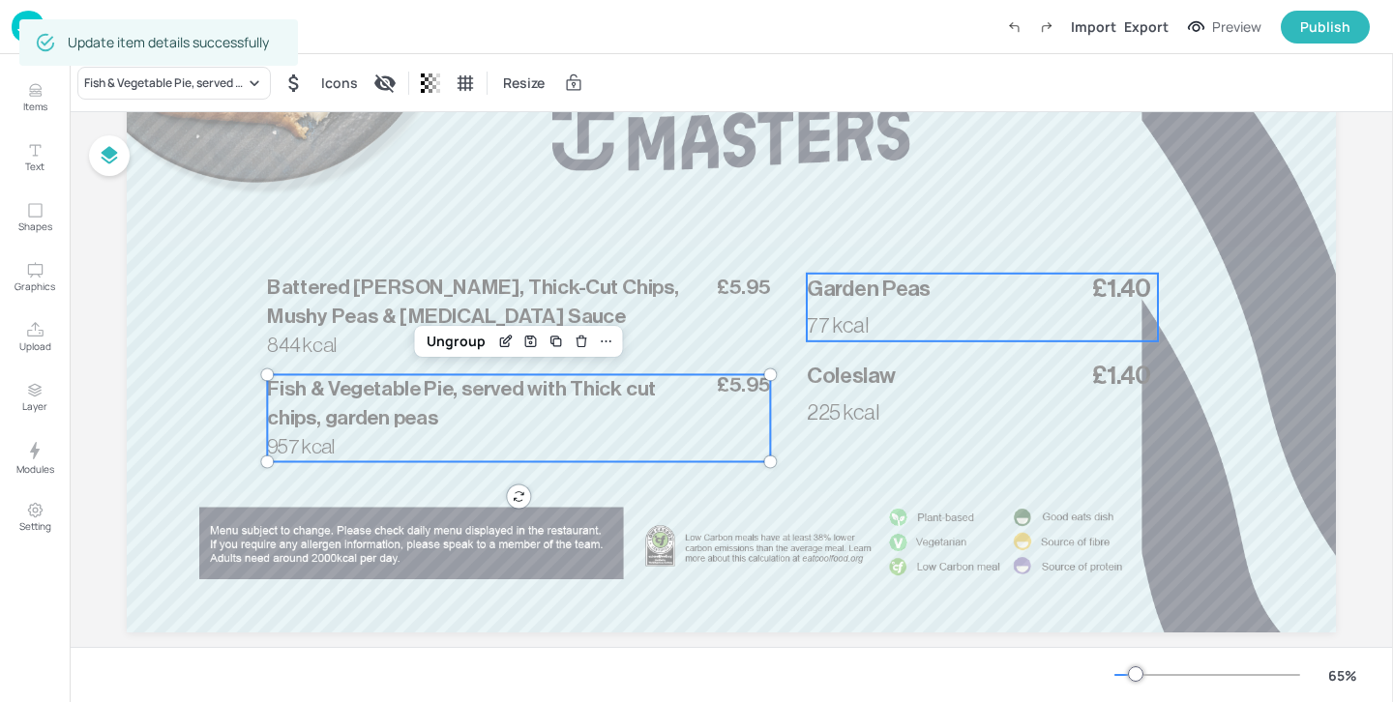
click at [901, 337] on div "£1.40 Garden Peas 77 kcal" at bounding box center [982, 308] width 351 height 68
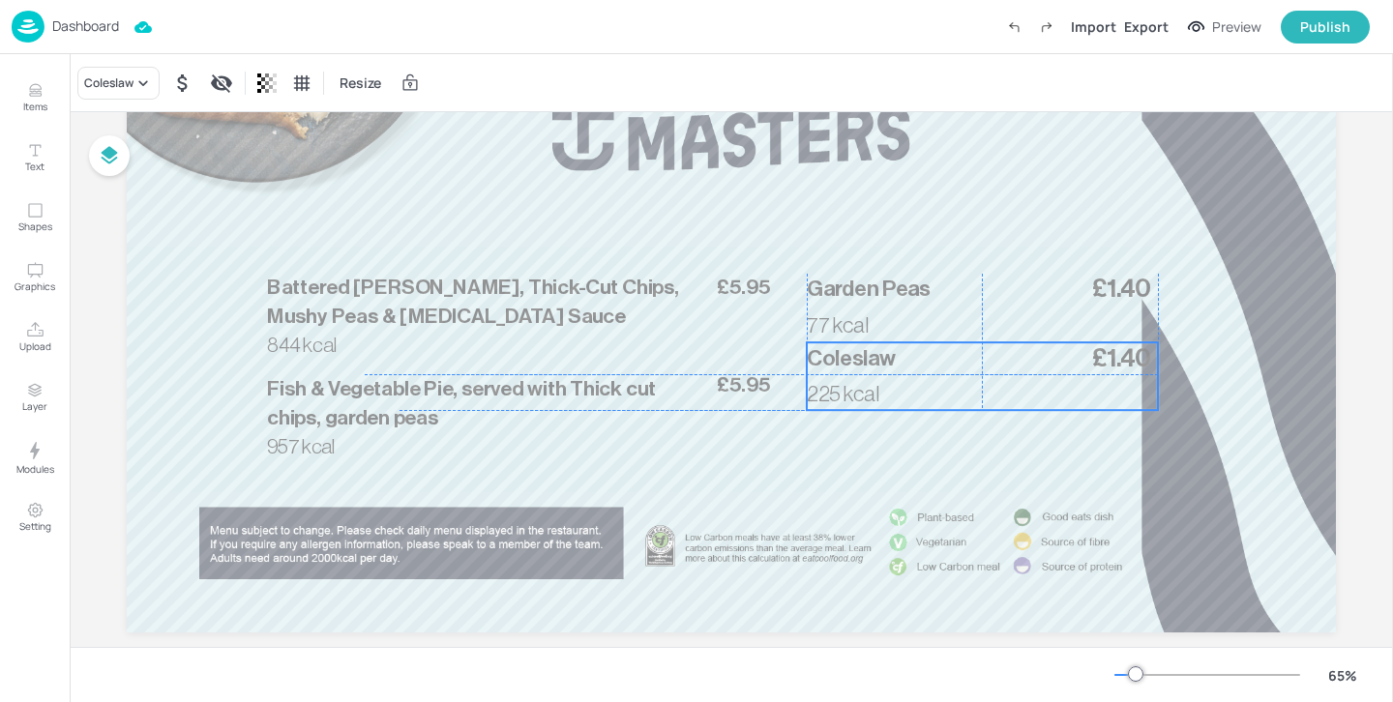
drag, startPoint x: 908, startPoint y: 383, endPoint x: 908, endPoint y: 364, distance: 19.3
click at [908, 364] on p "Coleslaw" at bounding box center [982, 357] width 351 height 31
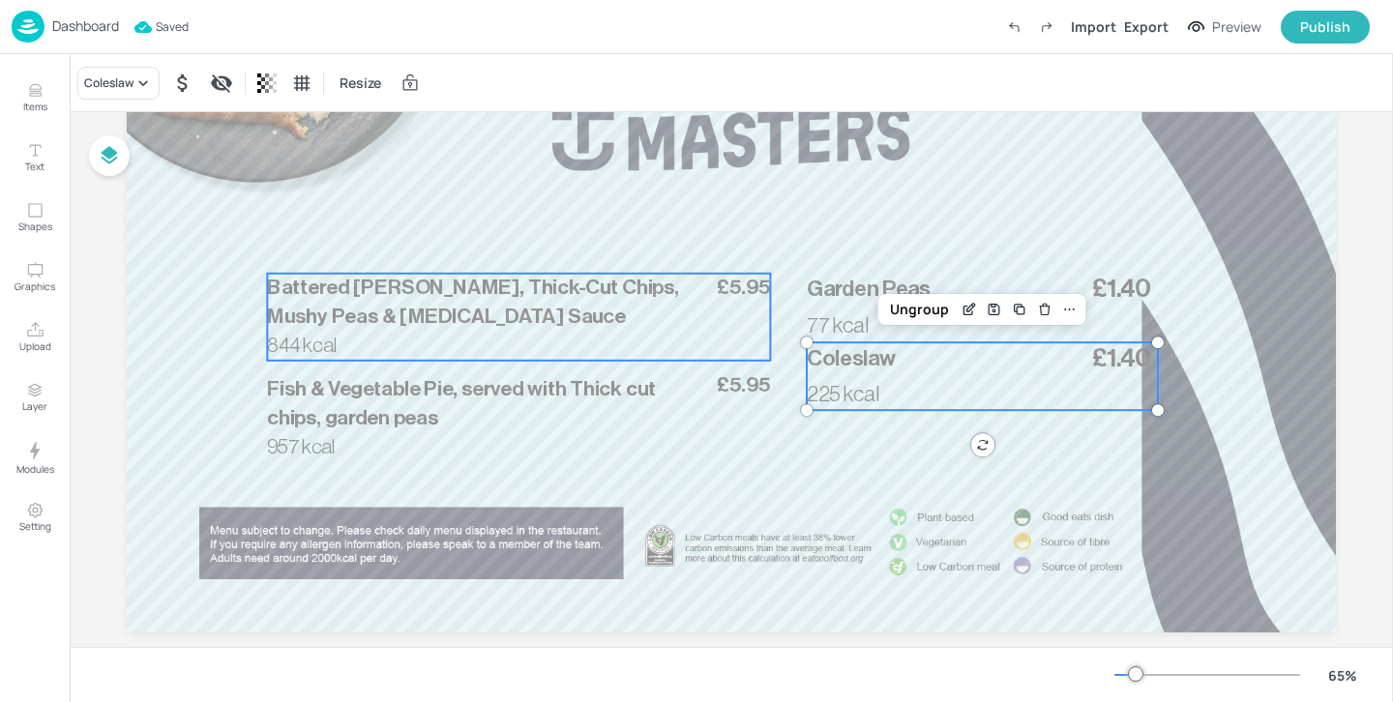
click at [580, 306] on p "Battered Haddock, Thick-Cut Chips, Mushy Peas & Tartar Sauce" at bounding box center [480, 303] width 426 height 58
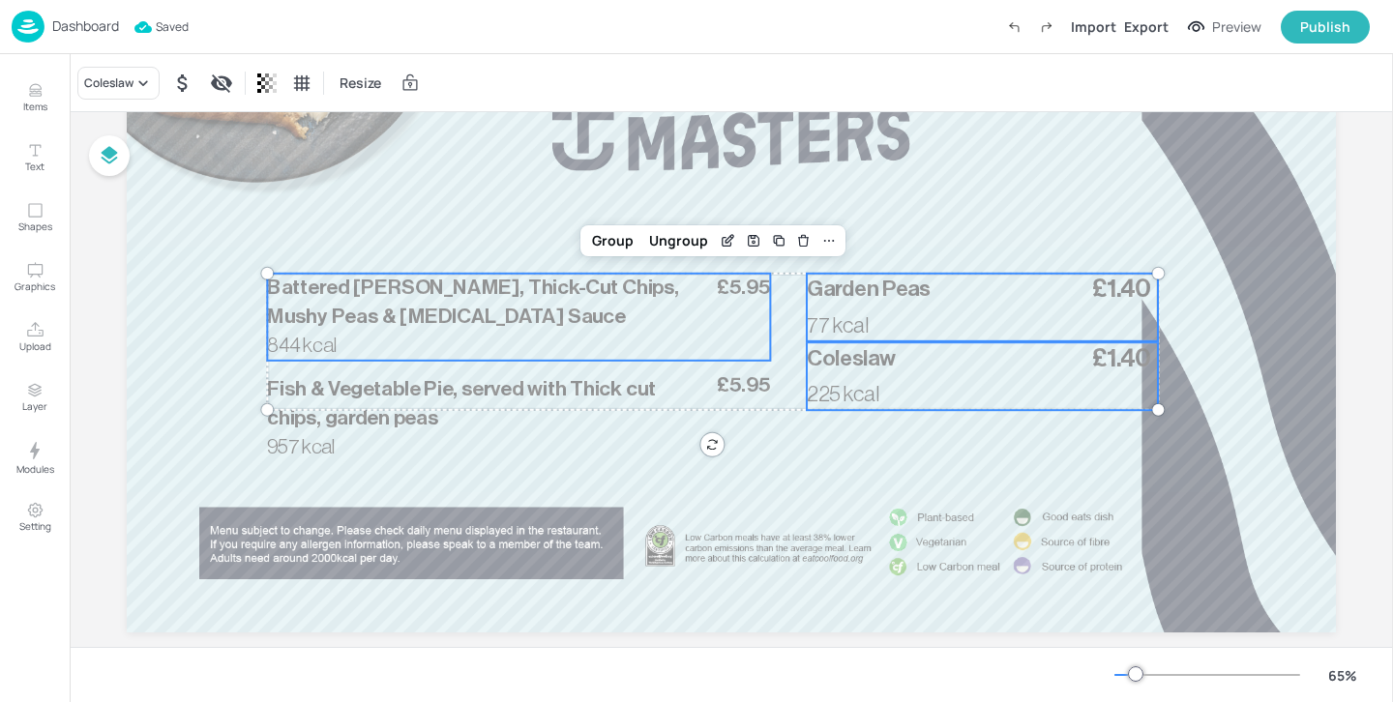
click at [818, 311] on p "77 kcal" at bounding box center [854, 326] width 94 height 31
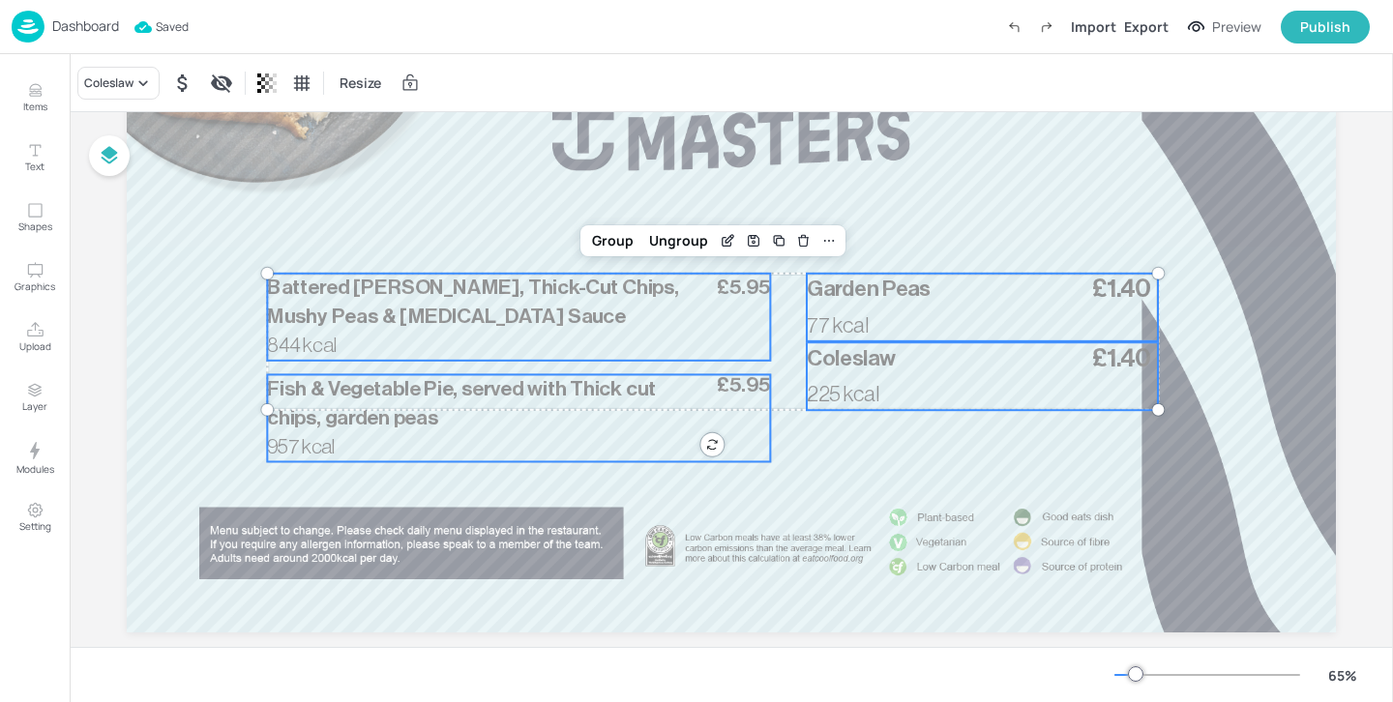
click at [682, 378] on p "Fish & Vegetable Pie, served with Thick cut chips, garden peas" at bounding box center [480, 403] width 426 height 58
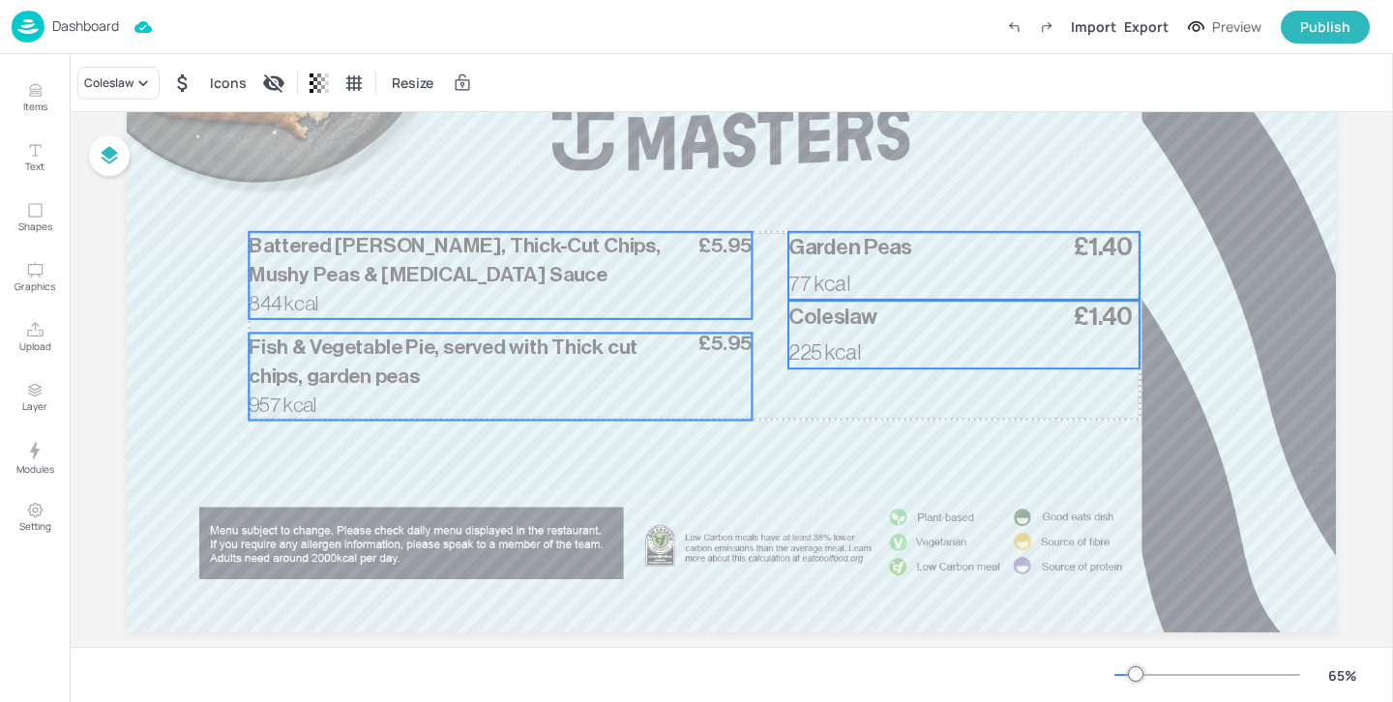
drag, startPoint x: 682, startPoint y: 378, endPoint x: 664, endPoint y: 337, distance: 45.5
click at [664, 337] on p "Fish & Vegetable Pie, served with Thick cut chips, garden peas" at bounding box center [462, 362] width 426 height 58
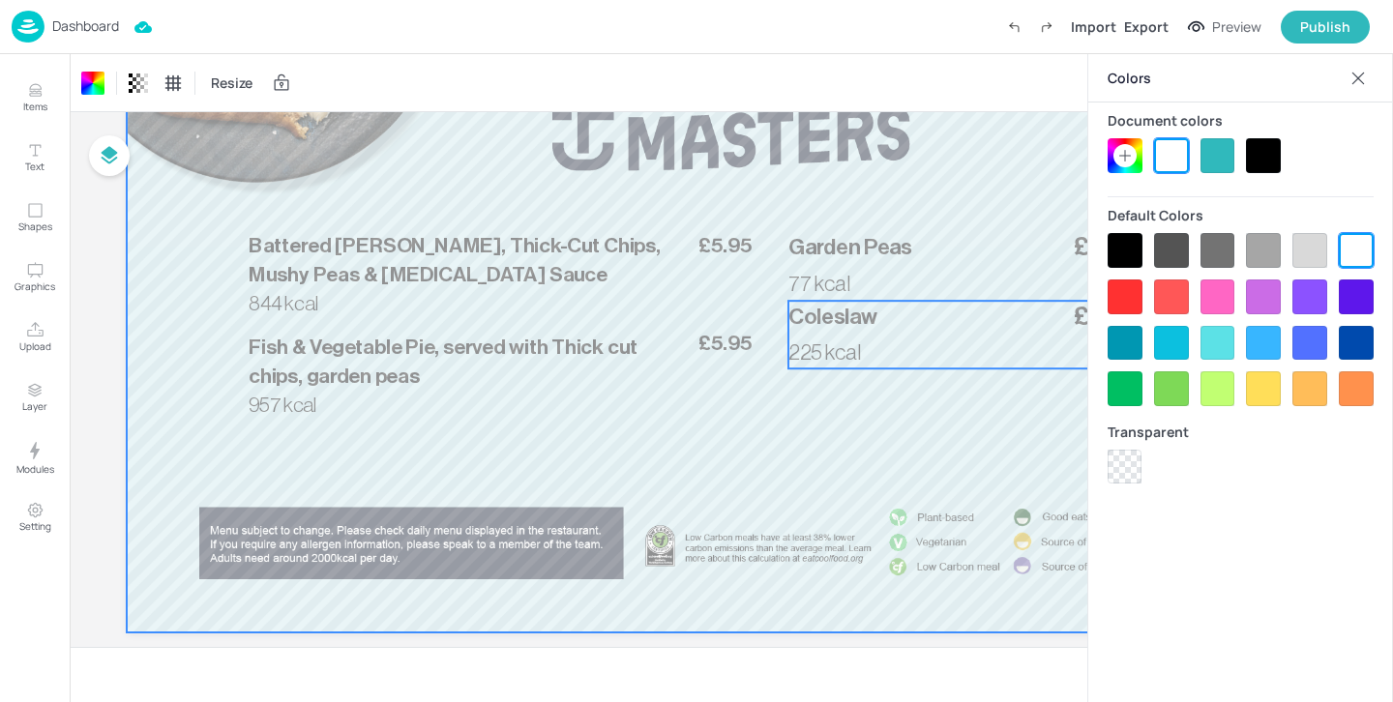
click at [943, 348] on div "£1.40 Coleslaw 225 kcal" at bounding box center [963, 335] width 351 height 68
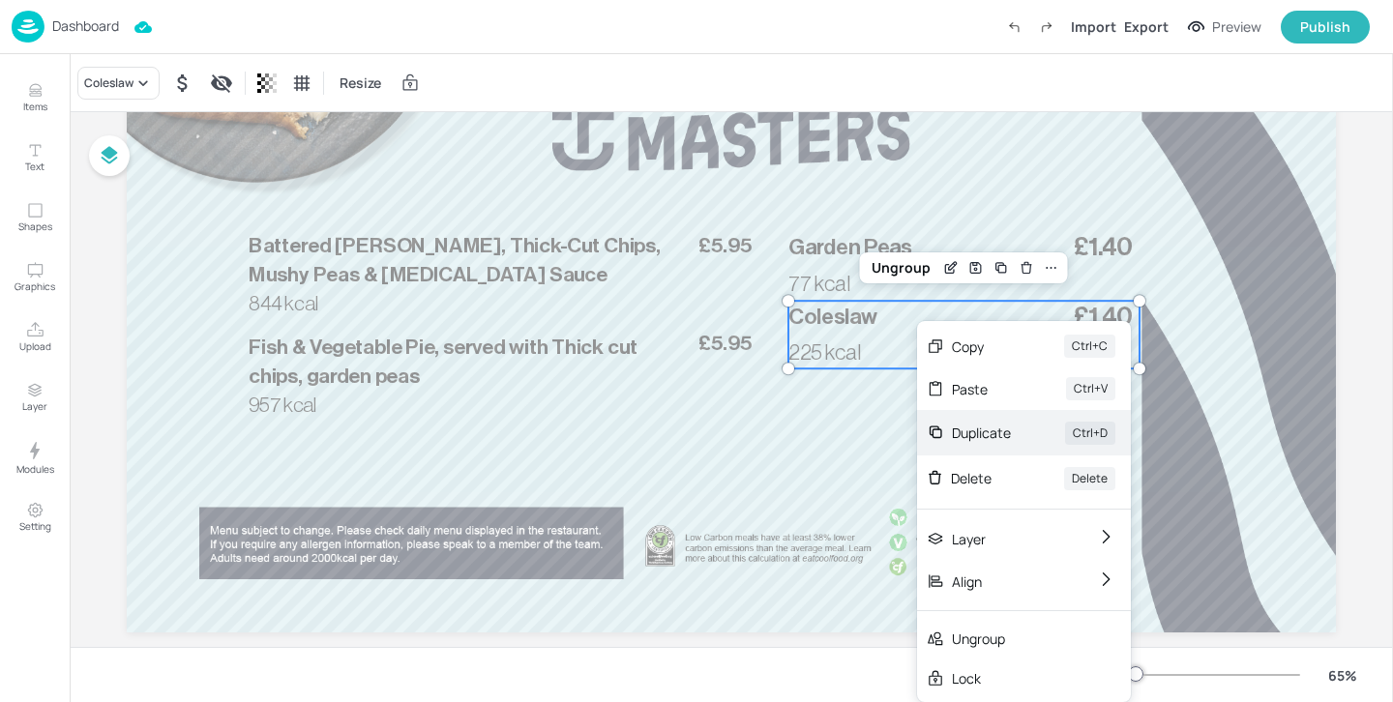
click at [1032, 426] on div "Duplicate Ctrl+D" at bounding box center [1024, 432] width 214 height 45
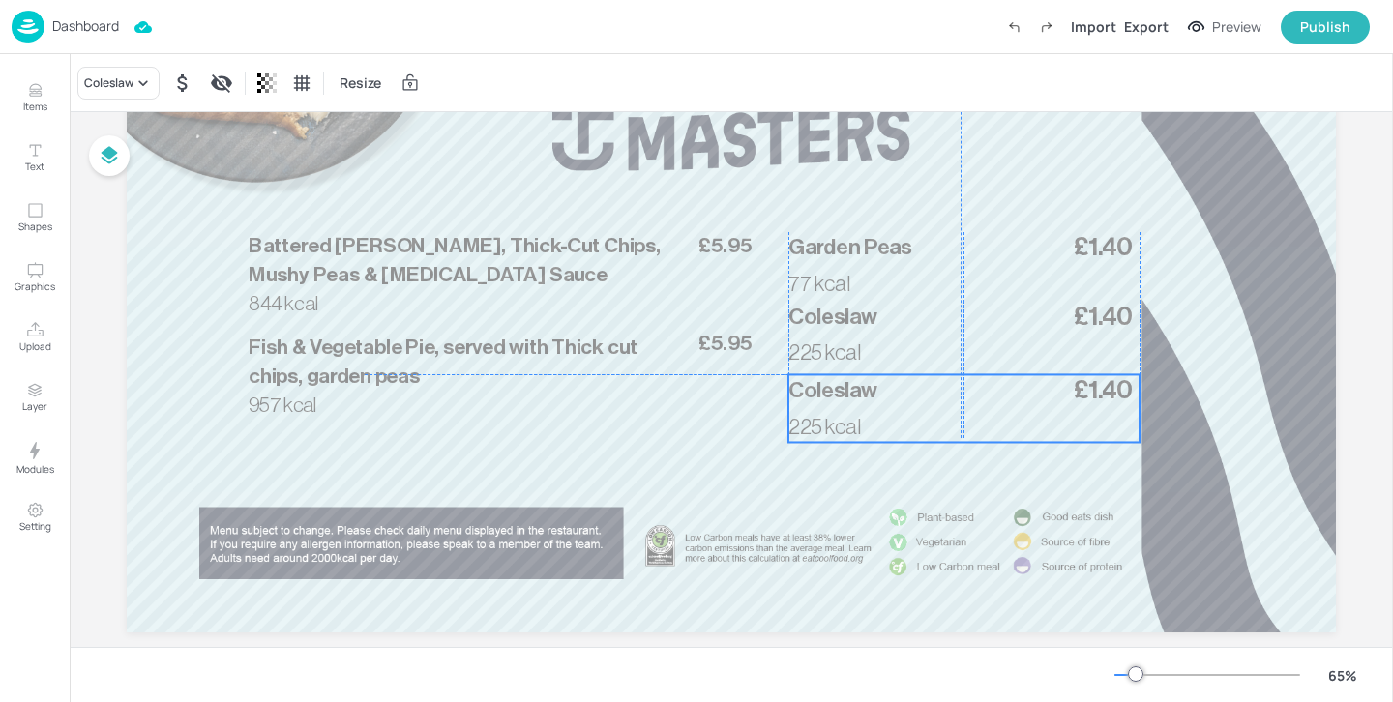
drag, startPoint x: 864, startPoint y: 316, endPoint x: 855, endPoint y: 381, distance: 65.4
click at [855, 381] on span "Coleslaw" at bounding box center [832, 390] width 89 height 22
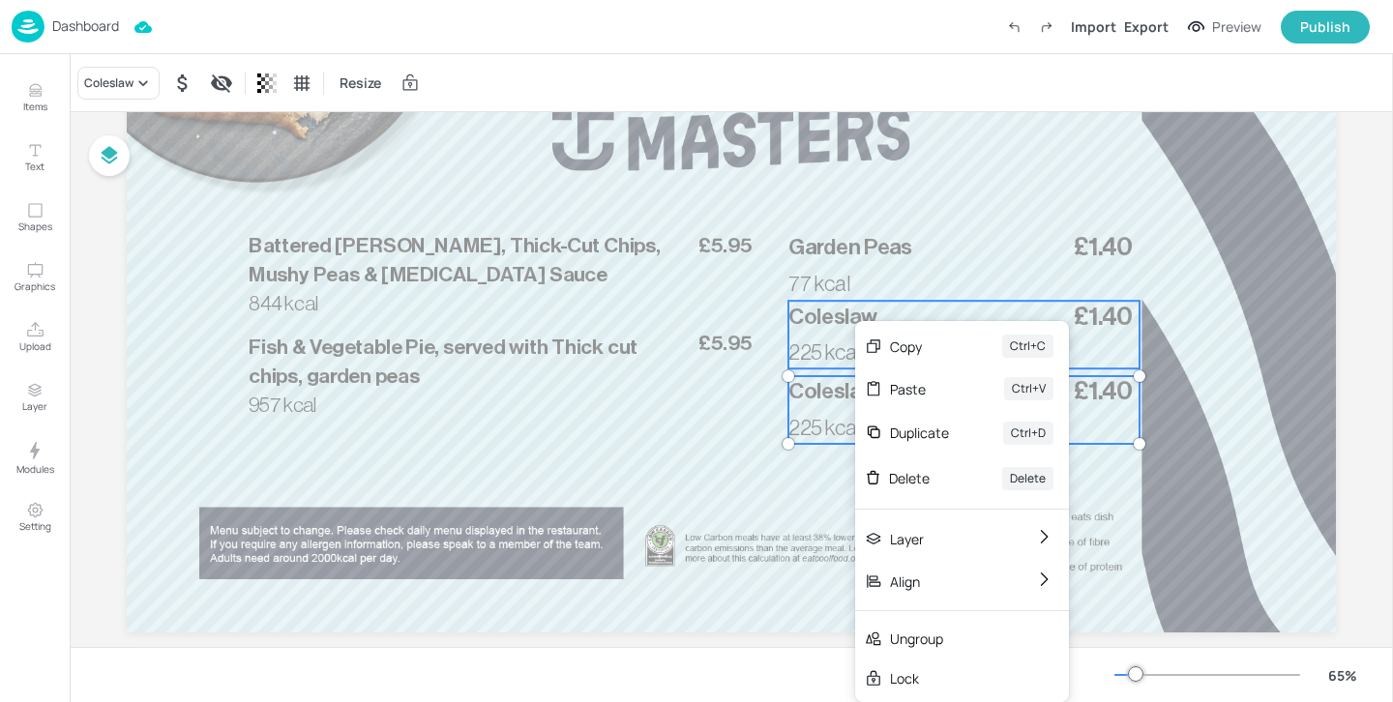
click at [819, 310] on span "Coleslaw" at bounding box center [832, 317] width 89 height 22
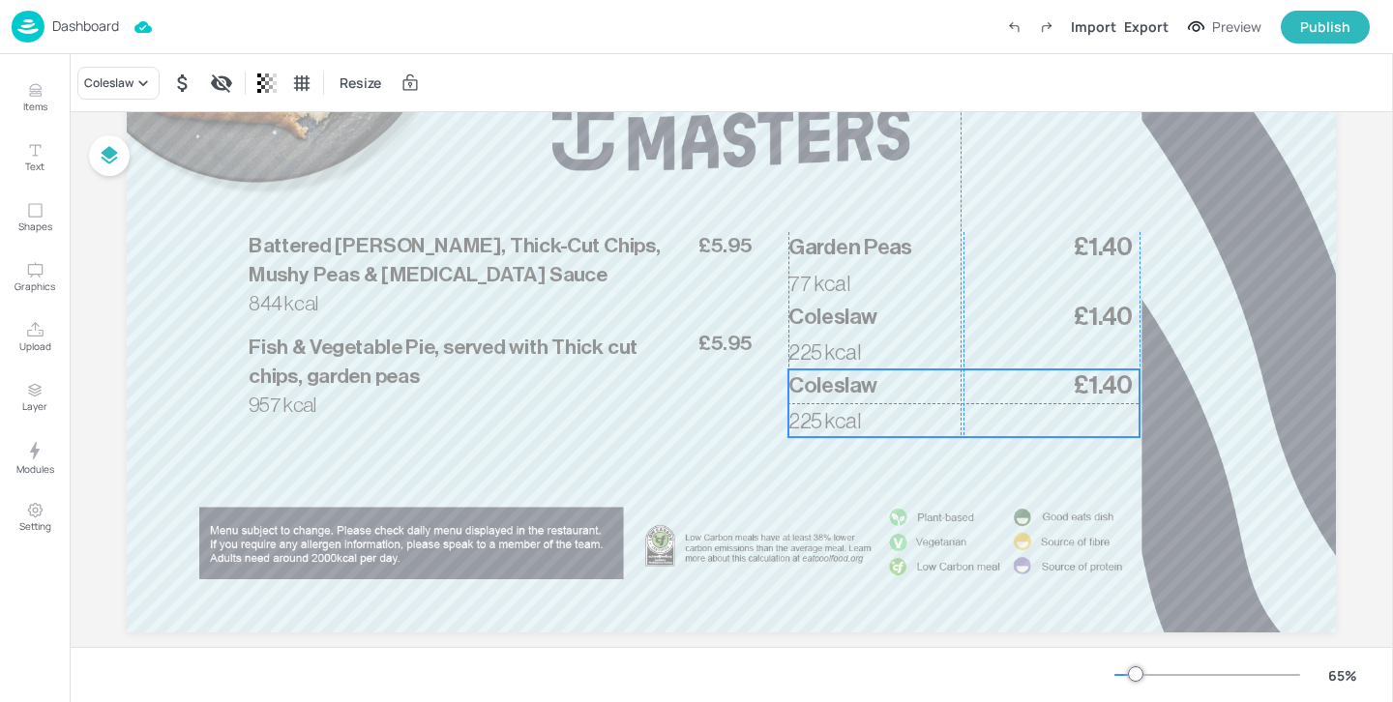
click at [821, 402] on div "£1.40 Coleslaw 225 kcal" at bounding box center [963, 404] width 351 height 68
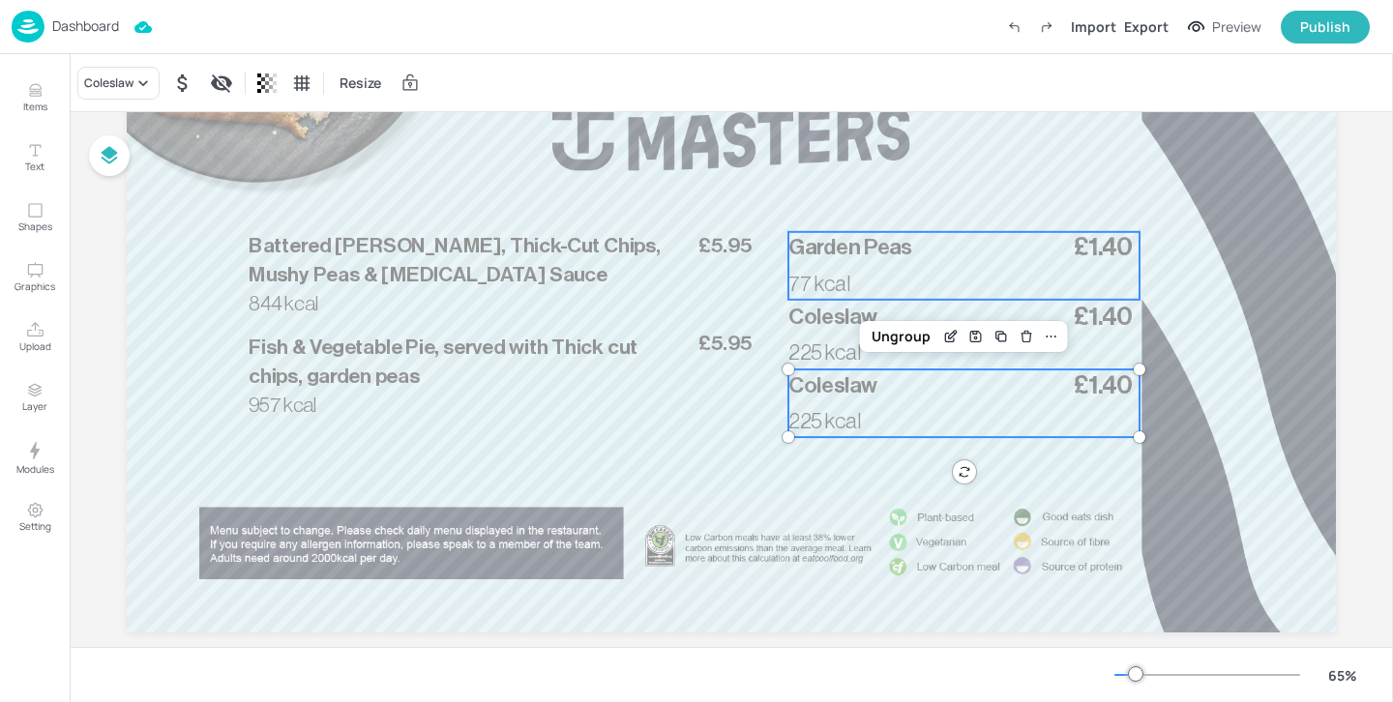
click at [825, 279] on span "77 kcal" at bounding box center [819, 284] width 62 height 22
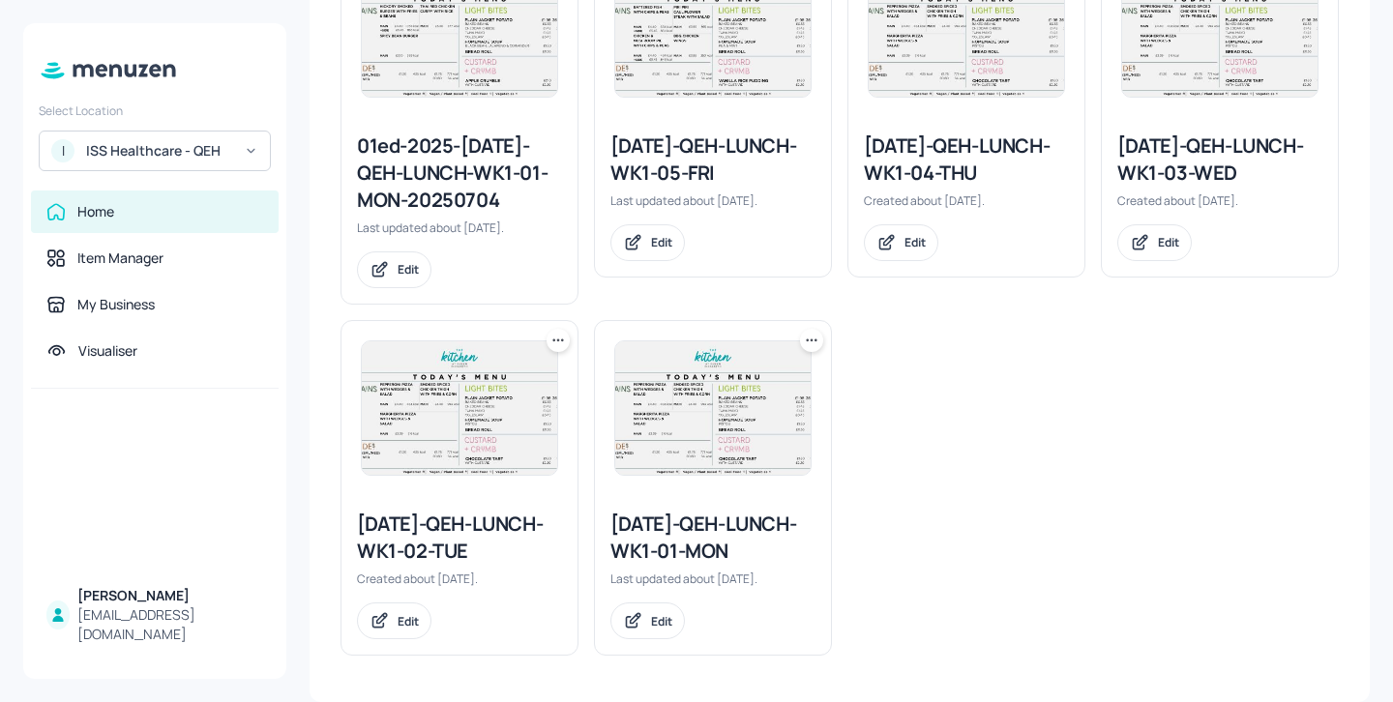
scroll to position [1185, 0]
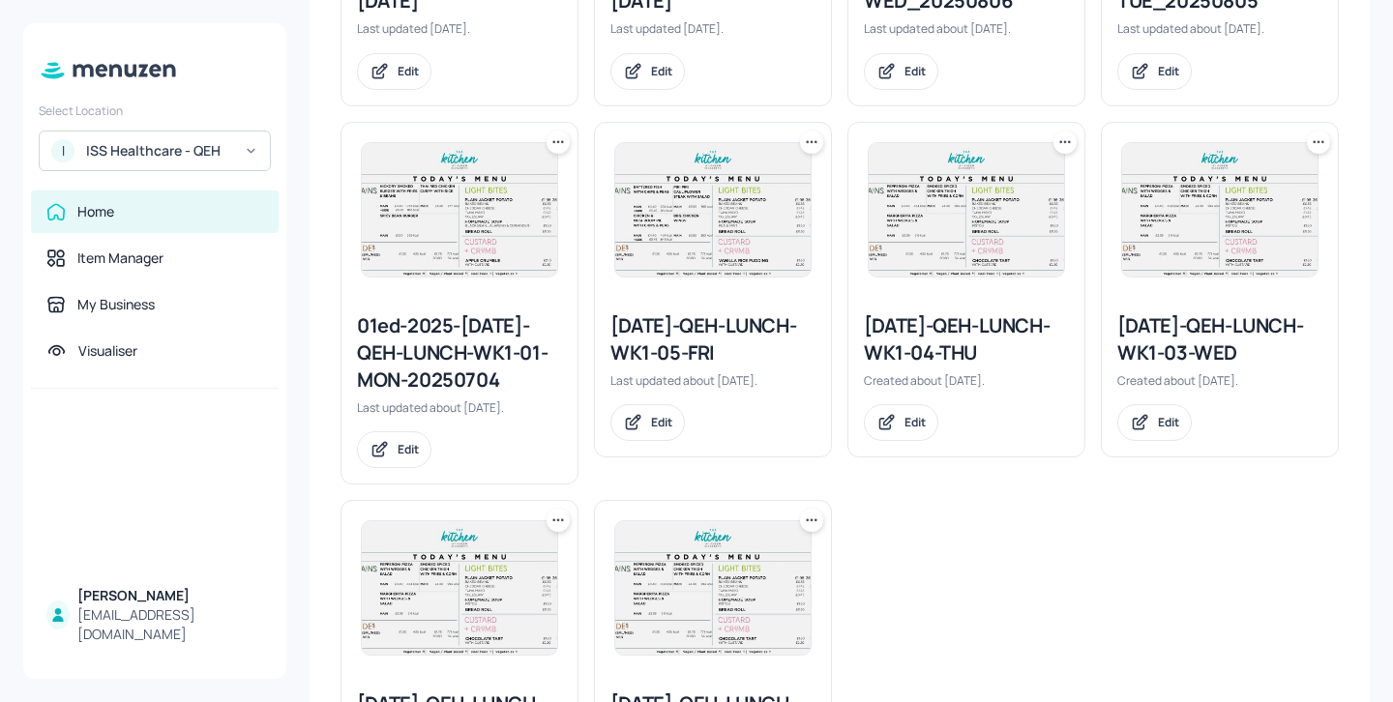
click at [811, 142] on icon at bounding box center [812, 141] width 3 height 3
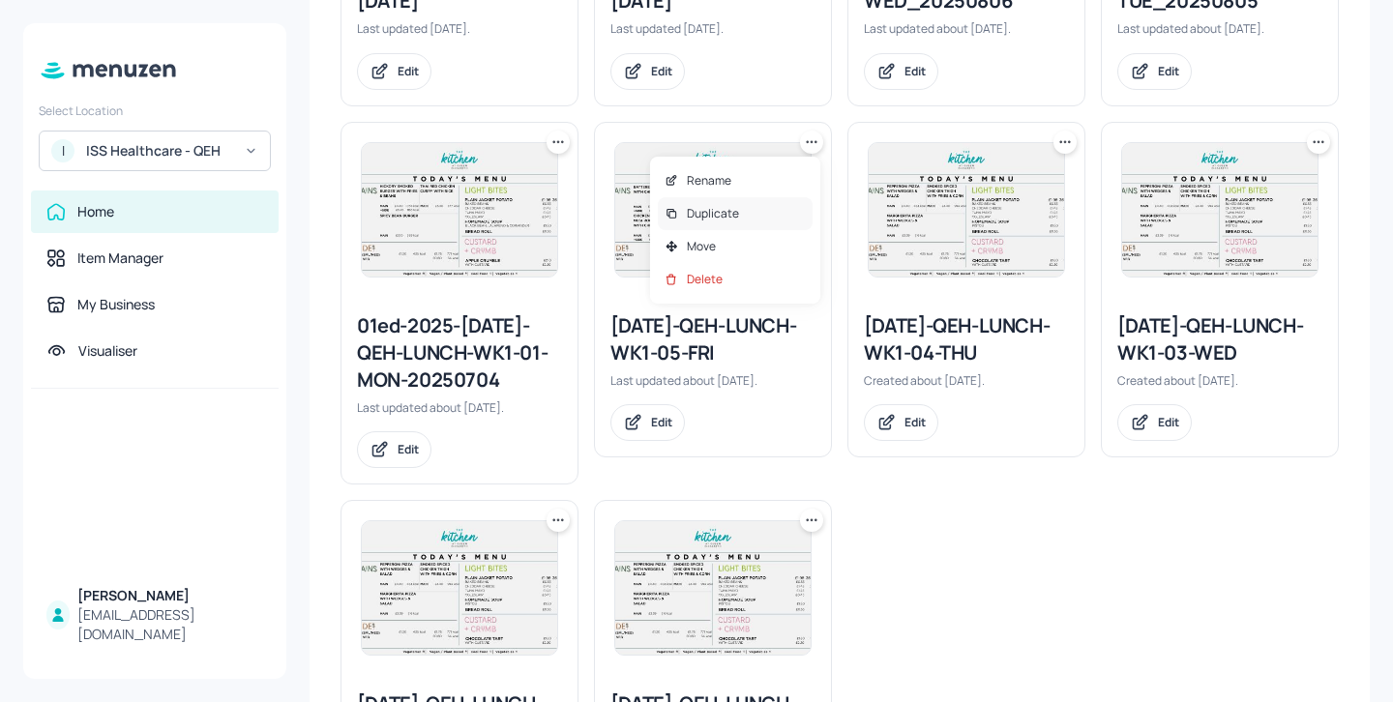
click at [771, 216] on div "Duplicate" at bounding box center [735, 213] width 155 height 33
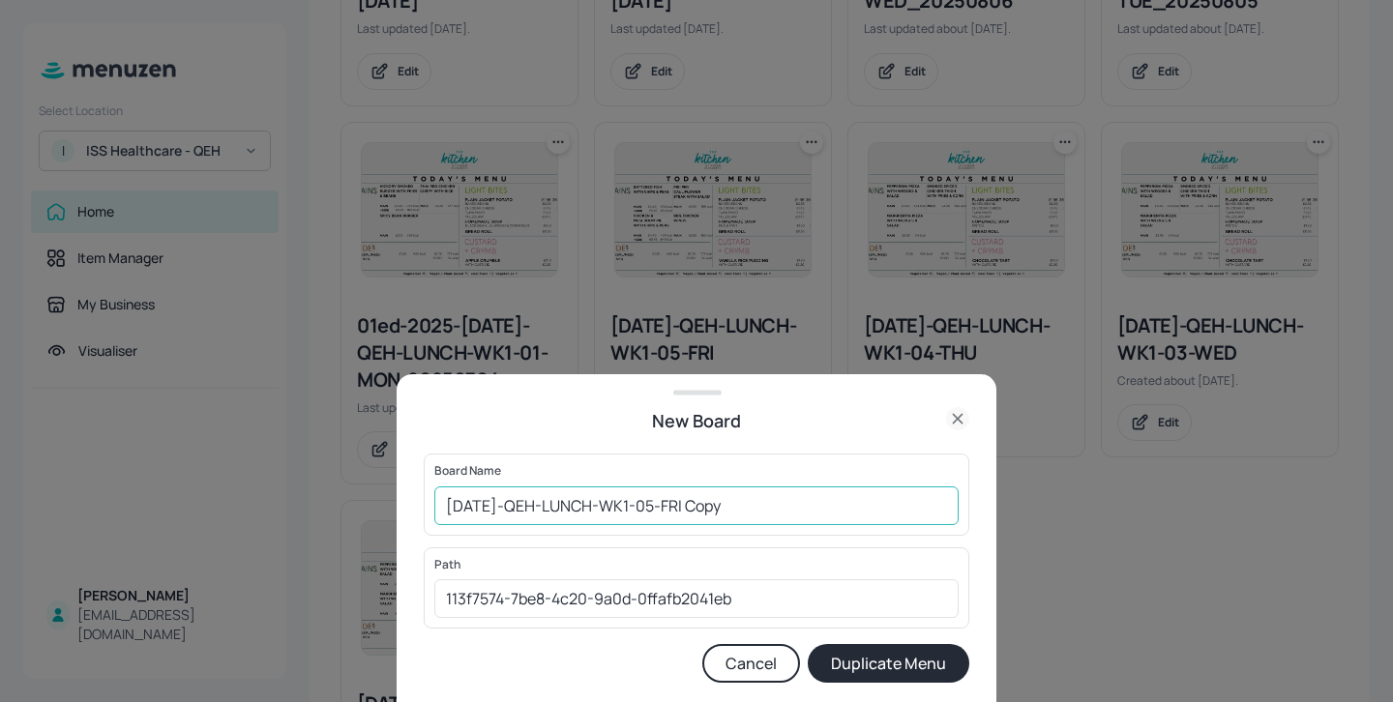
click at [442, 497] on input "[DATE]-QEH-LUNCH-WK1-05-FRI Copy" at bounding box center [696, 506] width 524 height 39
drag, startPoint x: 824, startPoint y: 525, endPoint x: 726, endPoint y: 505, distance: 99.8
click at [726, 505] on div "Board Name 01ed-2025-JUL-QEH-LUNCH-WK1-05-FRI Copy ​" at bounding box center [697, 494] width 546 height 81
drag, startPoint x: 797, startPoint y: 505, endPoint x: 738, endPoint y: 499, distance: 59.3
click at [738, 499] on input "01ed-2025-JUL-QEH-LUNCH-WK1-05-FRI Copy" at bounding box center [696, 506] width 524 height 39
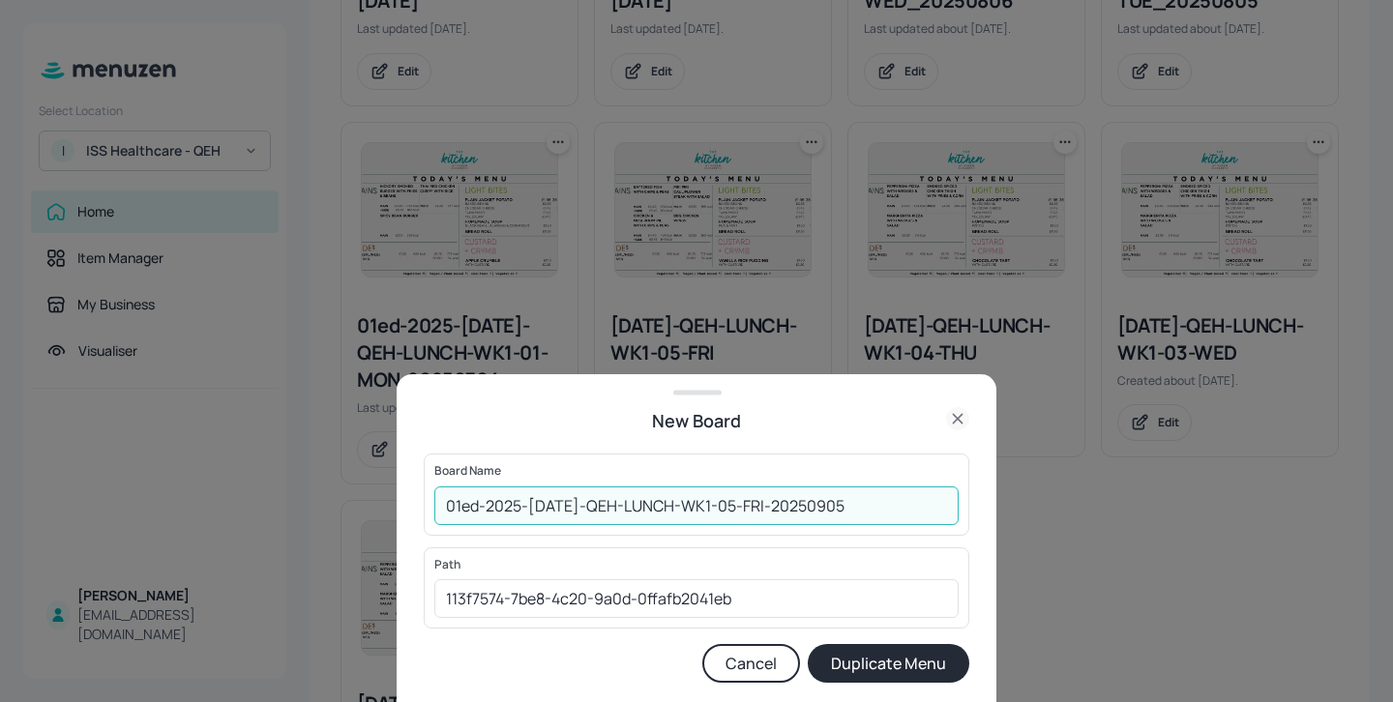
type input "01ed-2025-JUL-QEH-LUNCH-WK1-05-FRI-20250905"
click at [882, 666] on button "Duplicate Menu" at bounding box center [889, 663] width 162 height 39
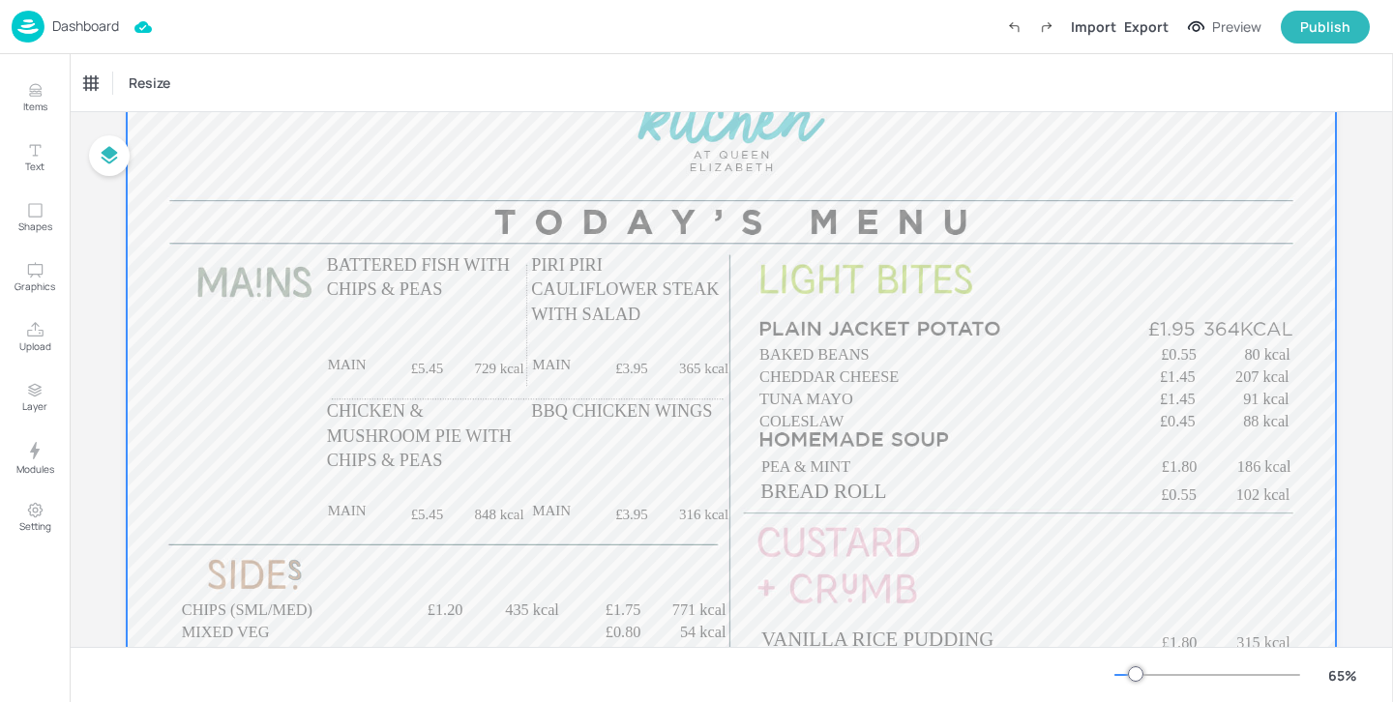
scroll to position [163, 0]
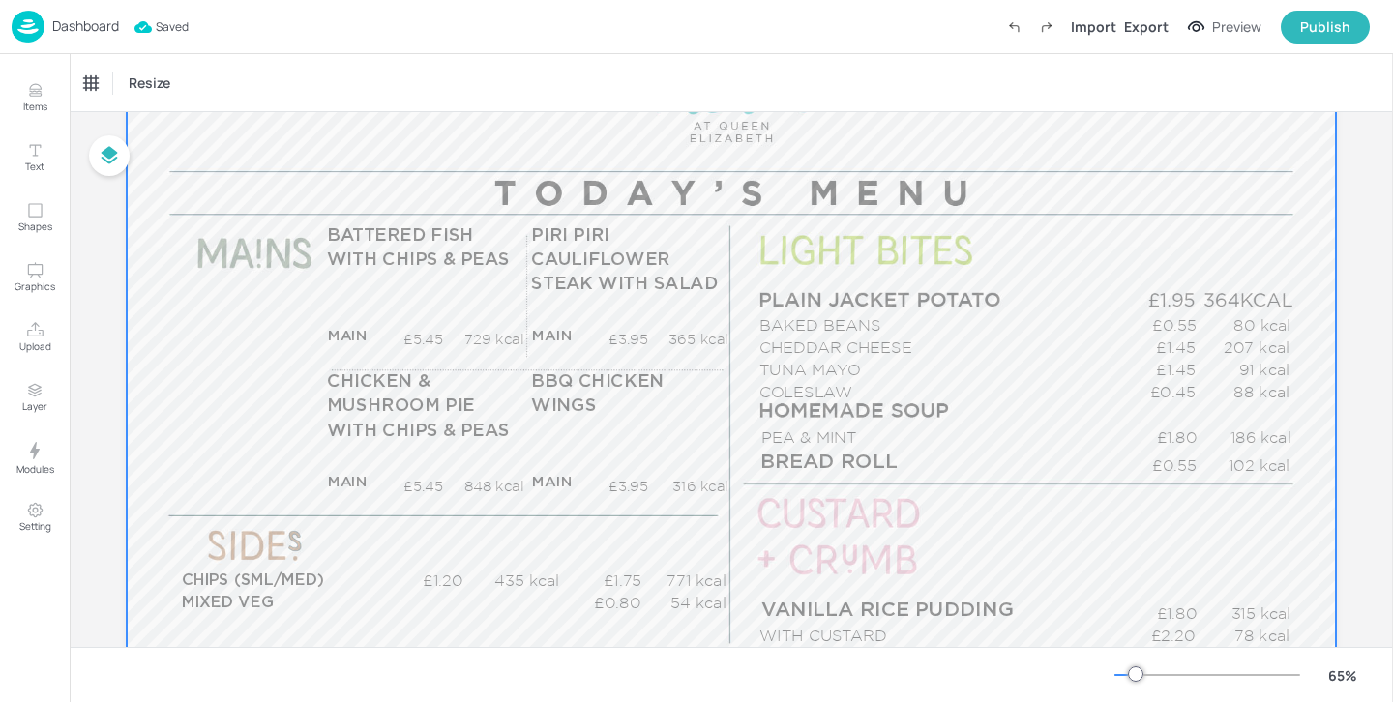
click at [822, 404] on div at bounding box center [731, 351] width 1209 height 680
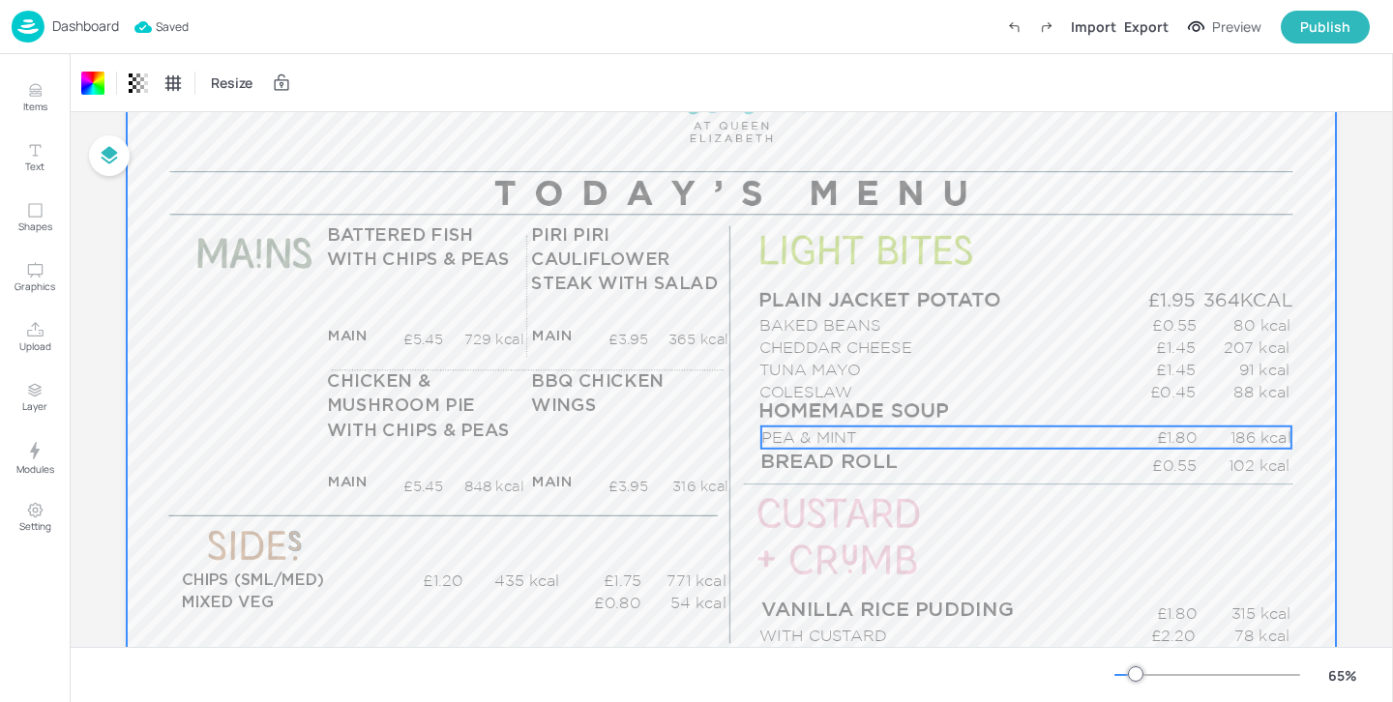
click at [844, 430] on p "PEA & MINT" at bounding box center [940, 438] width 358 height 22
click at [142, 100] on div "PEA & MINT Resize" at bounding box center [731, 82] width 1323 height 57
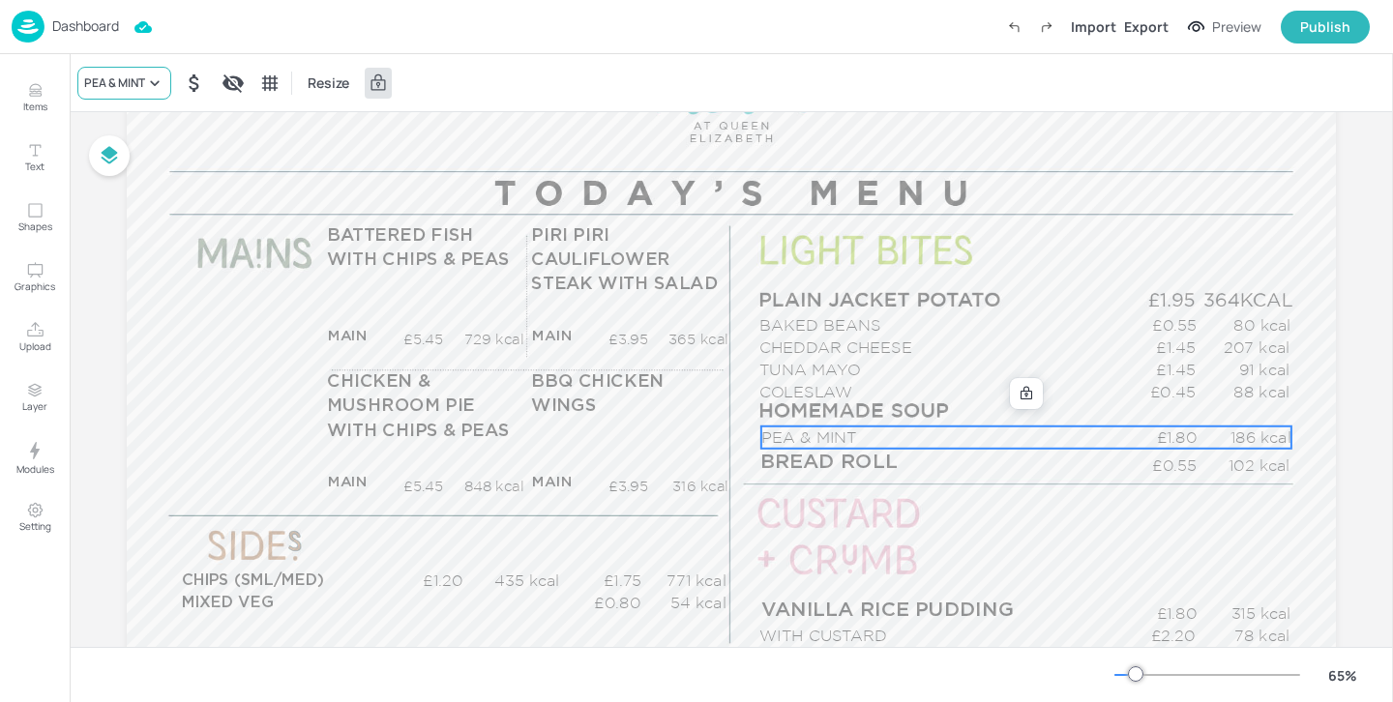
click at [149, 94] on div "PEA & MINT" at bounding box center [124, 83] width 94 height 33
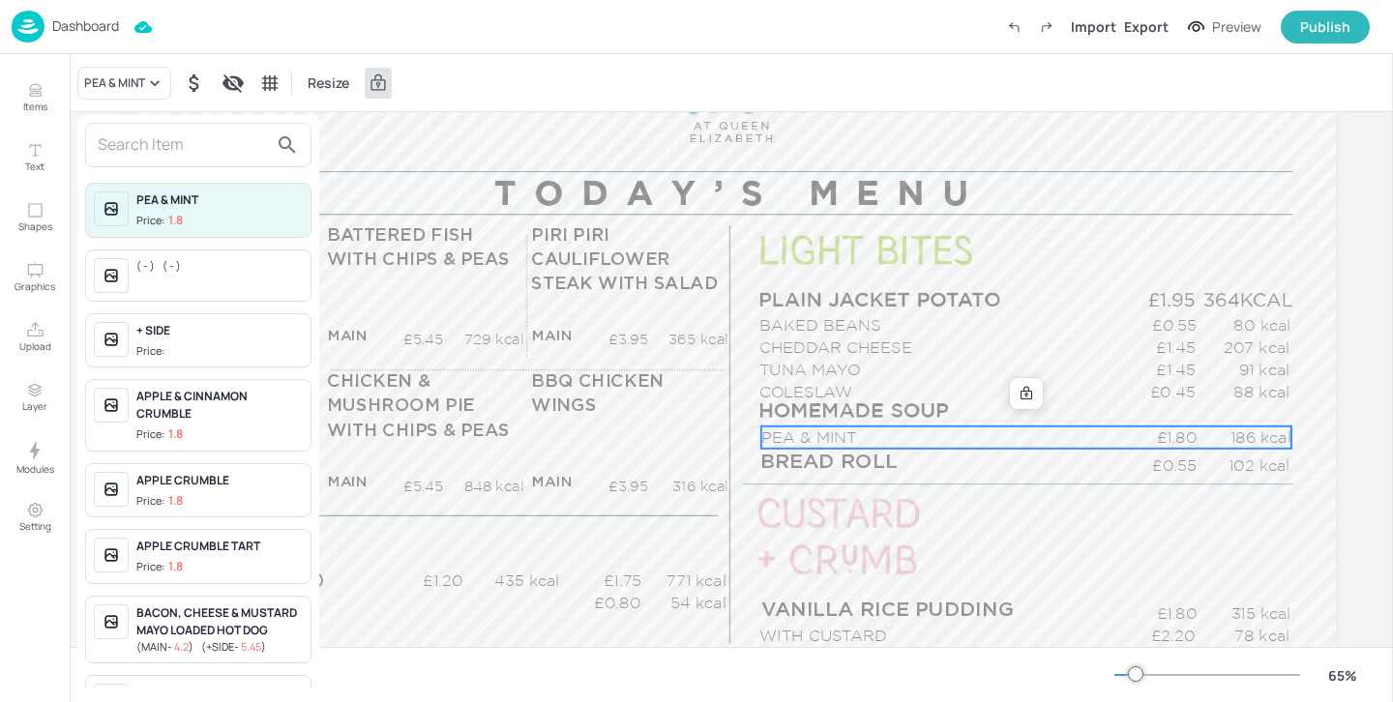
click at [139, 142] on input "text" at bounding box center [183, 145] width 170 height 31
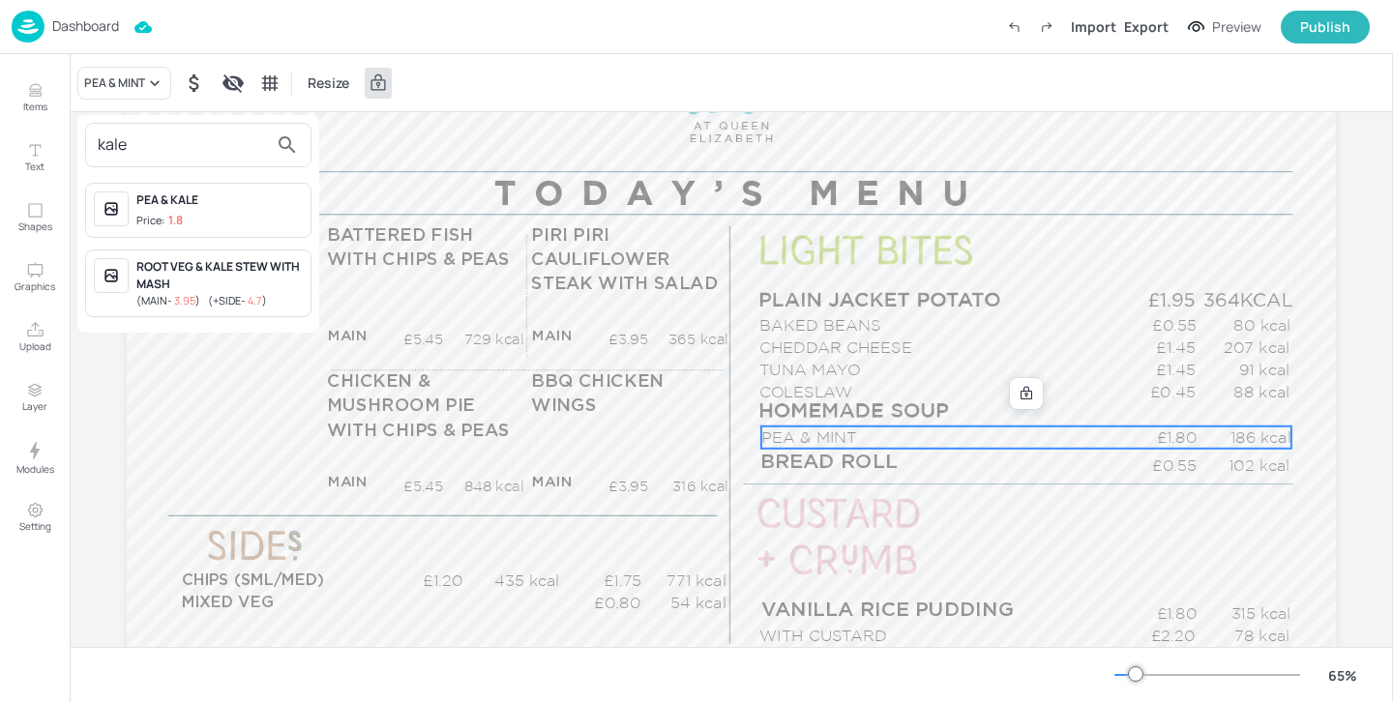
type input "kale"
click at [228, 196] on div "PEA & KALE" at bounding box center [219, 200] width 166 height 17
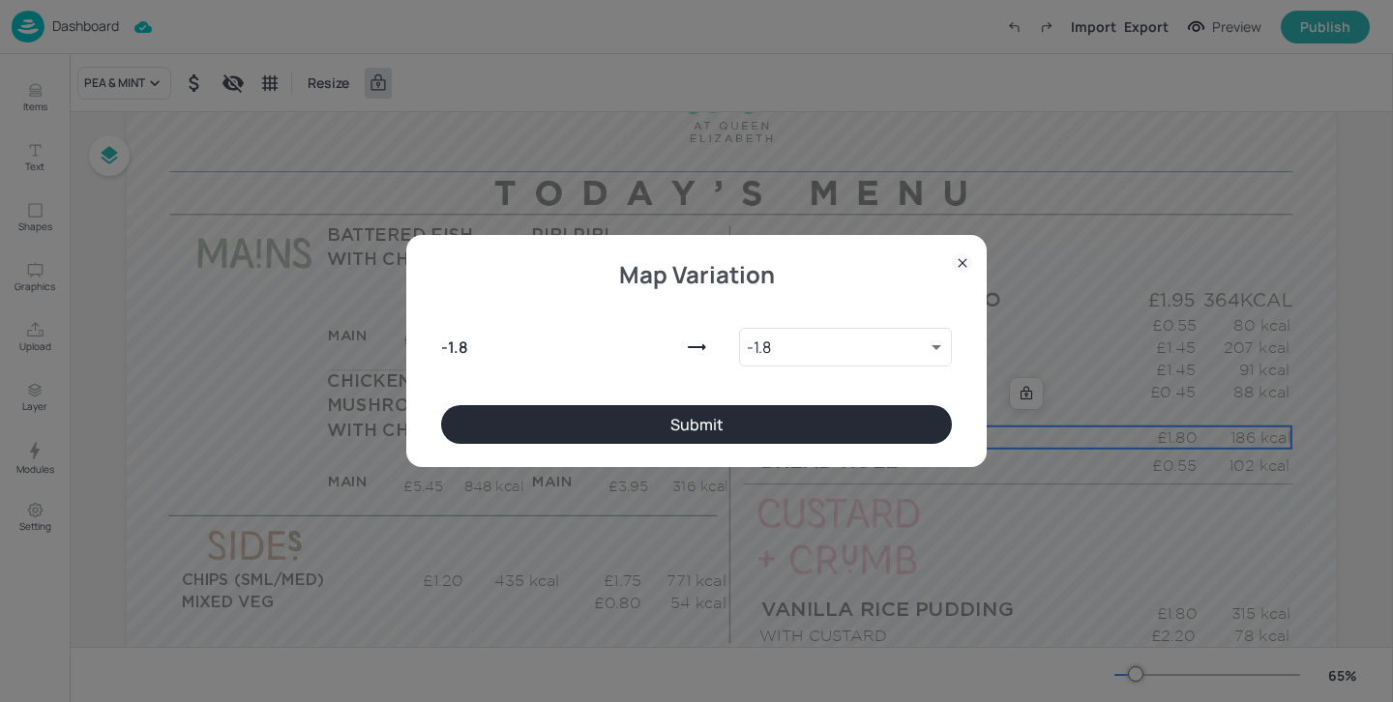
click at [657, 438] on button "Submit" at bounding box center [696, 424] width 511 height 39
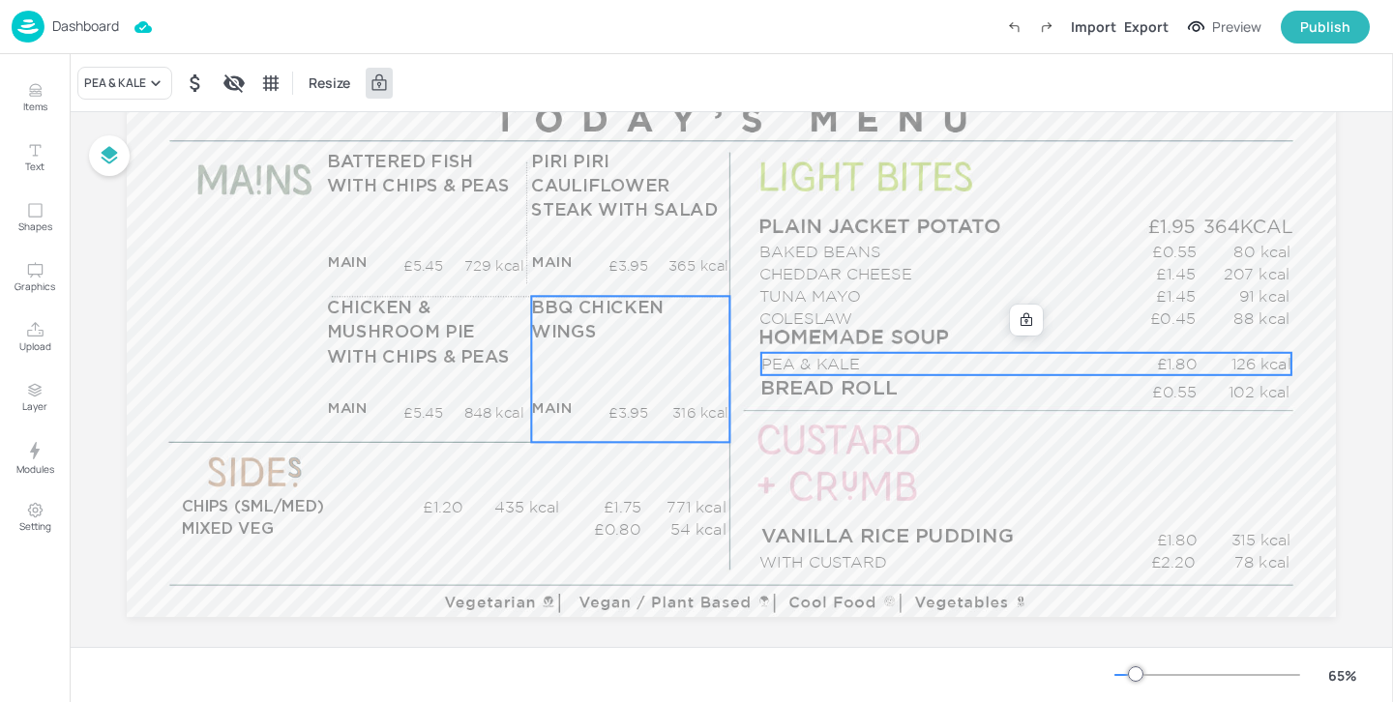
scroll to position [242, 0]
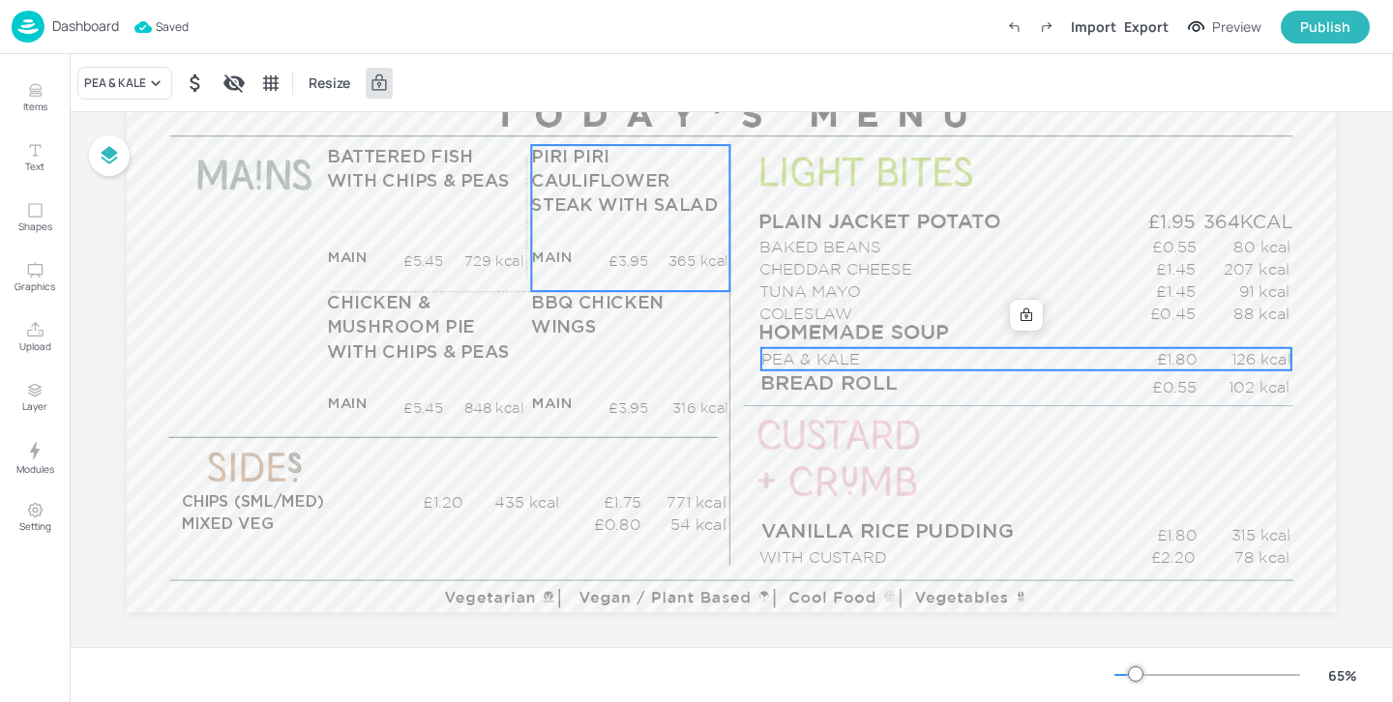
click at [604, 255] on p "£3.95" at bounding box center [622, 262] width 52 height 20
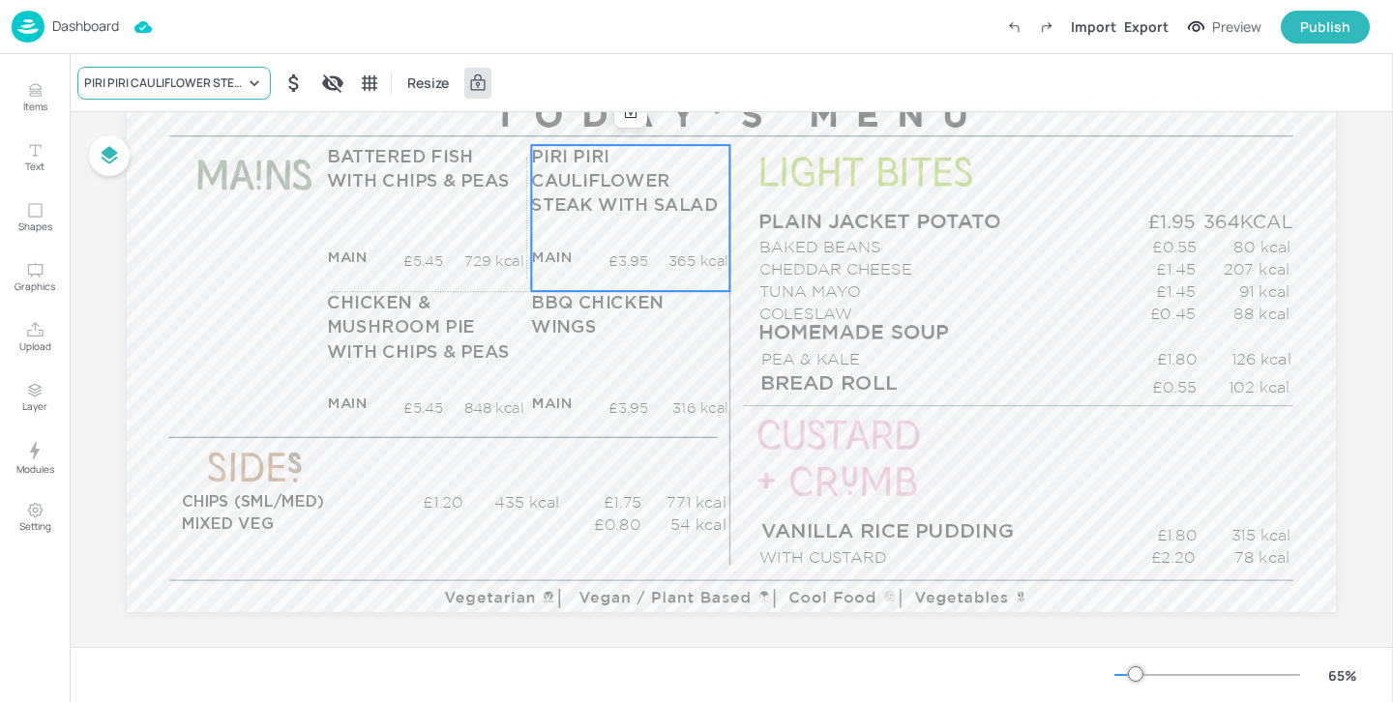
click at [156, 76] on div "PIRI PIRI CAULIFLOWER STEAK WITH SALAD" at bounding box center [164, 82] width 161 height 17
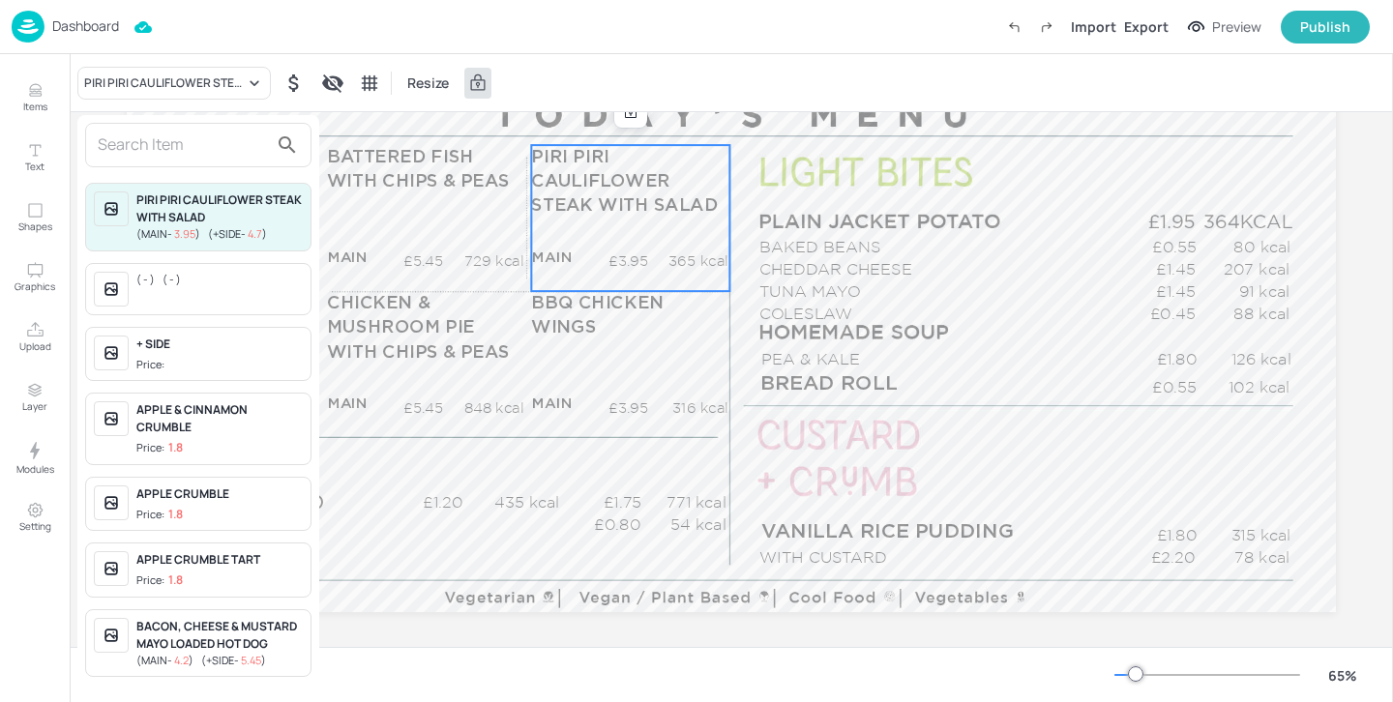
click at [221, 147] on input "text" at bounding box center [183, 145] width 170 height 31
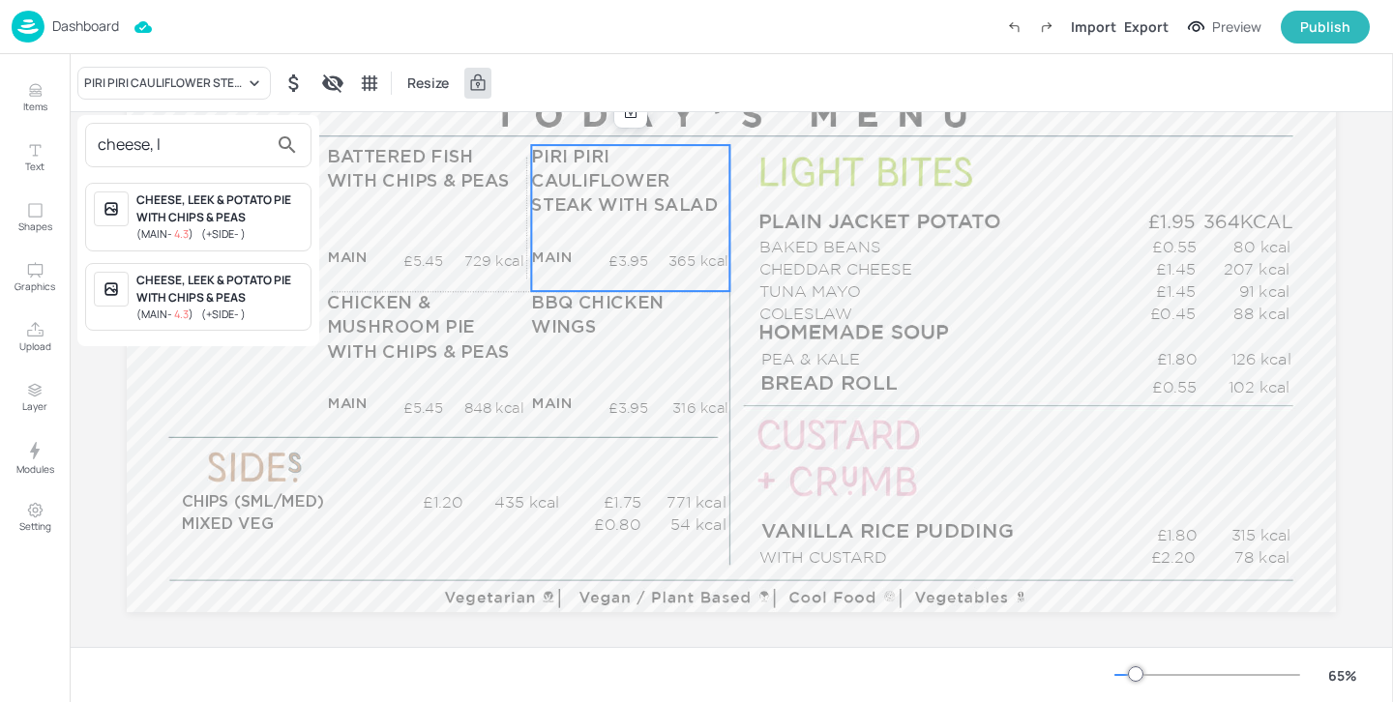
type input "cheese, l"
click at [275, 222] on div "CHEESE, LEEK & POTATO PIE WITH CHIPS & PEAS" at bounding box center [219, 209] width 166 height 35
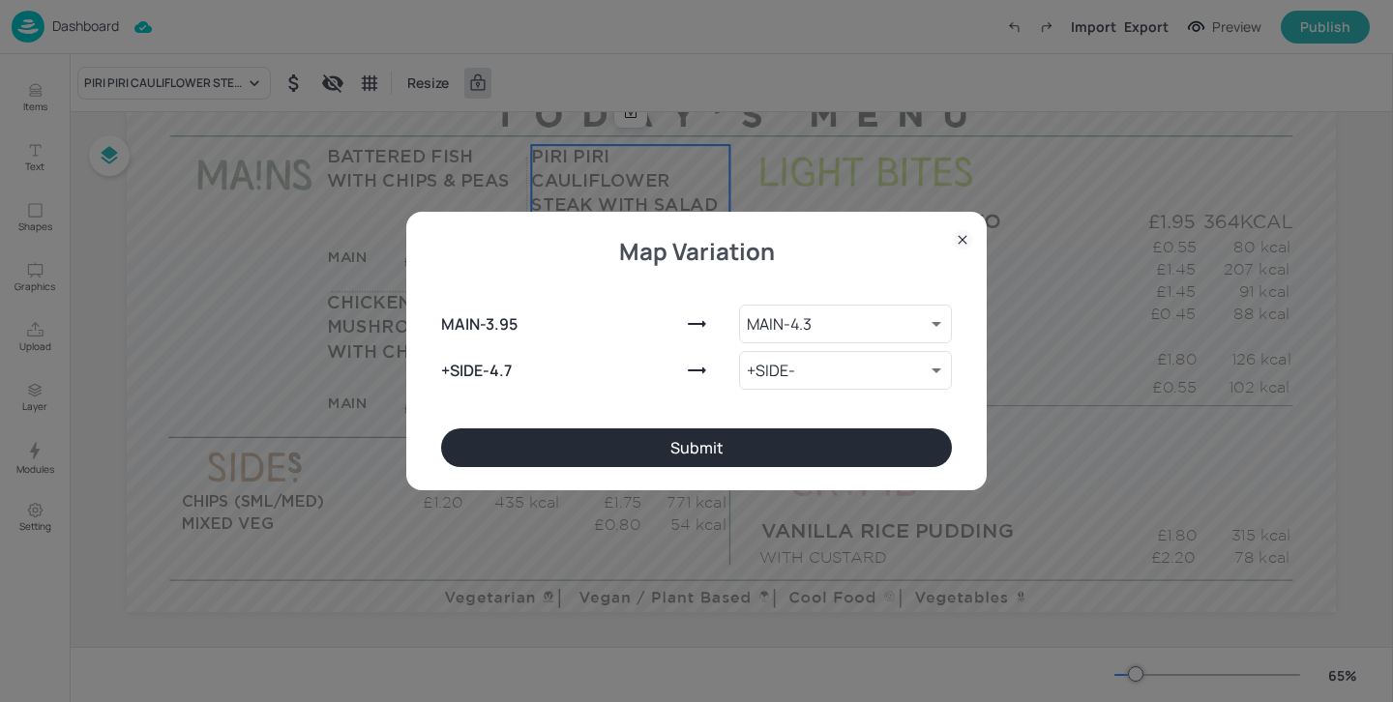
click at [780, 454] on button "Submit" at bounding box center [696, 448] width 511 height 39
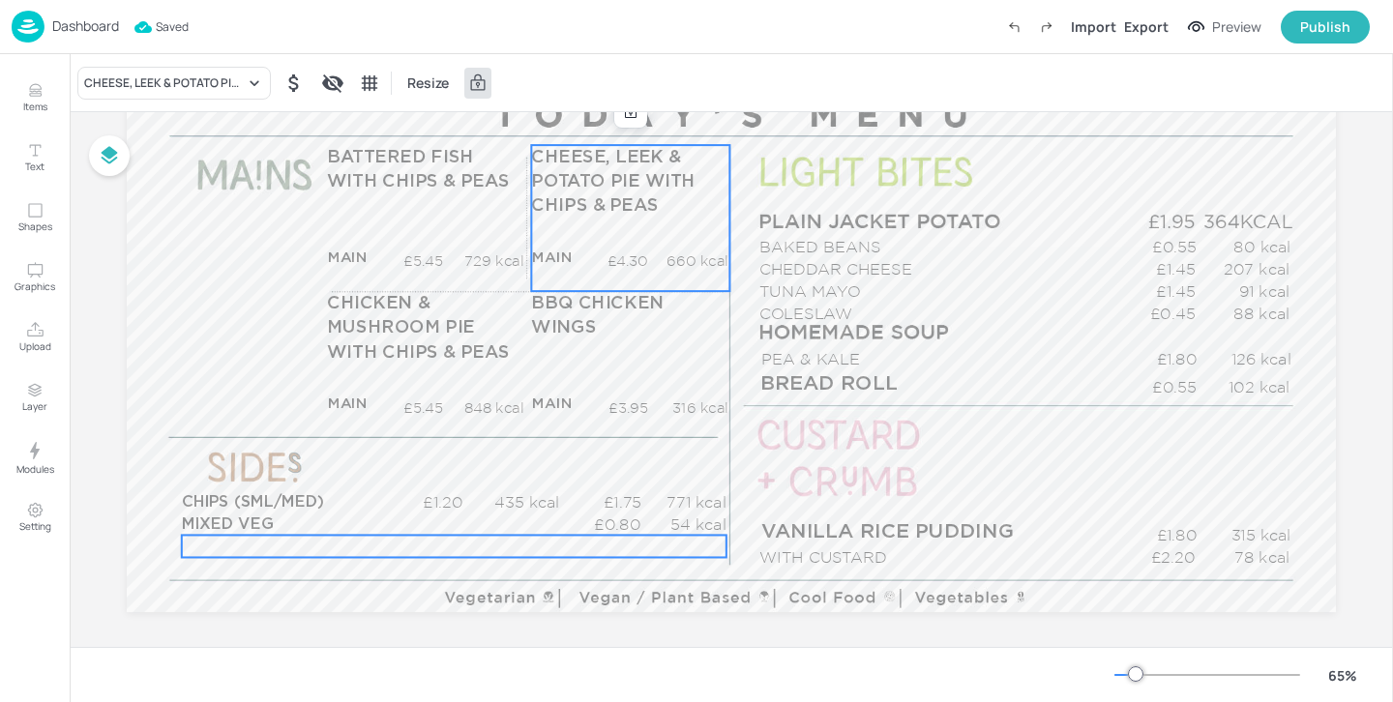
click at [392, 546] on div "£0.00 kcal" at bounding box center [454, 546] width 545 height 22
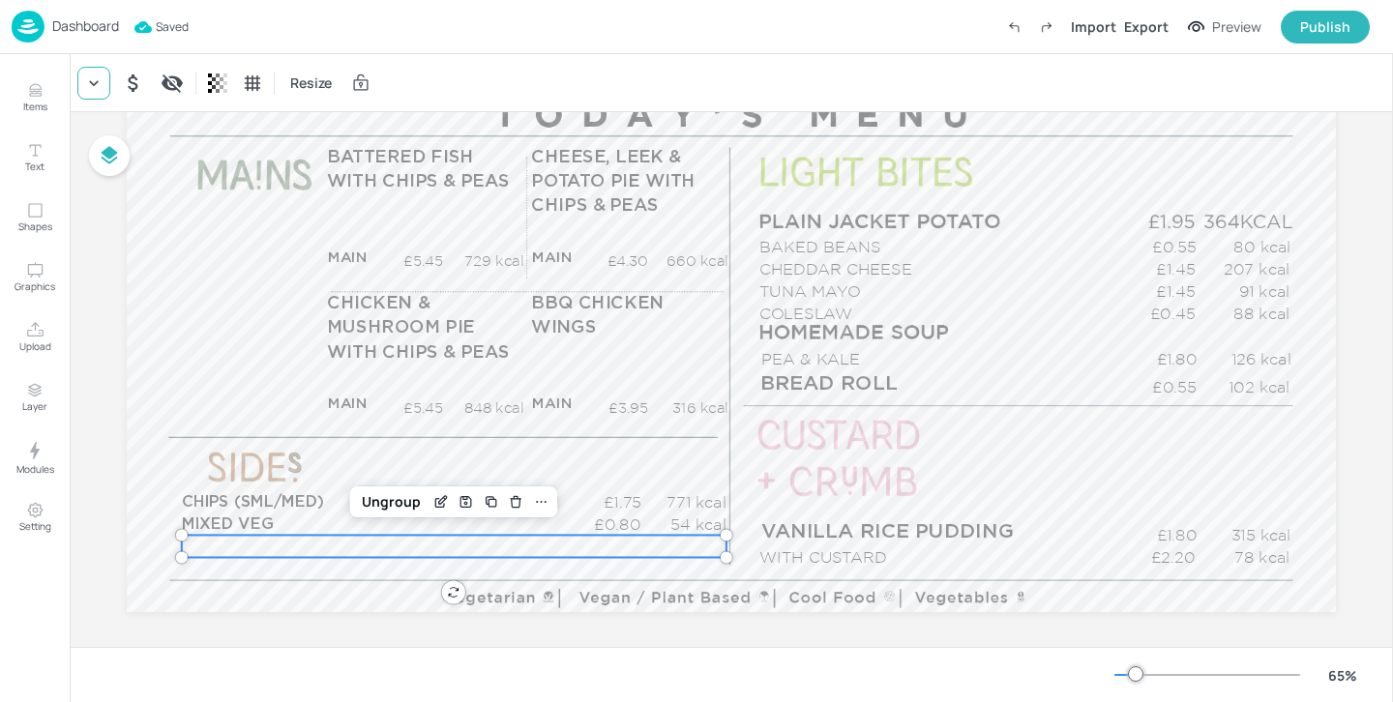
click at [94, 93] on div at bounding box center [93, 83] width 33 height 33
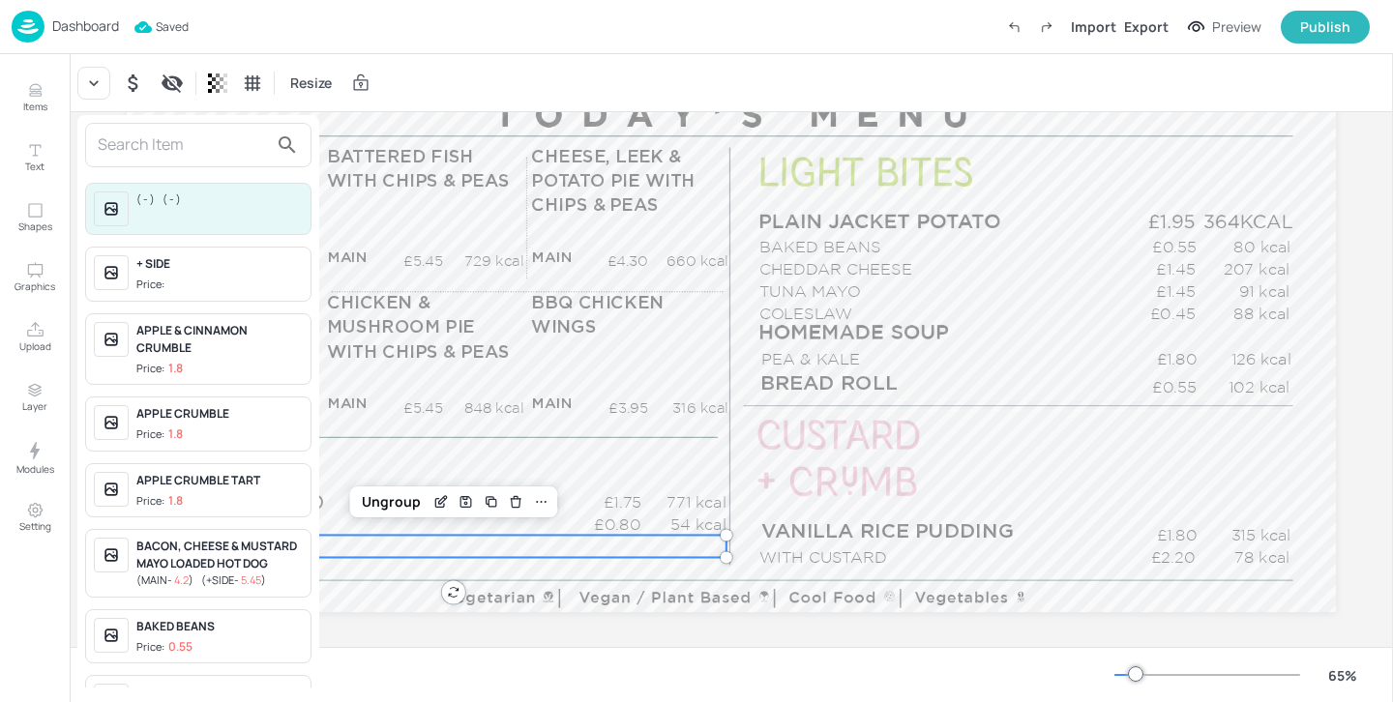
click at [100, 149] on input "text" at bounding box center [183, 145] width 170 height 31
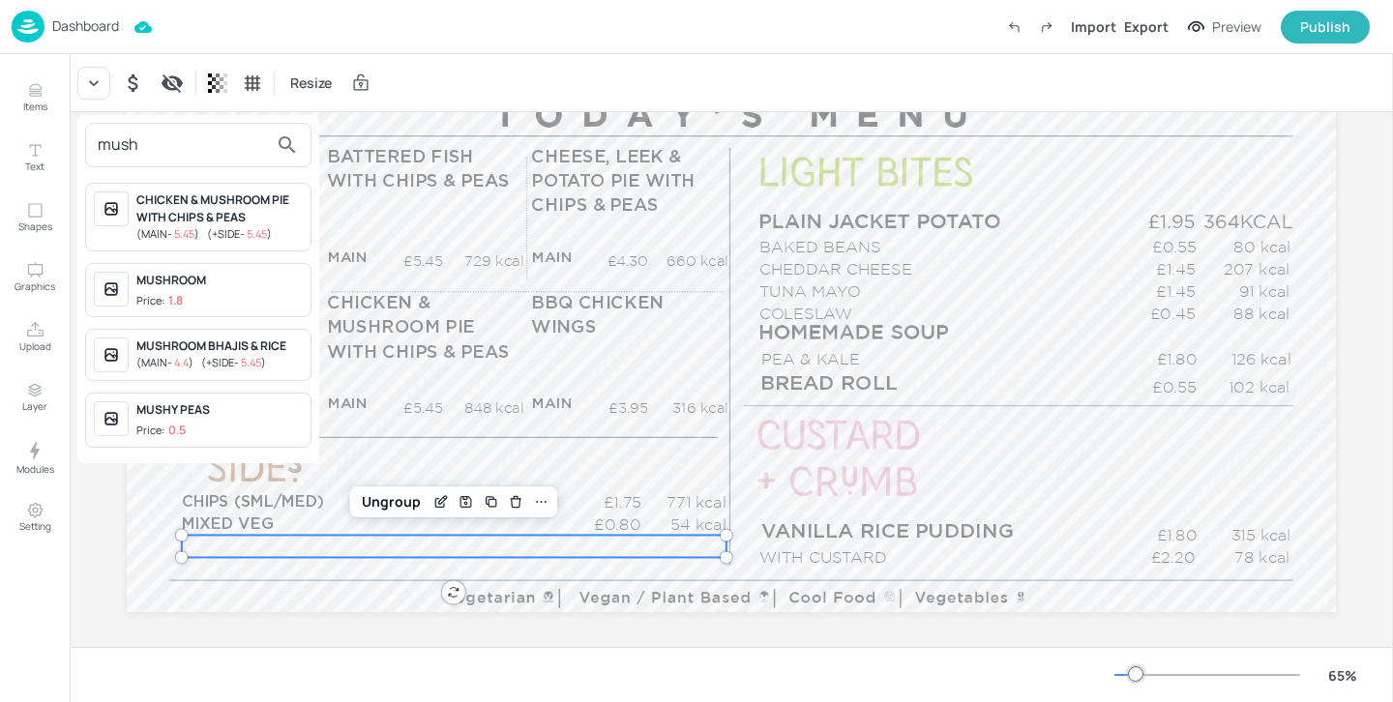
type input "mush"
click at [239, 416] on div "MUSHY PEAS" at bounding box center [219, 409] width 166 height 17
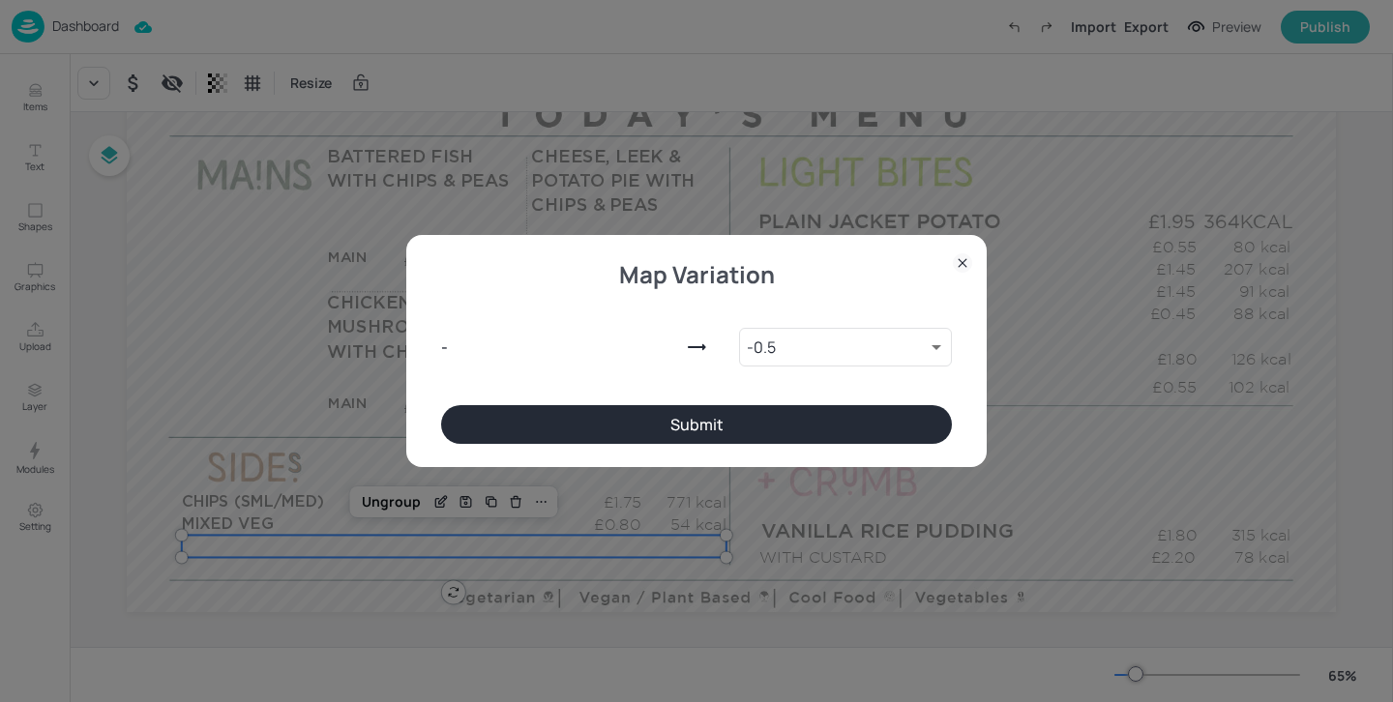
click at [552, 400] on div "- - 0.5 9117535 ​" at bounding box center [696, 343] width 511 height 124
click at [552, 403] on div "- - 0.5 9117535 ​" at bounding box center [696, 343] width 511 height 124
click at [489, 408] on button "Submit" at bounding box center [696, 424] width 511 height 39
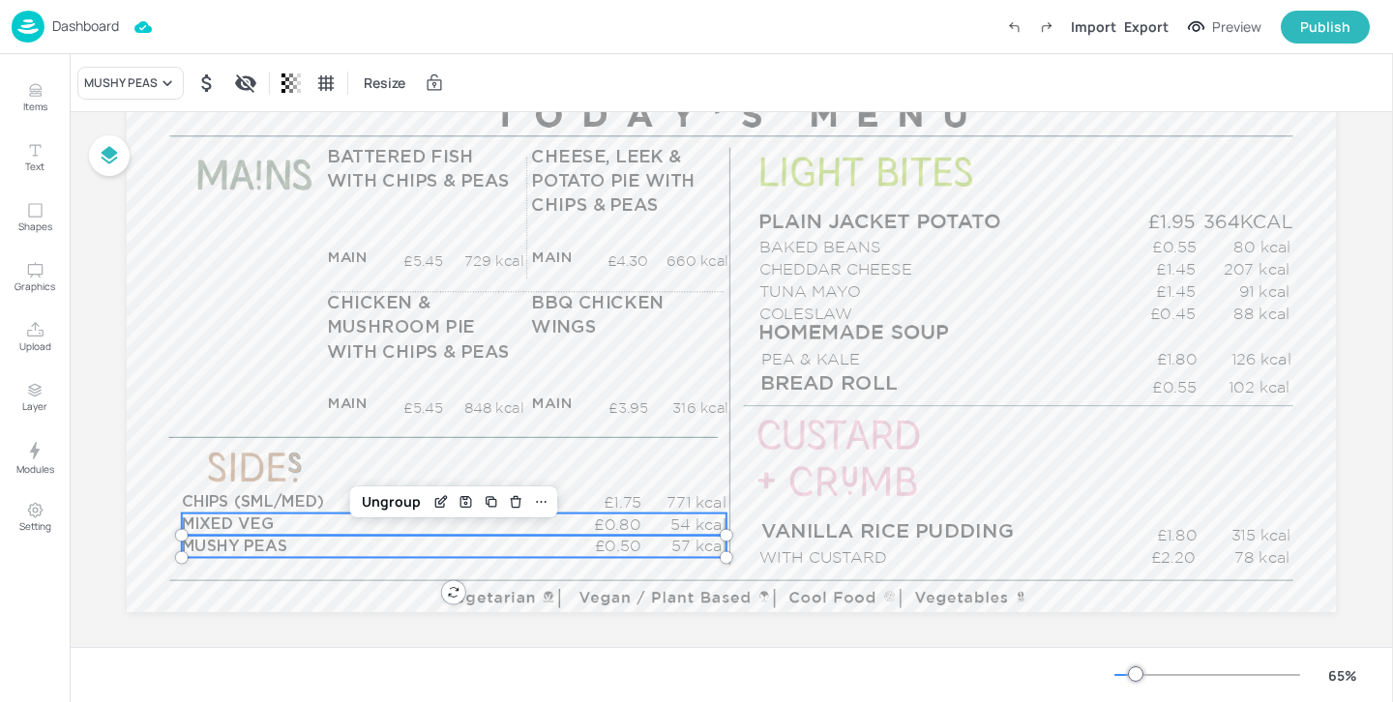
click at [214, 520] on span "MIXED VEG" at bounding box center [227, 524] width 91 height 15
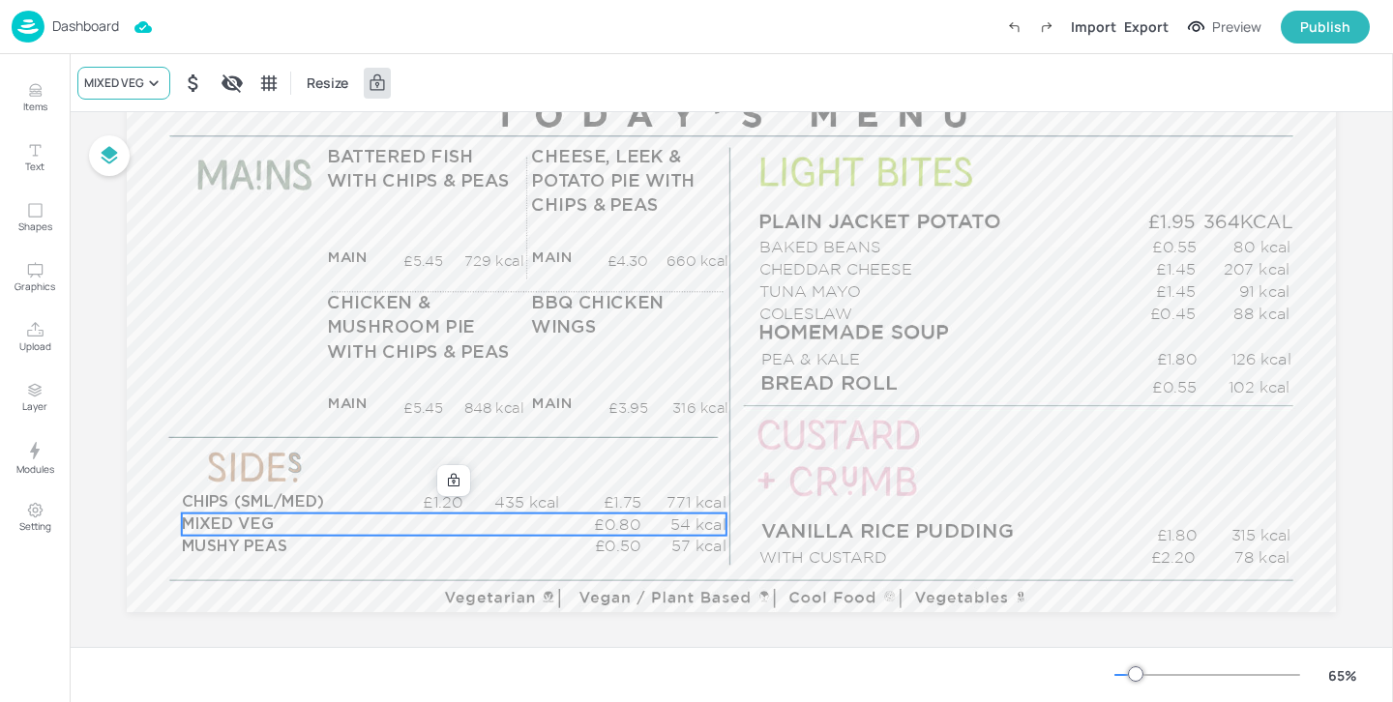
click at [131, 89] on div "MIXED VEG" at bounding box center [114, 82] width 60 height 17
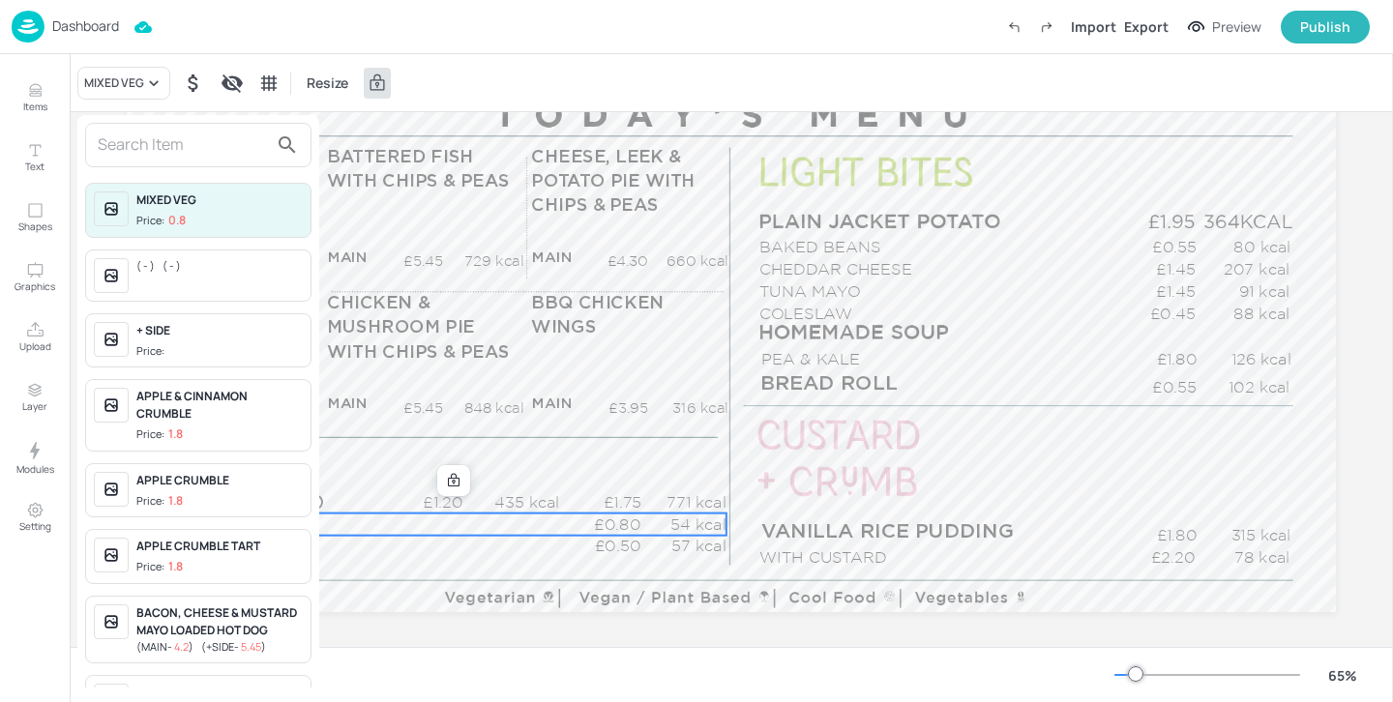
click at [129, 157] on input "text" at bounding box center [183, 145] width 170 height 31
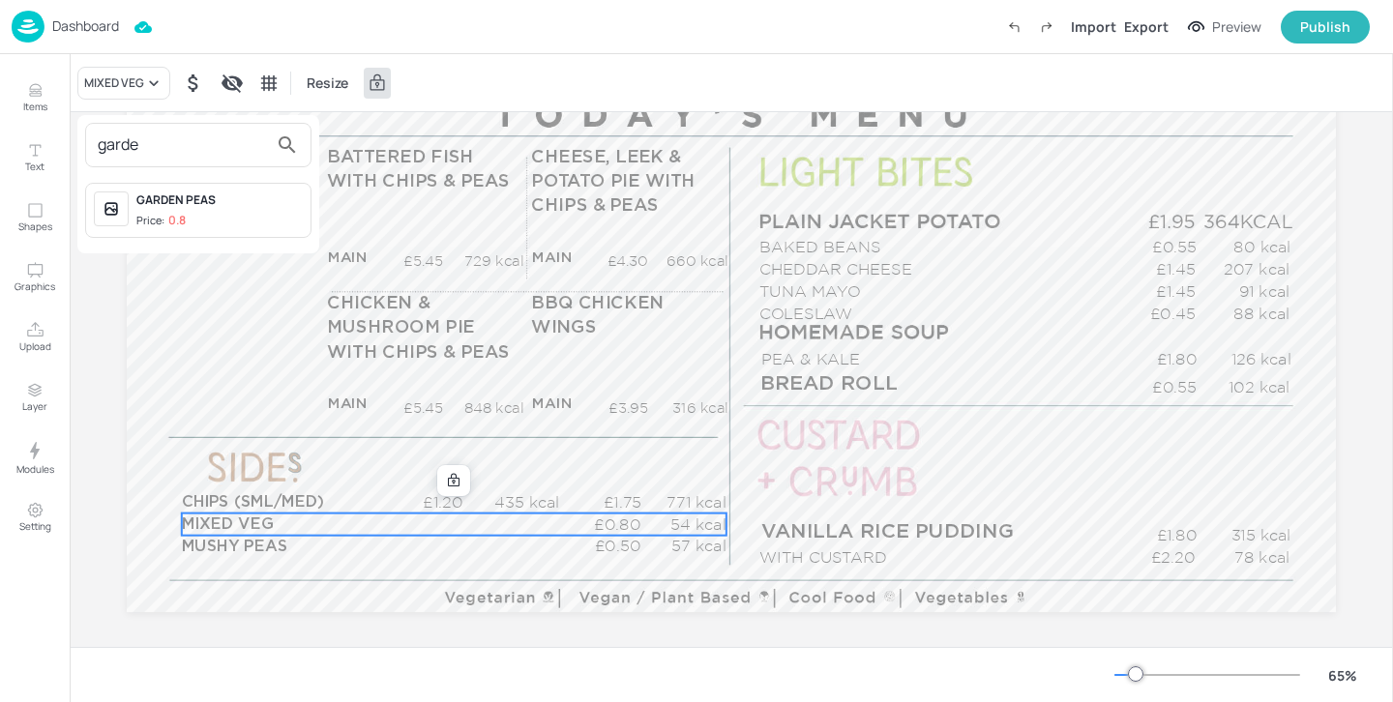
type input "garde"
click at [226, 215] on span "Price: 0.8" at bounding box center [219, 221] width 166 height 16
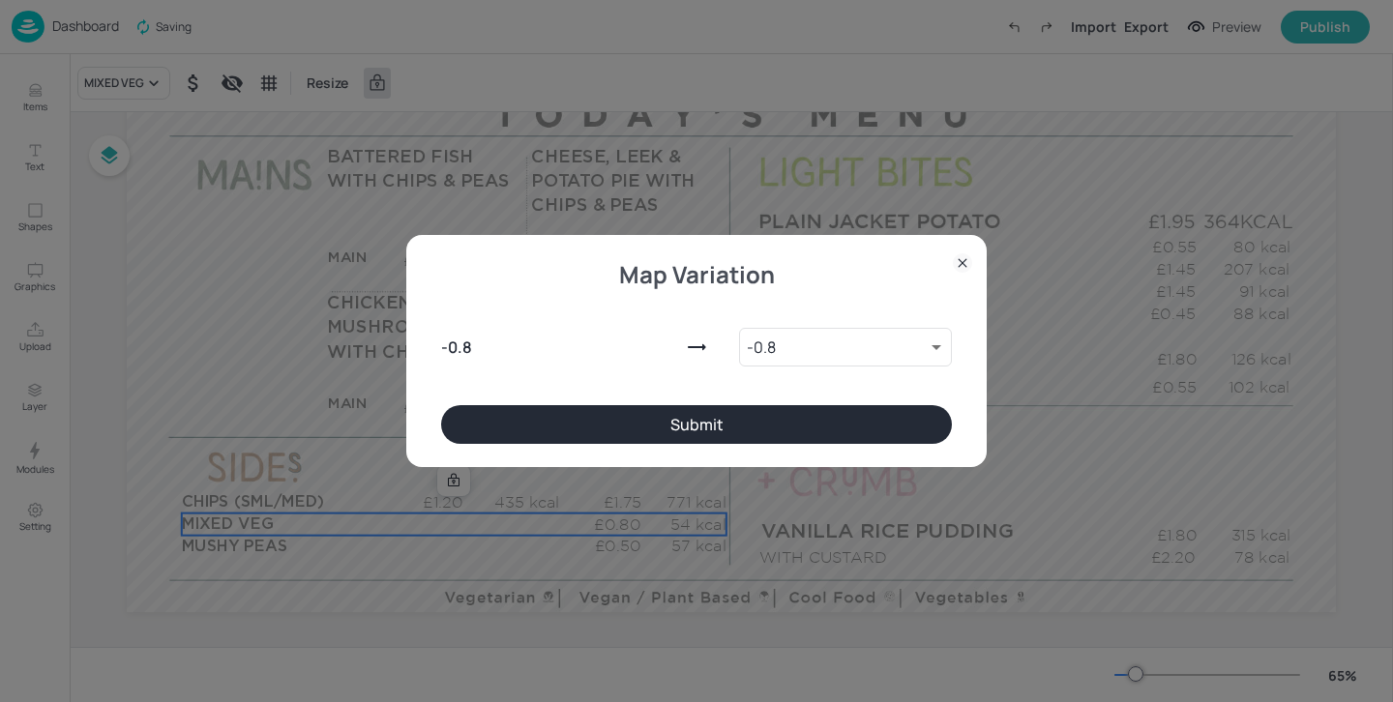
click at [644, 410] on button "Submit" at bounding box center [696, 424] width 511 height 39
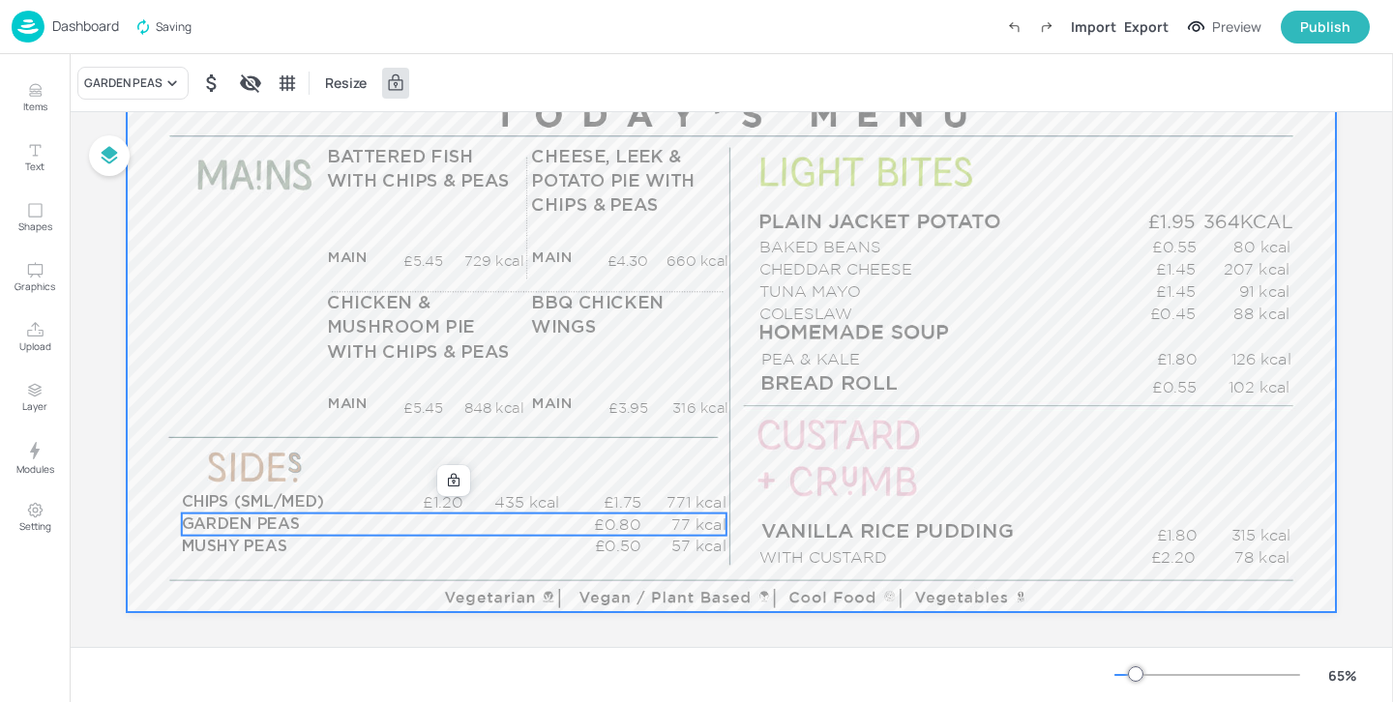
click at [732, 463] on div at bounding box center [731, 272] width 1209 height 680
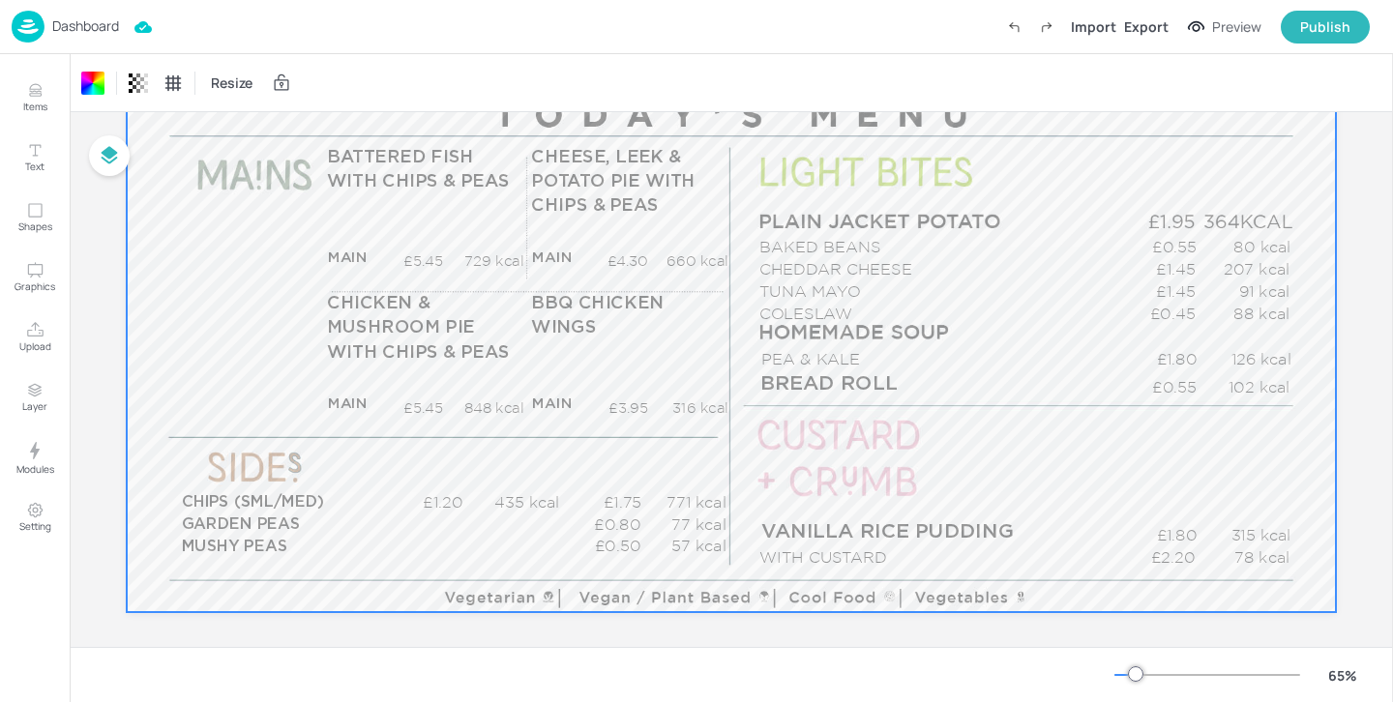
click at [732, 454] on div at bounding box center [731, 272] width 1209 height 680
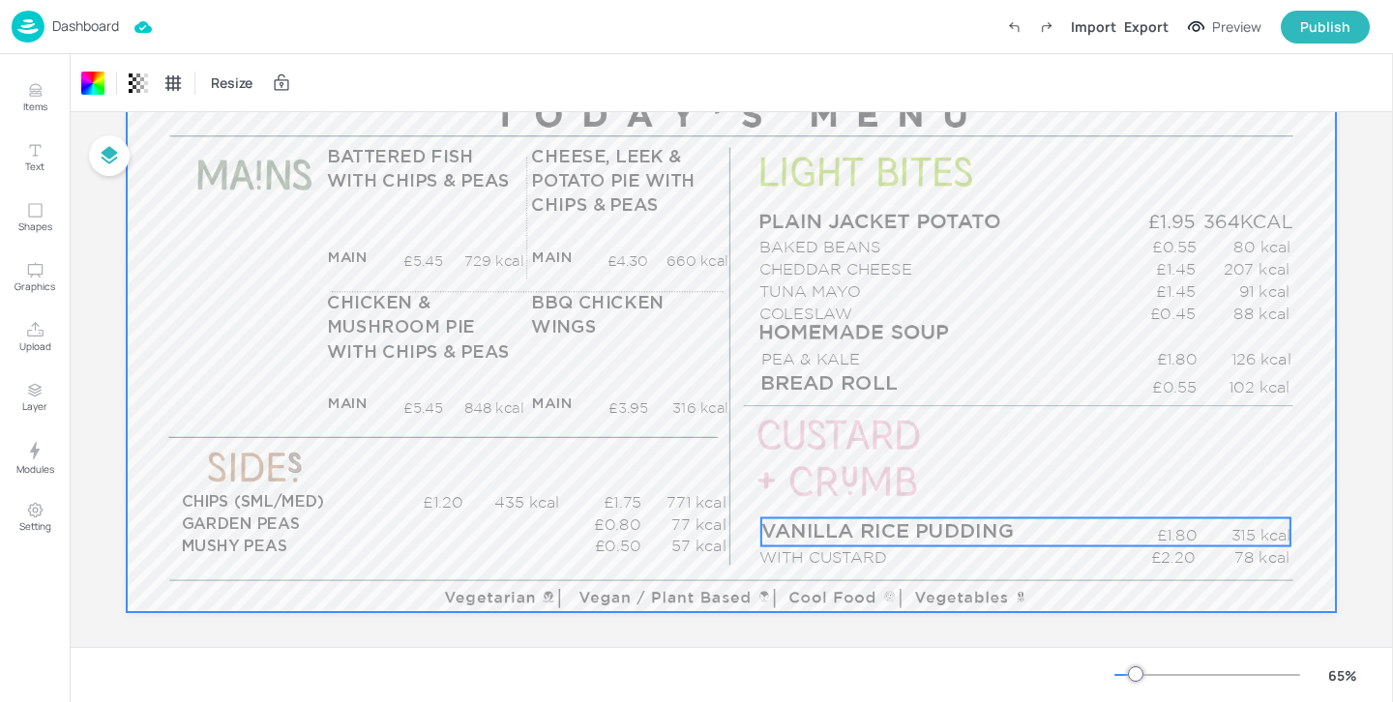
click at [866, 527] on span "VANILLA RICE PUDDING" at bounding box center [887, 531] width 252 height 20
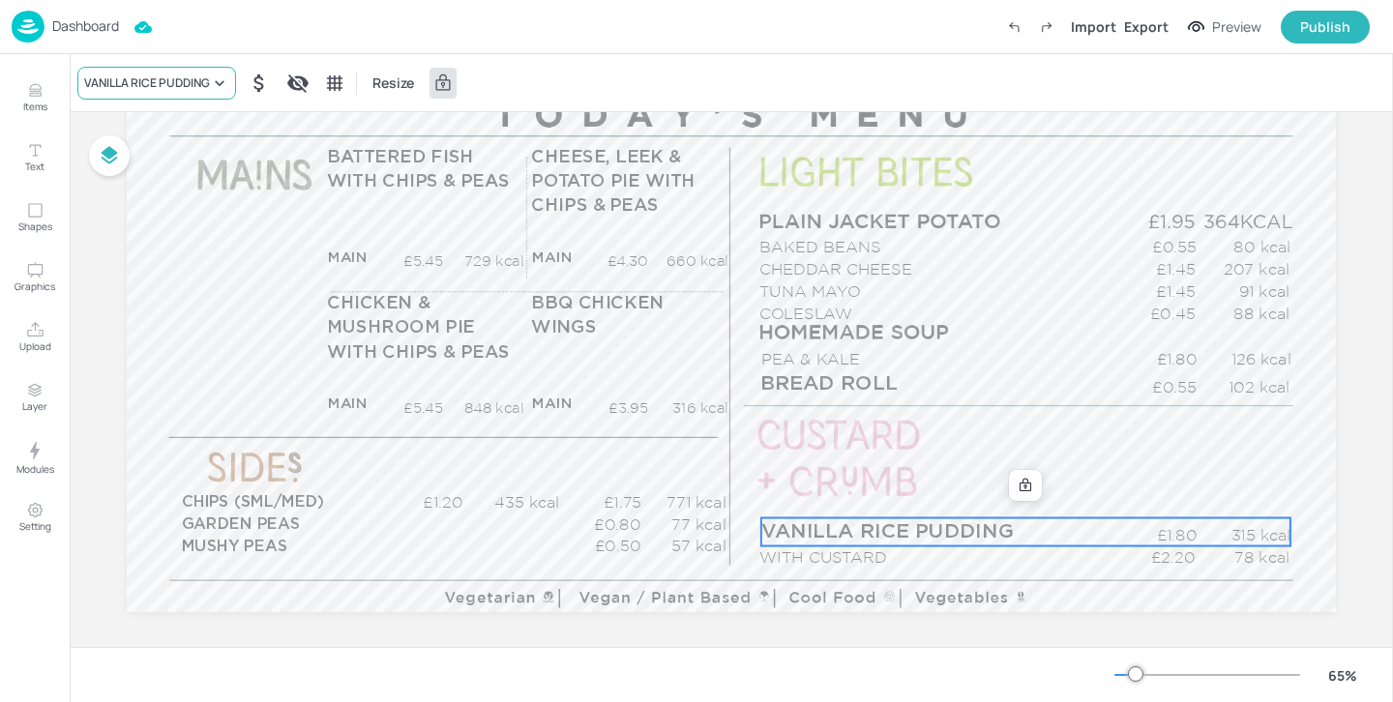
click at [192, 83] on div "VANILLA RICE PUDDING" at bounding box center [147, 82] width 126 height 17
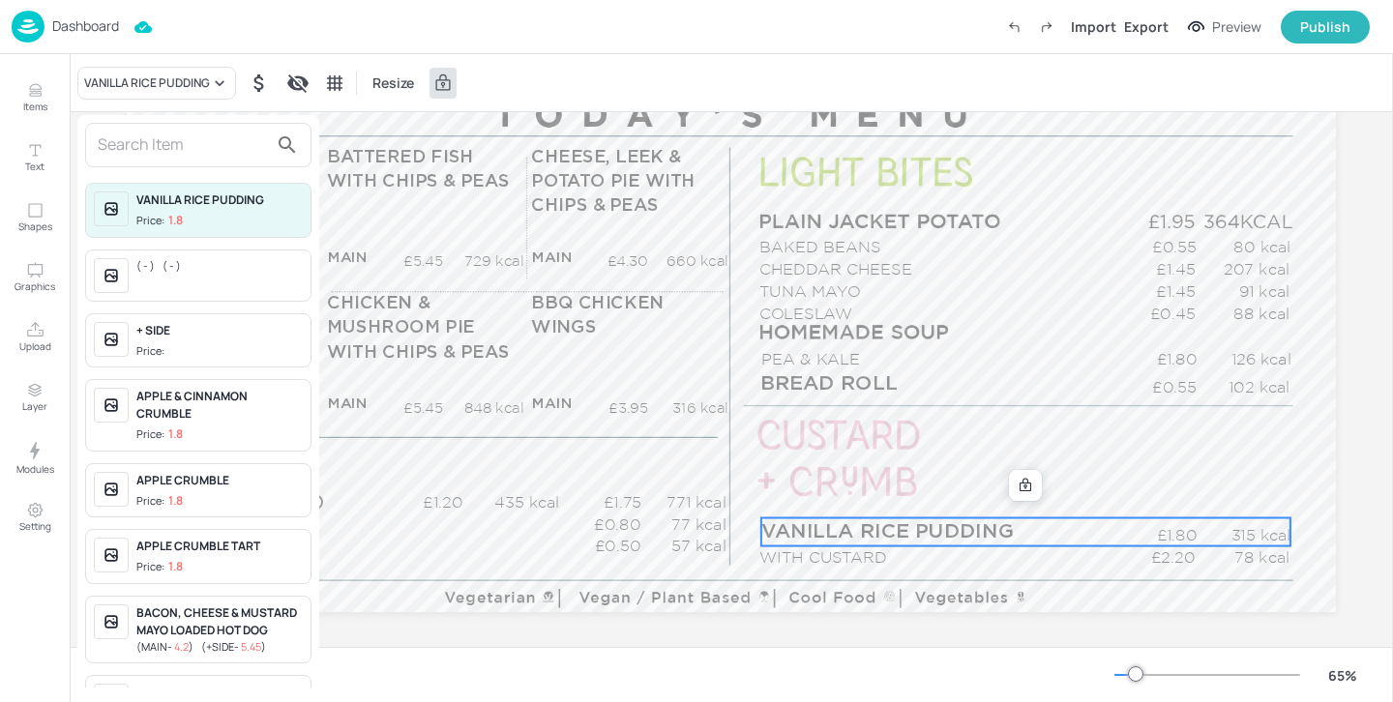
click at [179, 147] on input "text" at bounding box center [183, 145] width 170 height 31
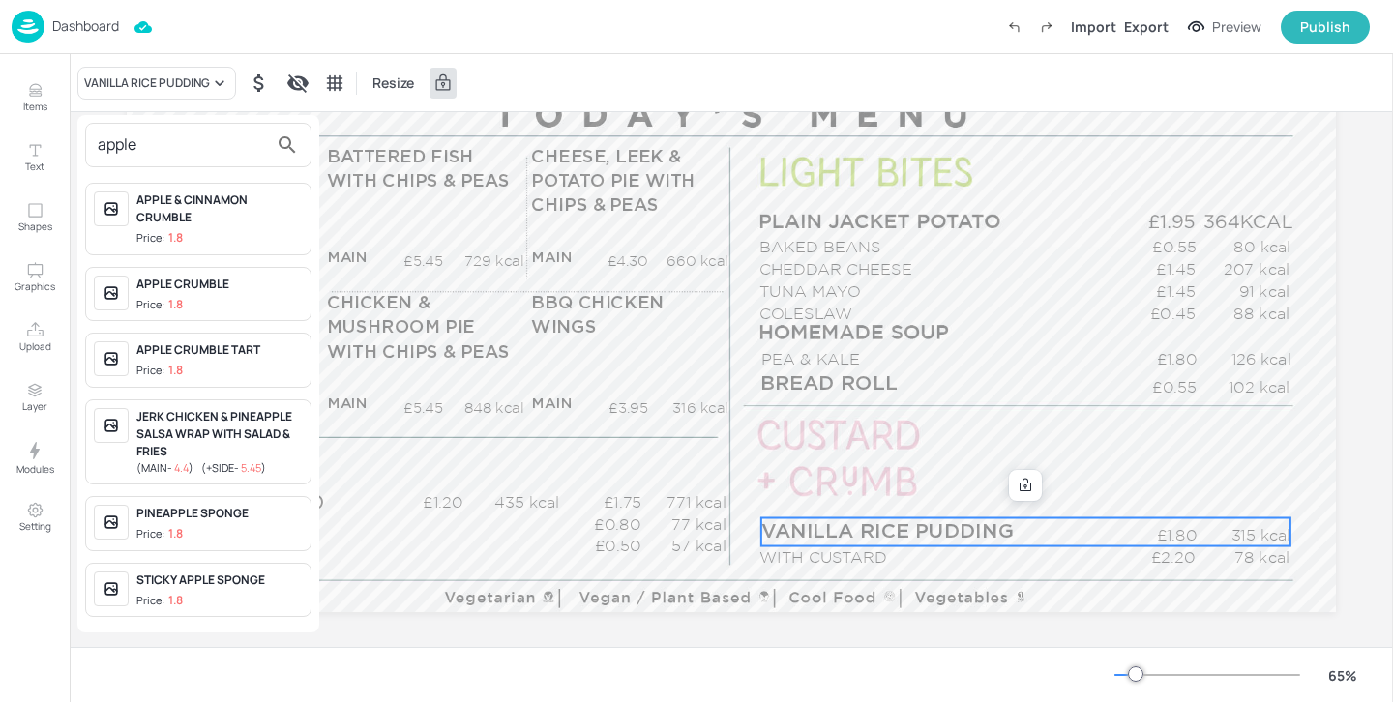
type input "apple"
click at [219, 297] on span "Price: 1.8" at bounding box center [219, 305] width 166 height 16
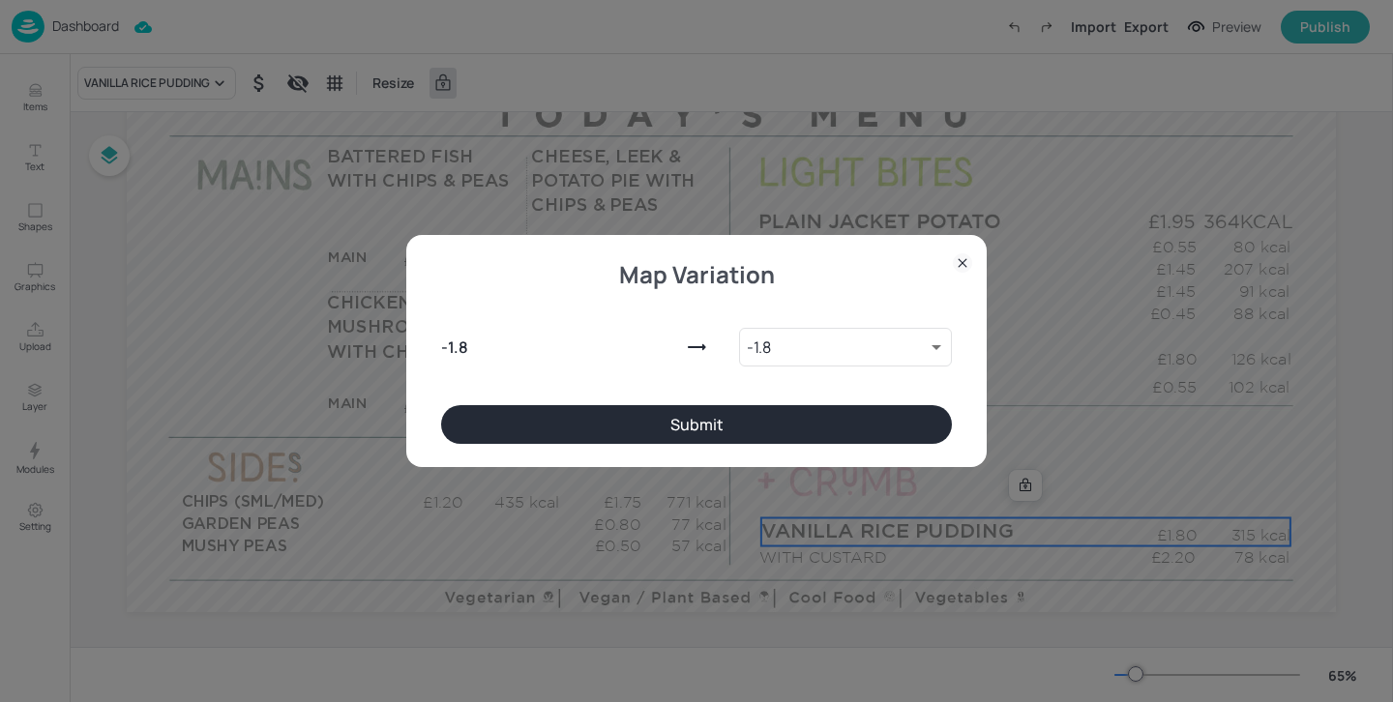
click at [515, 420] on button "Submit" at bounding box center [696, 424] width 511 height 39
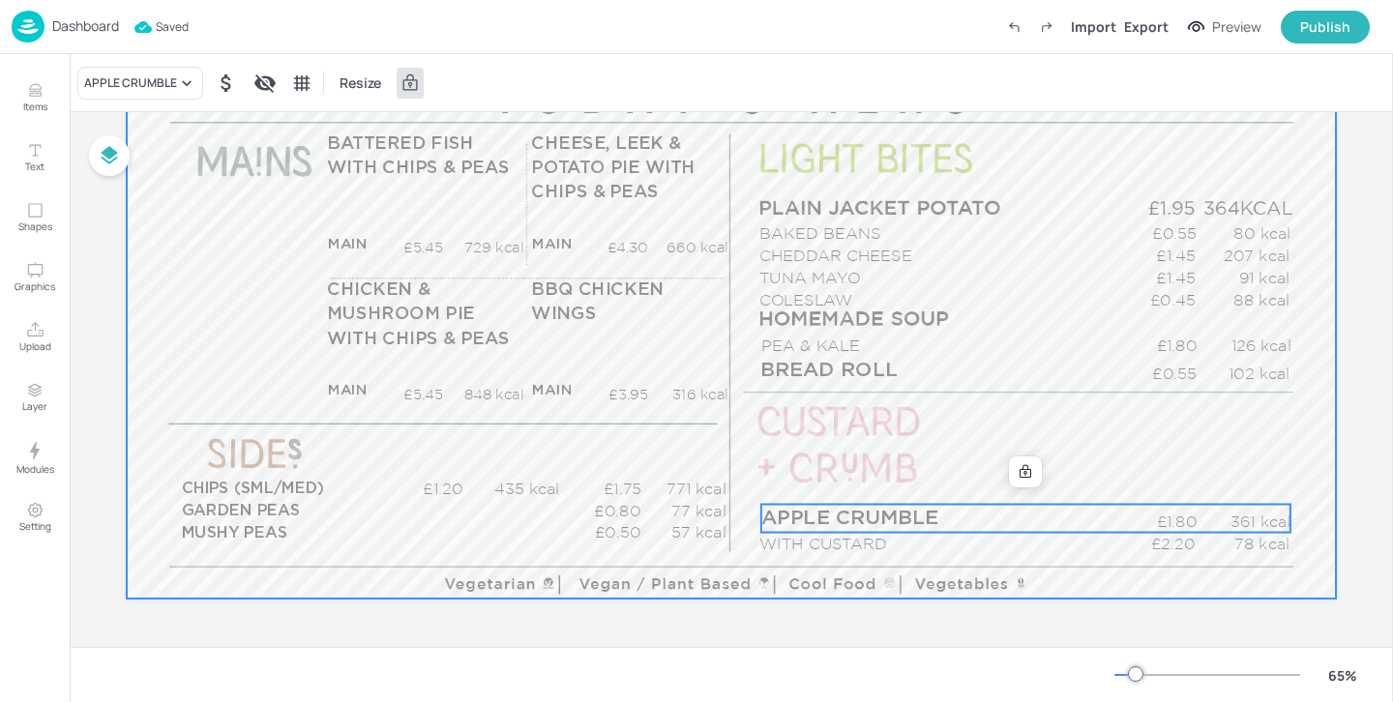
scroll to position [249, 0]
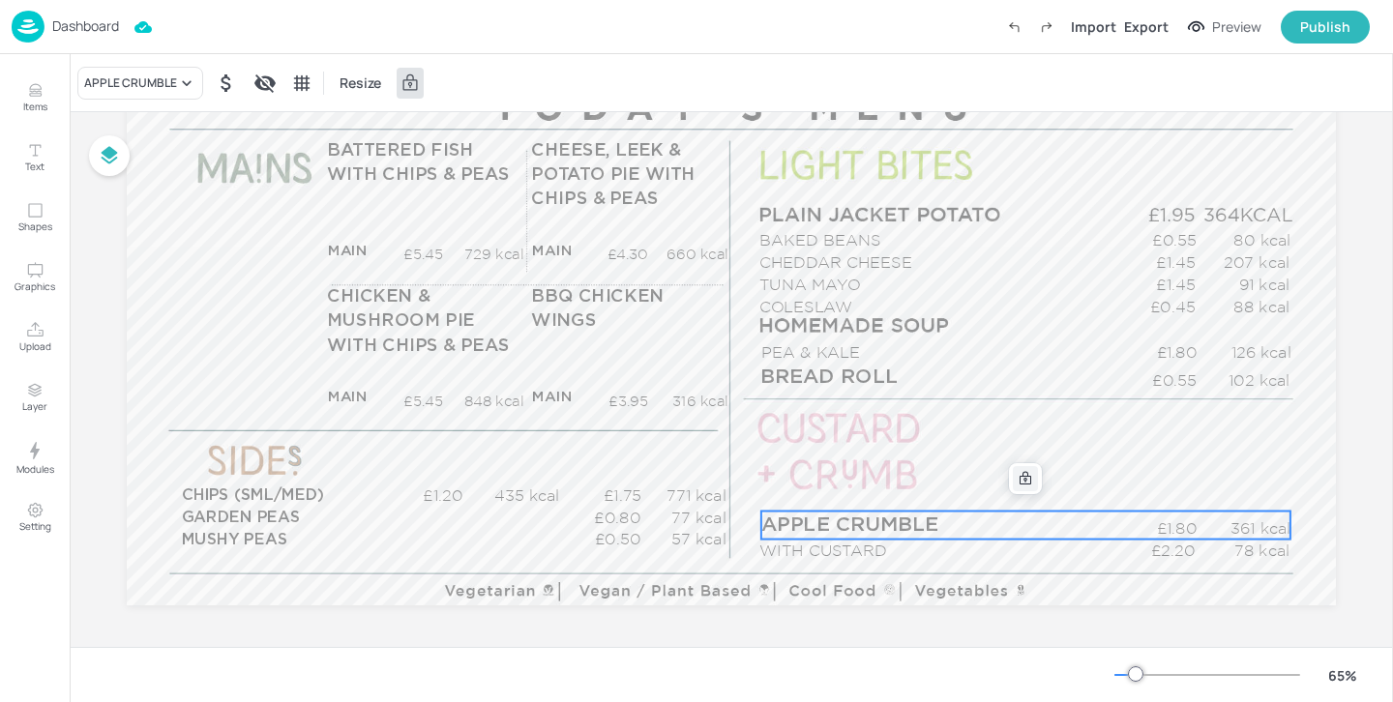
click at [1024, 477] on icon at bounding box center [1025, 478] width 15 height 15
click at [1000, 479] on div "Edit Item" at bounding box center [1012, 478] width 25 height 25
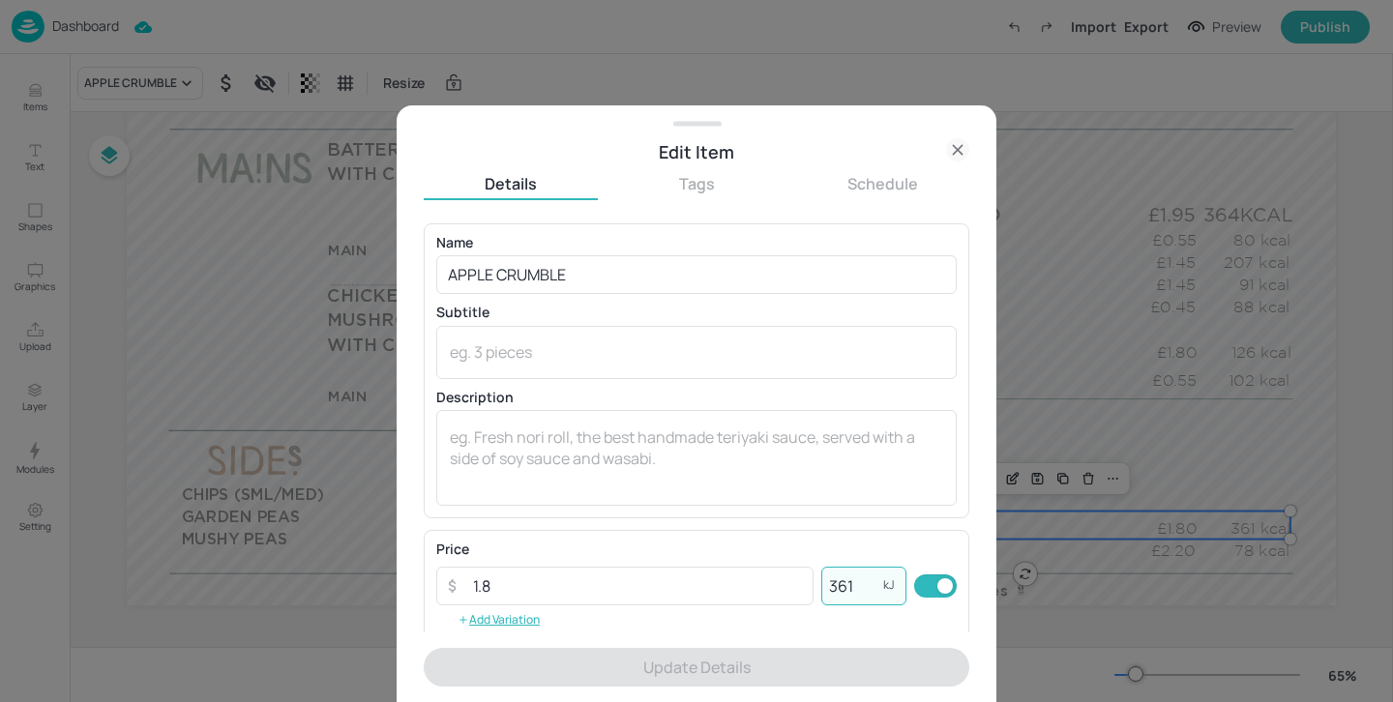
drag, startPoint x: 860, startPoint y: 599, endPoint x: 821, endPoint y: 588, distance: 40.1
click at [821, 588] on input "361" at bounding box center [852, 586] width 62 height 39
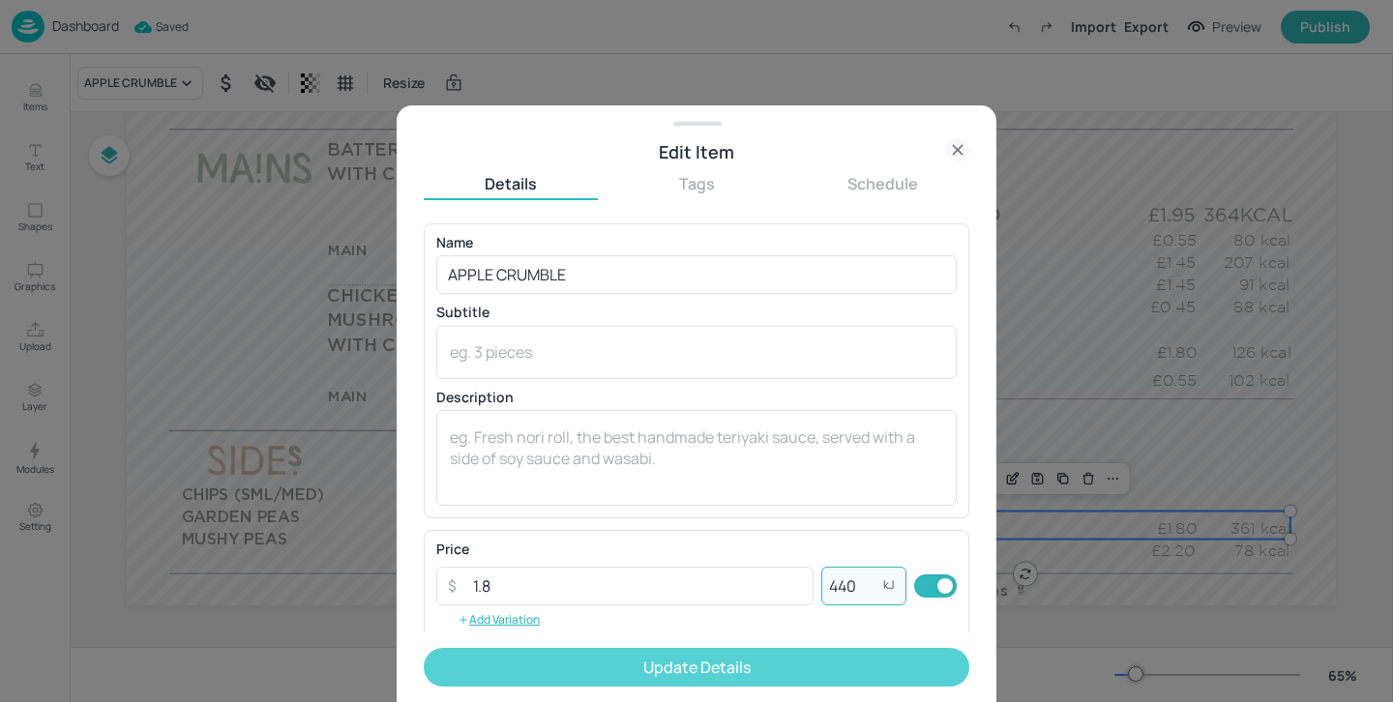
type input "440"
click at [786, 663] on button "Update Details" at bounding box center [697, 667] width 546 height 39
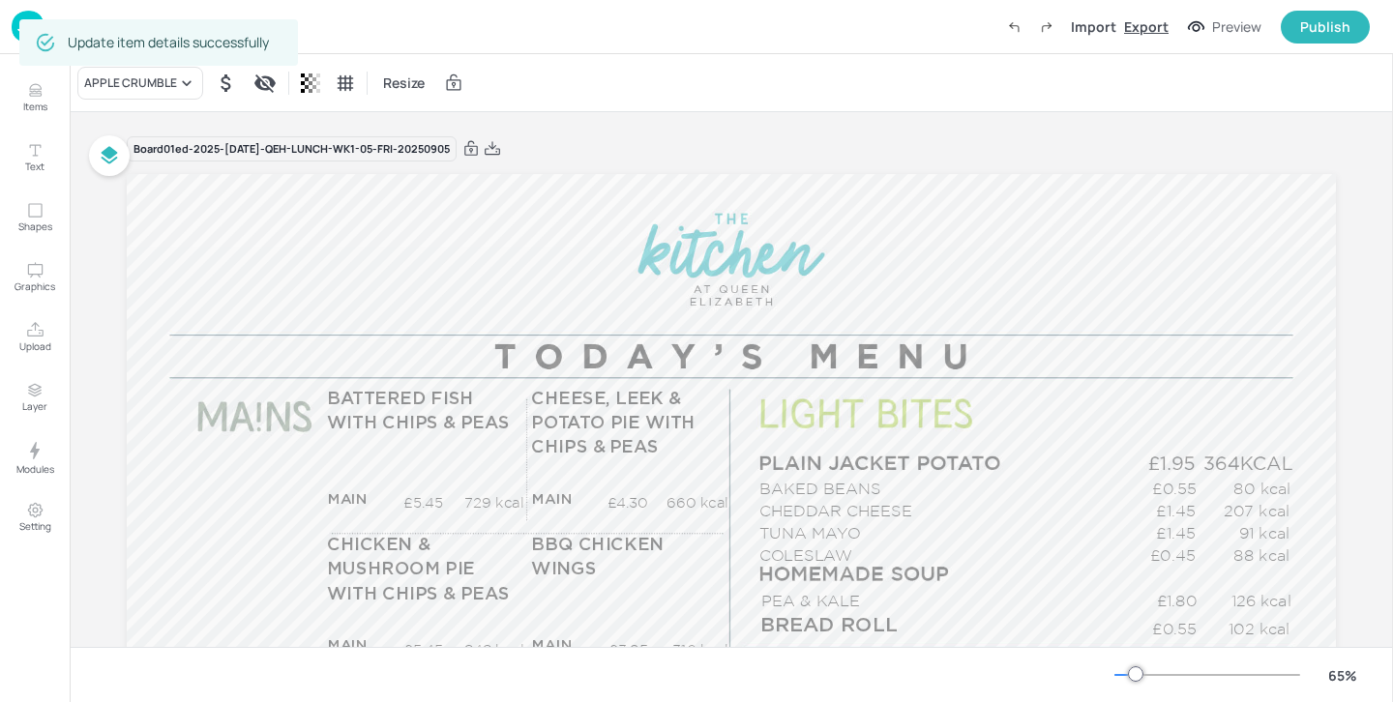
click at [1164, 23] on div "Export" at bounding box center [1146, 26] width 44 height 20
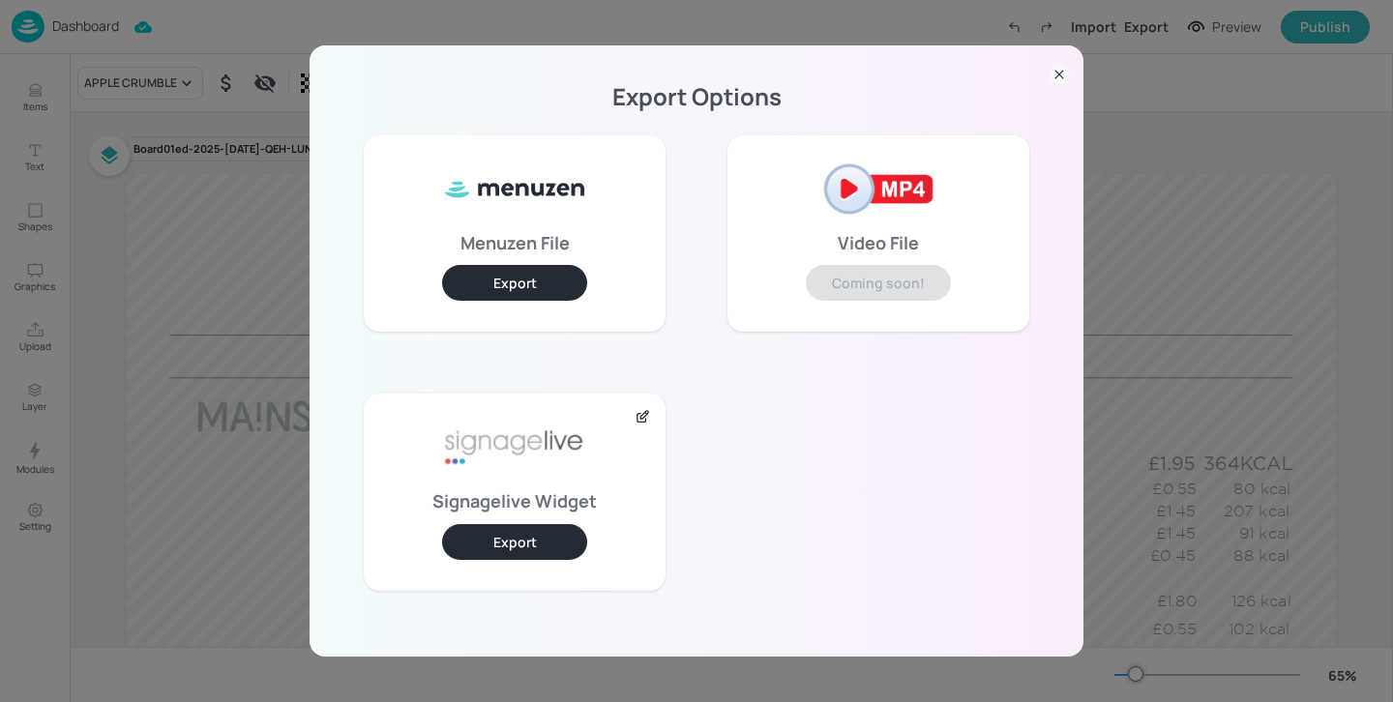
click at [558, 528] on button "Export" at bounding box center [514, 542] width 145 height 36
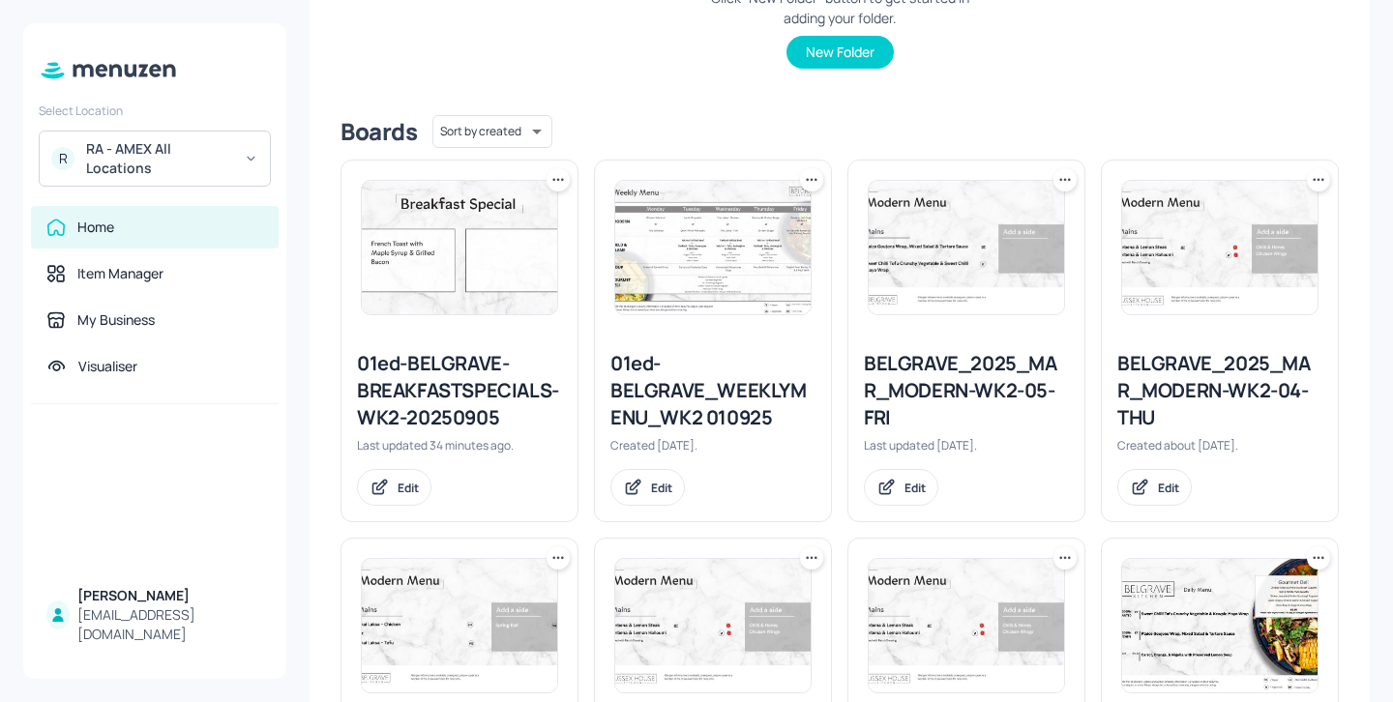
scroll to position [422, 0]
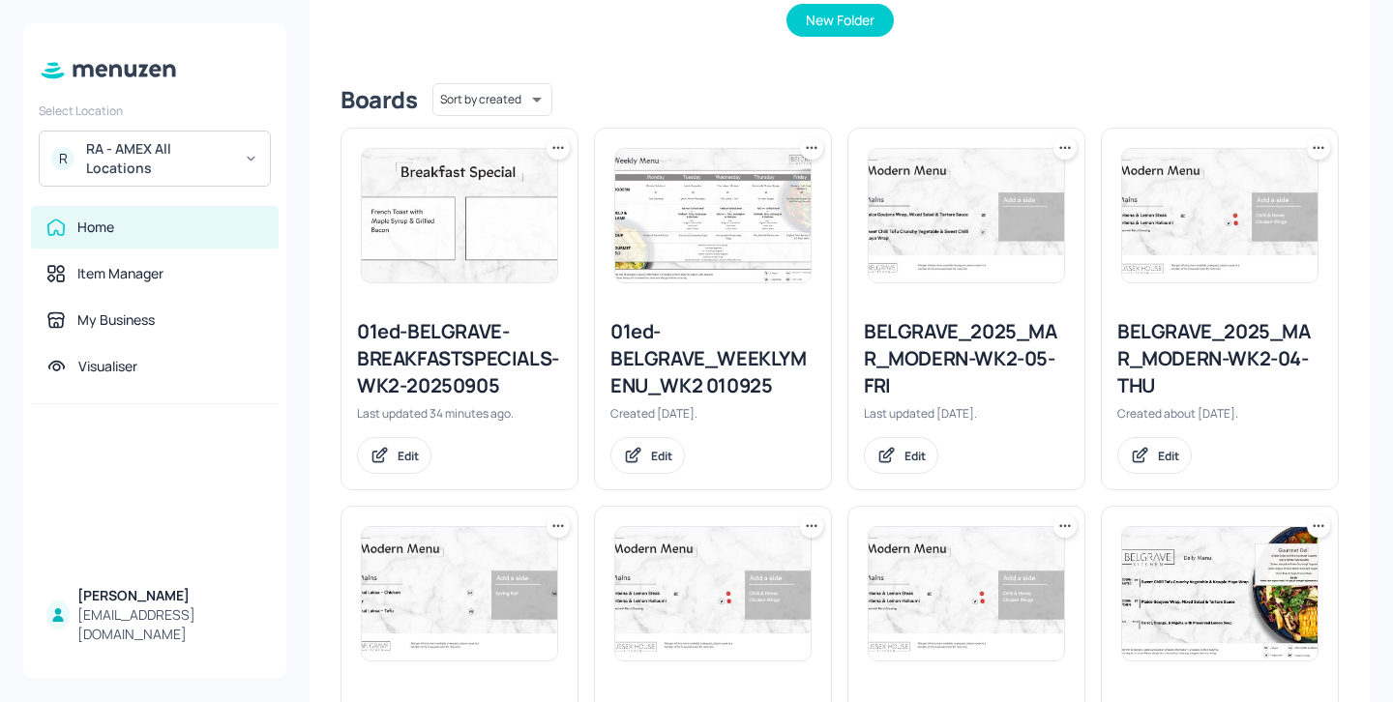
click at [1055, 151] on icon at bounding box center [1064, 147] width 19 height 19
click at [1034, 104] on div at bounding box center [696, 351] width 1393 height 702
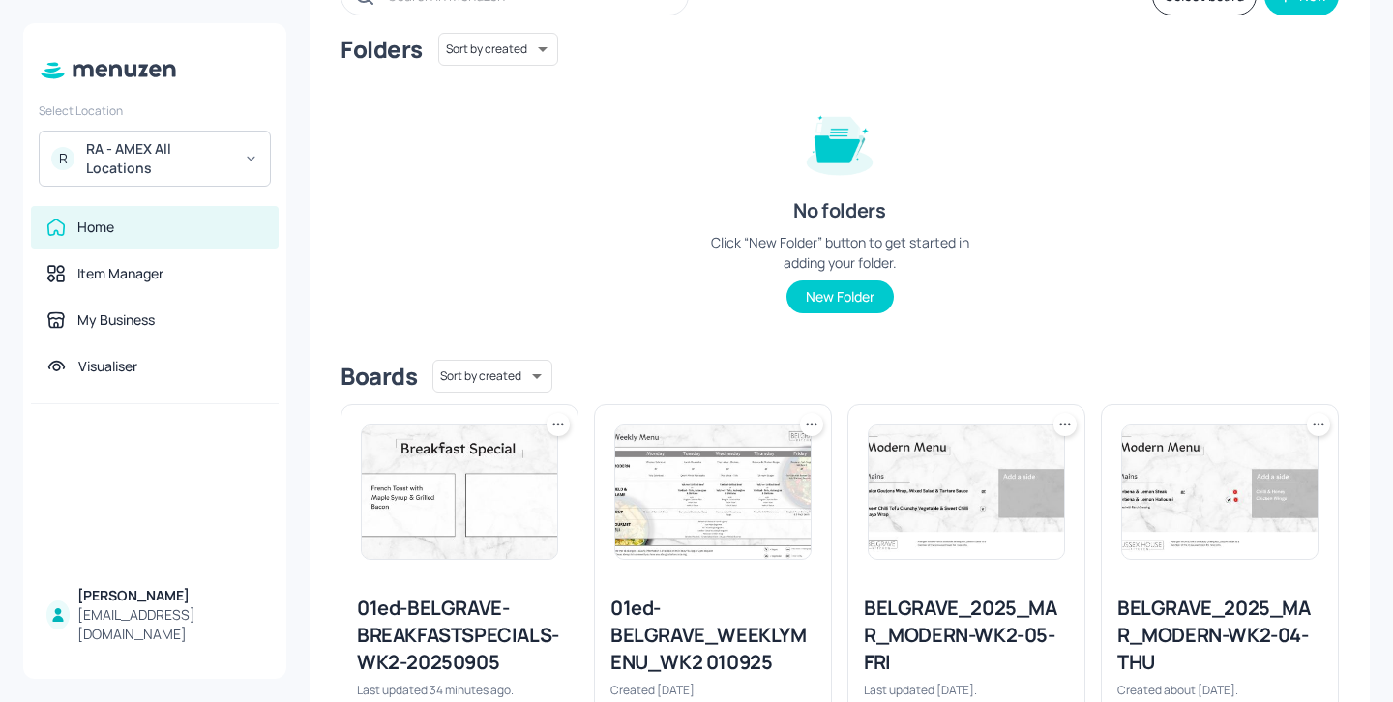
scroll to position [0, 0]
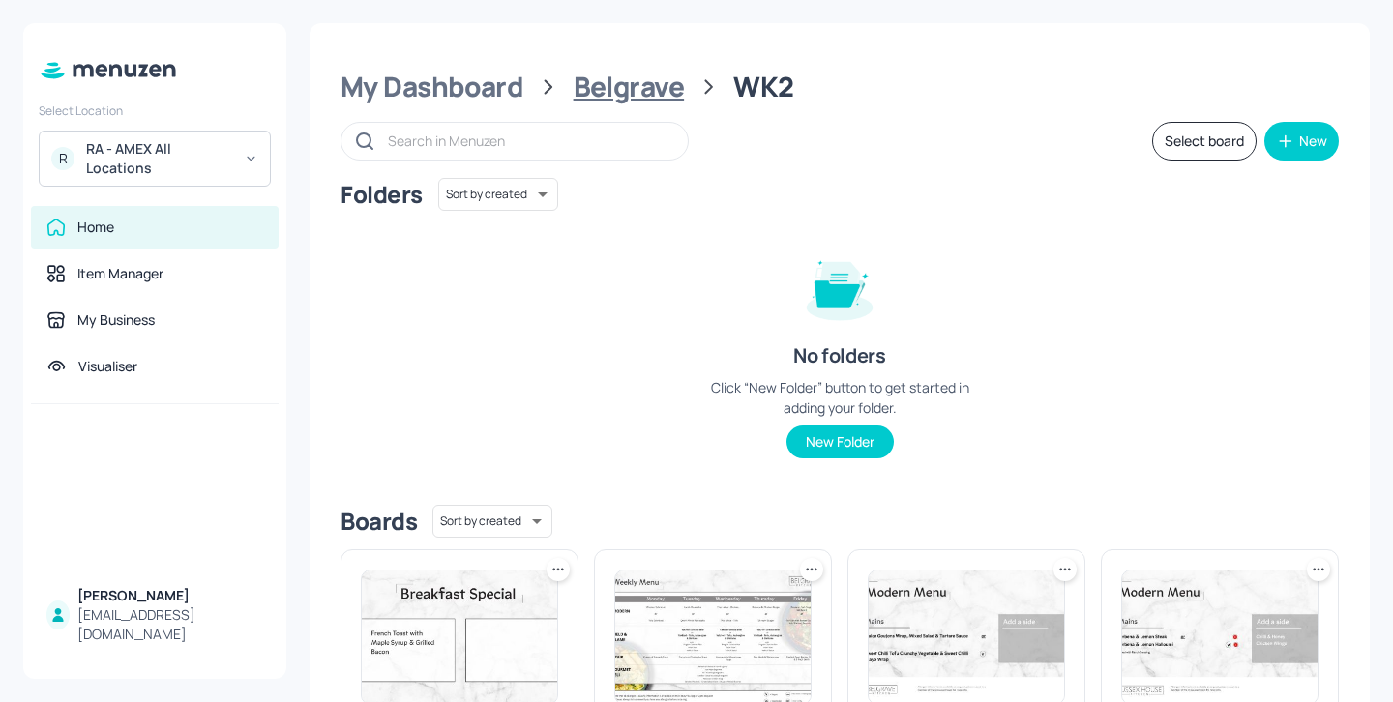
click at [650, 88] on div "Belgrave" at bounding box center [629, 87] width 111 height 35
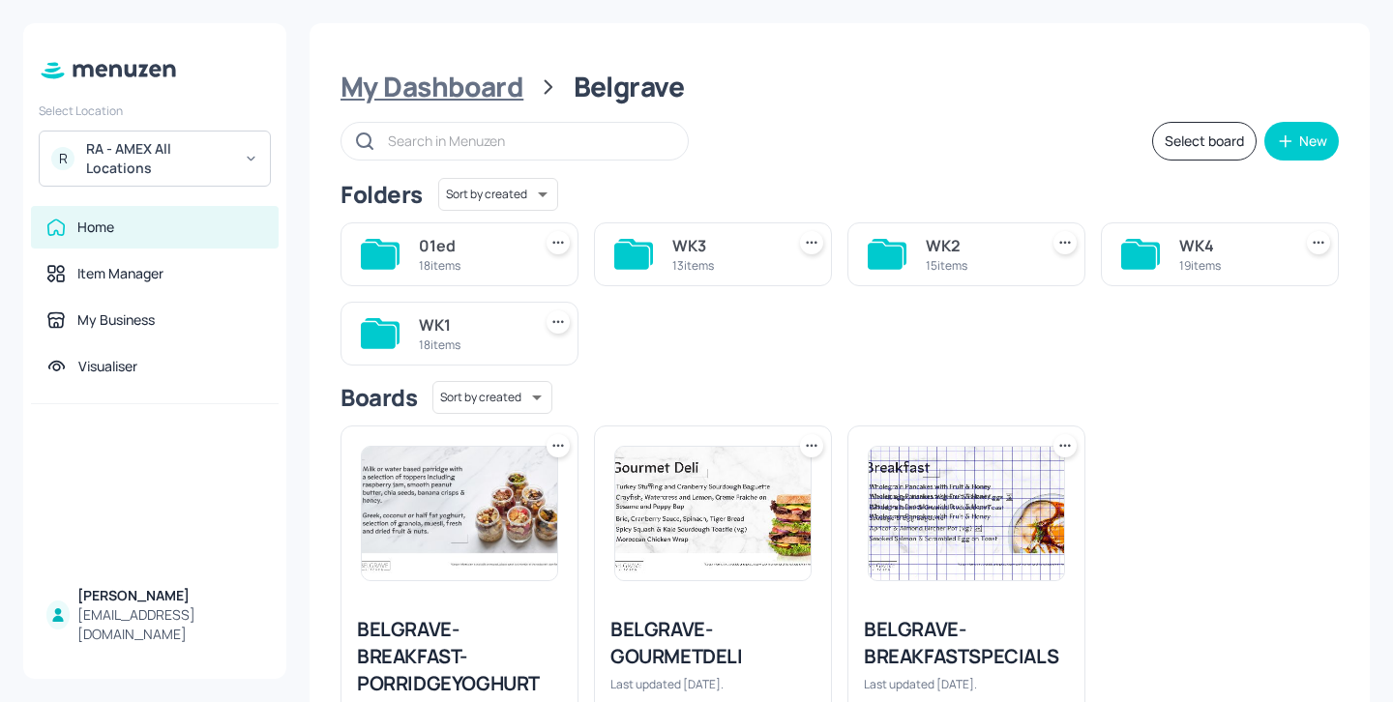
click at [510, 90] on div "My Dashboard" at bounding box center [431, 87] width 183 height 35
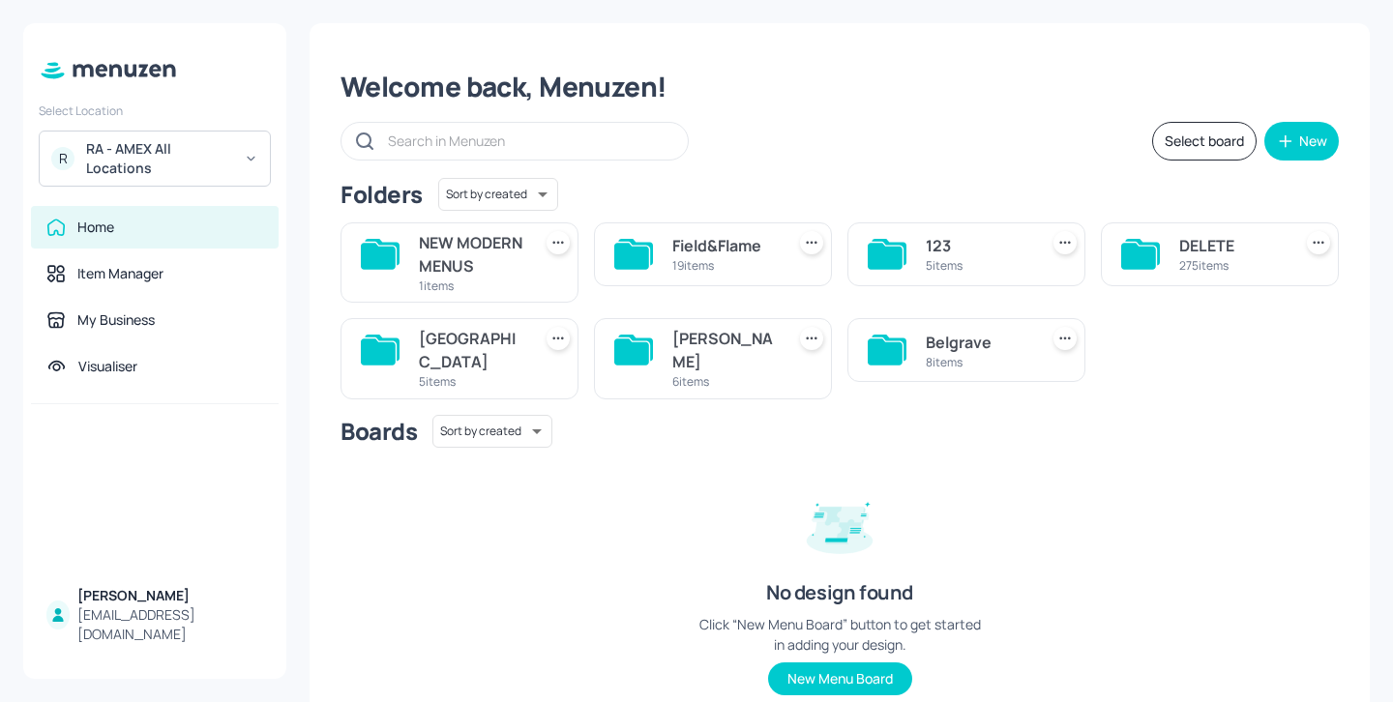
click at [702, 231] on div "Field&Flame 19 items" at bounding box center [724, 254] width 104 height 46
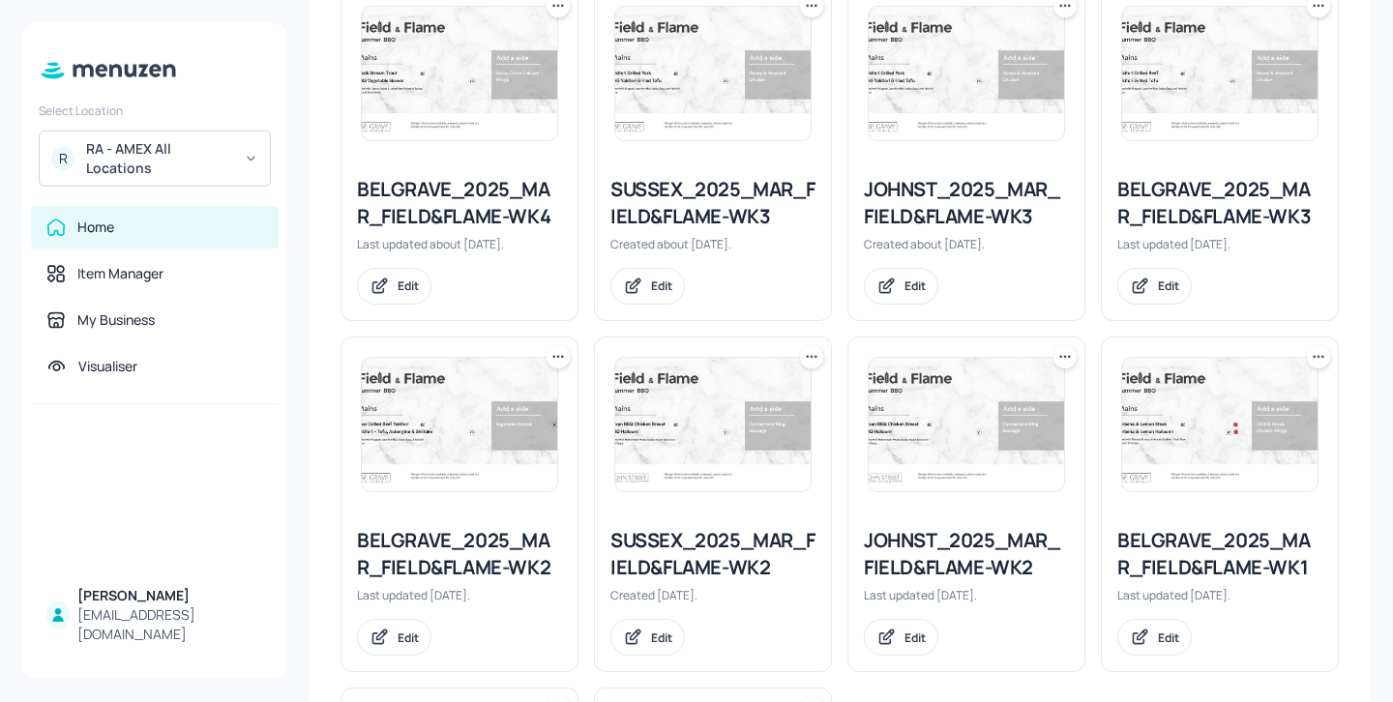
scroll to position [1140, 0]
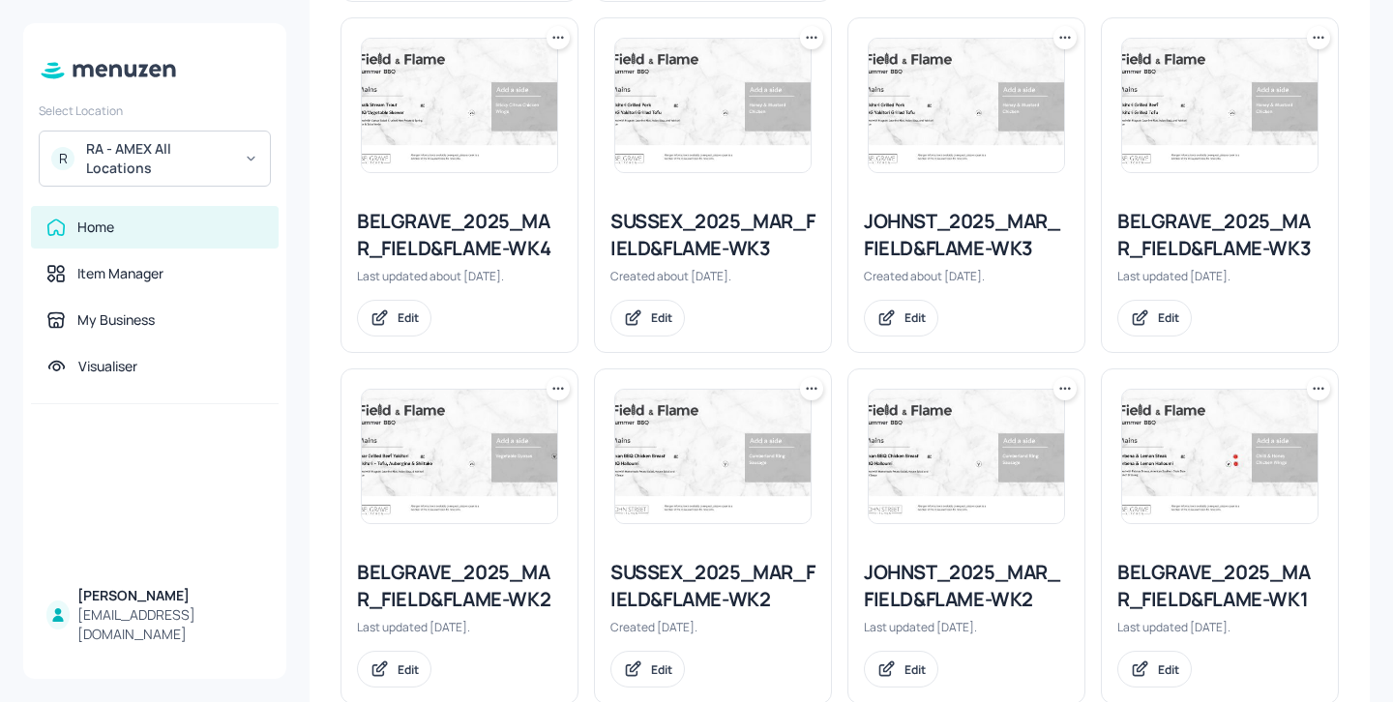
click at [557, 386] on icon at bounding box center [557, 388] width 19 height 19
click at [498, 459] on div "Duplicate" at bounding box center [483, 461] width 155 height 33
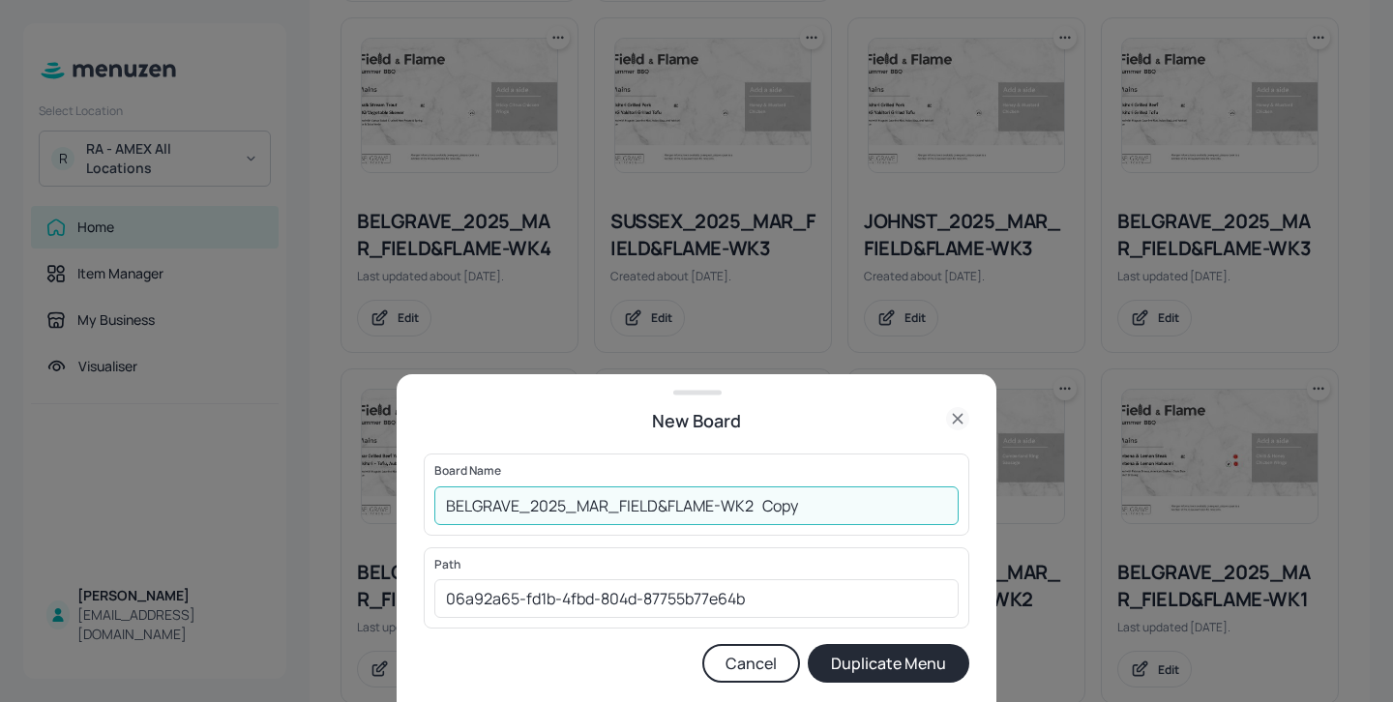
click at [448, 502] on input "BELGRAVE_2025_MAR_FIELD&FLAME-WK2 Copy" at bounding box center [696, 506] width 524 height 39
drag, startPoint x: 885, startPoint y: 510, endPoint x: 792, endPoint y: 511, distance: 92.9
click at [792, 511] on input "01ed-BELGRAVE_2025_MAR_FIELD&FLAME-WK2 Copy" at bounding box center [696, 506] width 524 height 39
type input "01ed-BELGRAVE_2025_MAR_FIELD&FLAME-WK2-20250905"
click at [891, 670] on button "Duplicate Menu" at bounding box center [889, 663] width 162 height 39
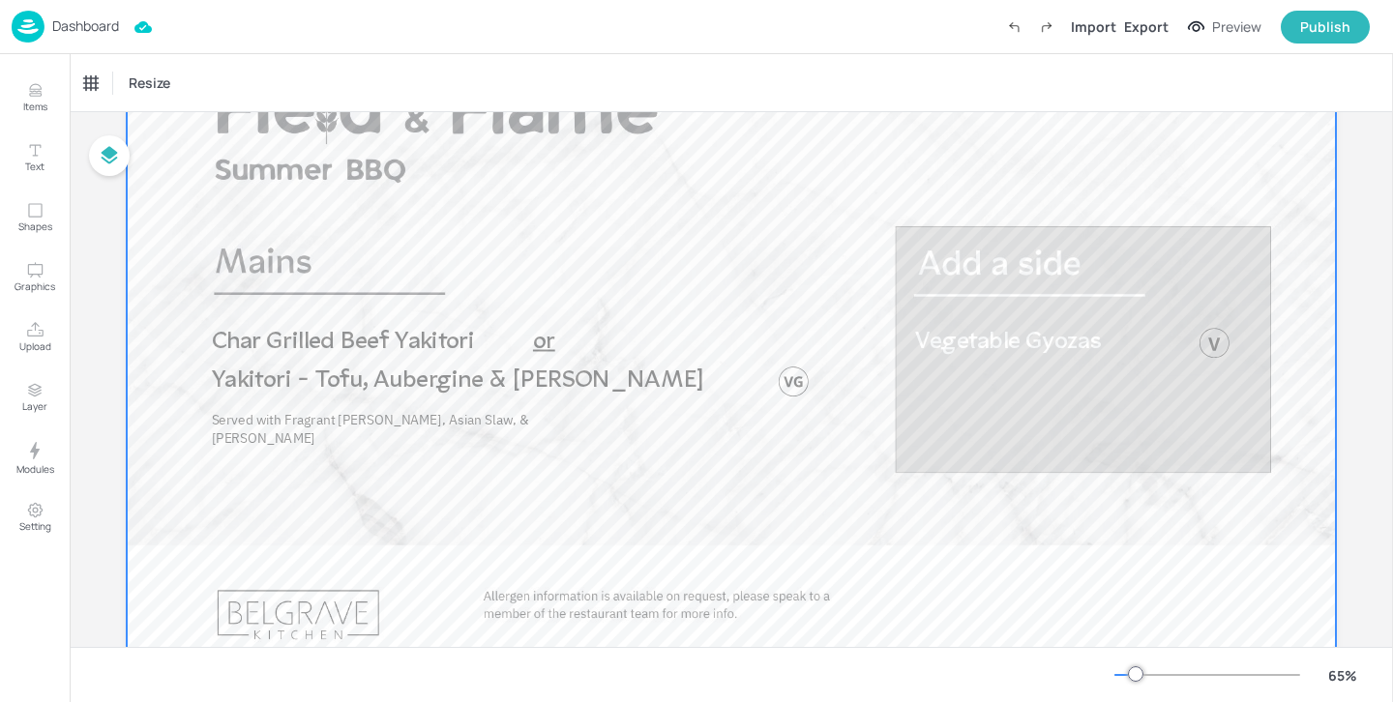
scroll to position [210, 0]
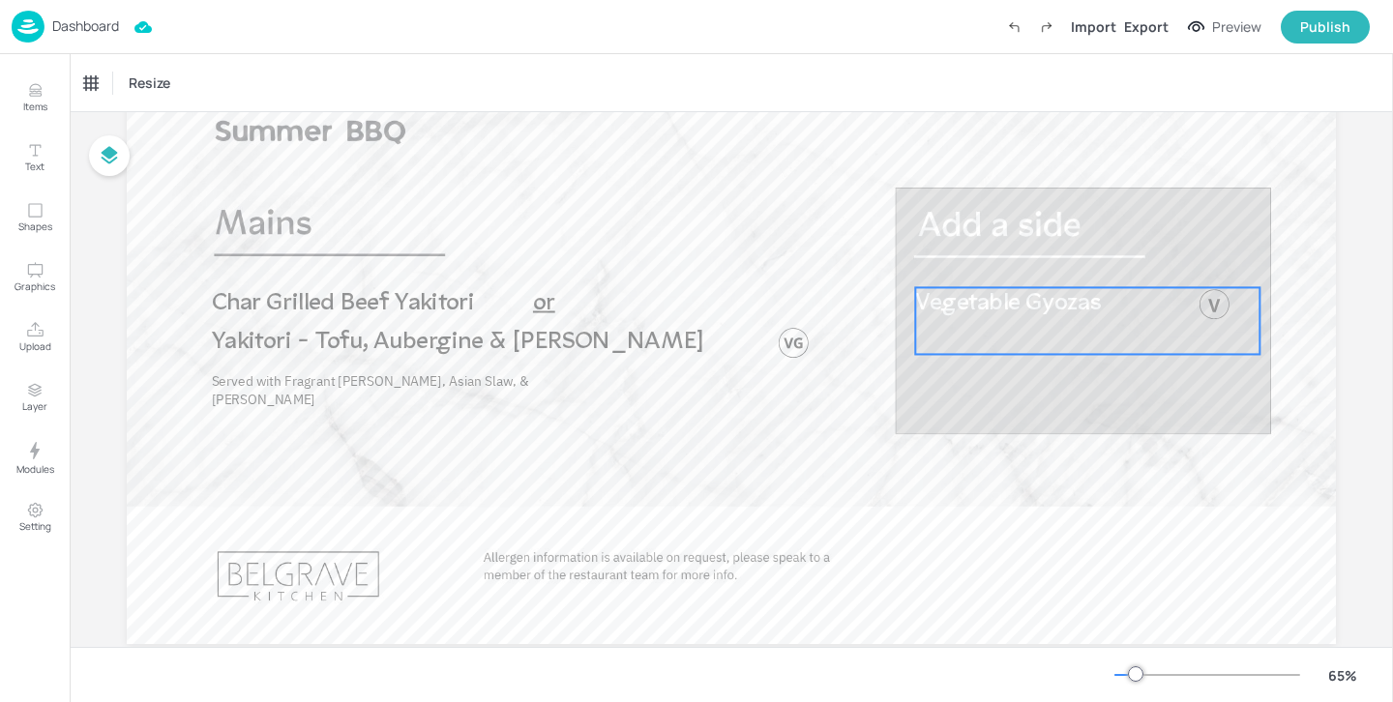
click at [996, 323] on div "Vegetable Gyozas" at bounding box center [1087, 320] width 344 height 67
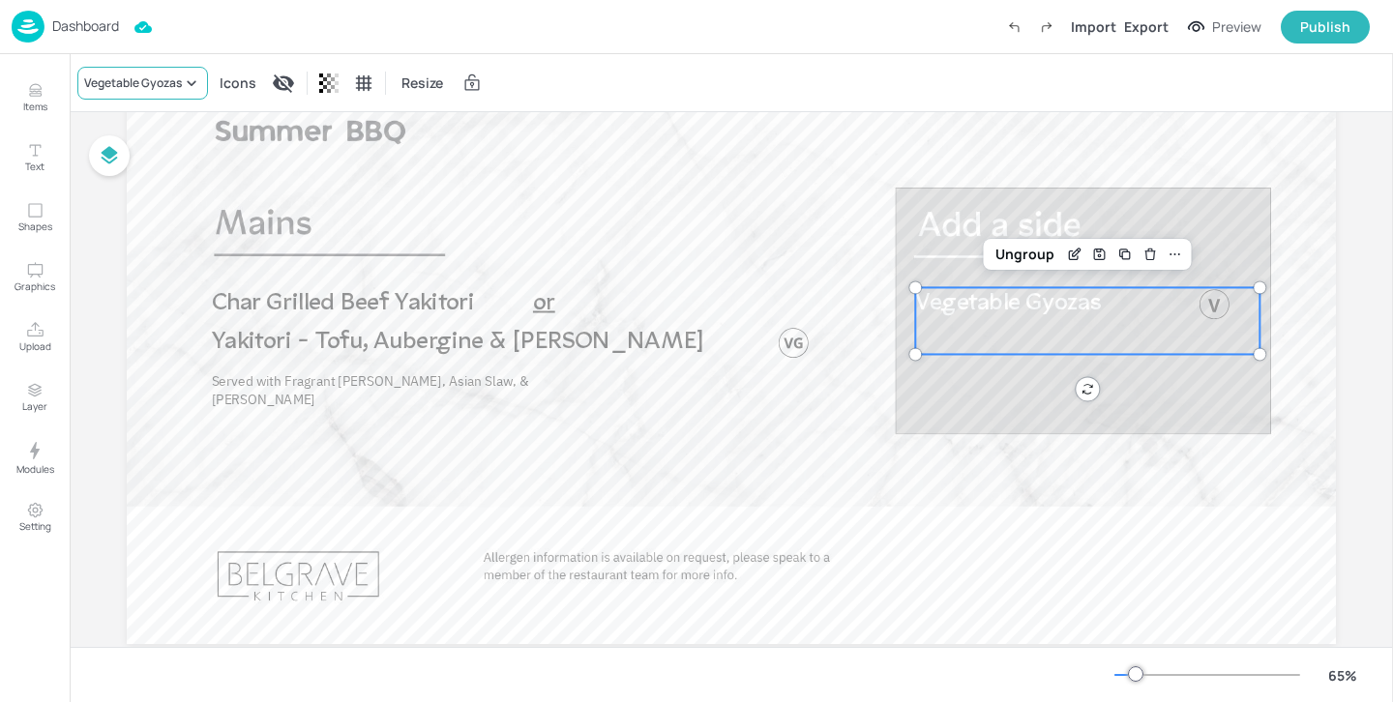
click at [140, 93] on div "Vegetable Gyozas" at bounding box center [142, 83] width 131 height 33
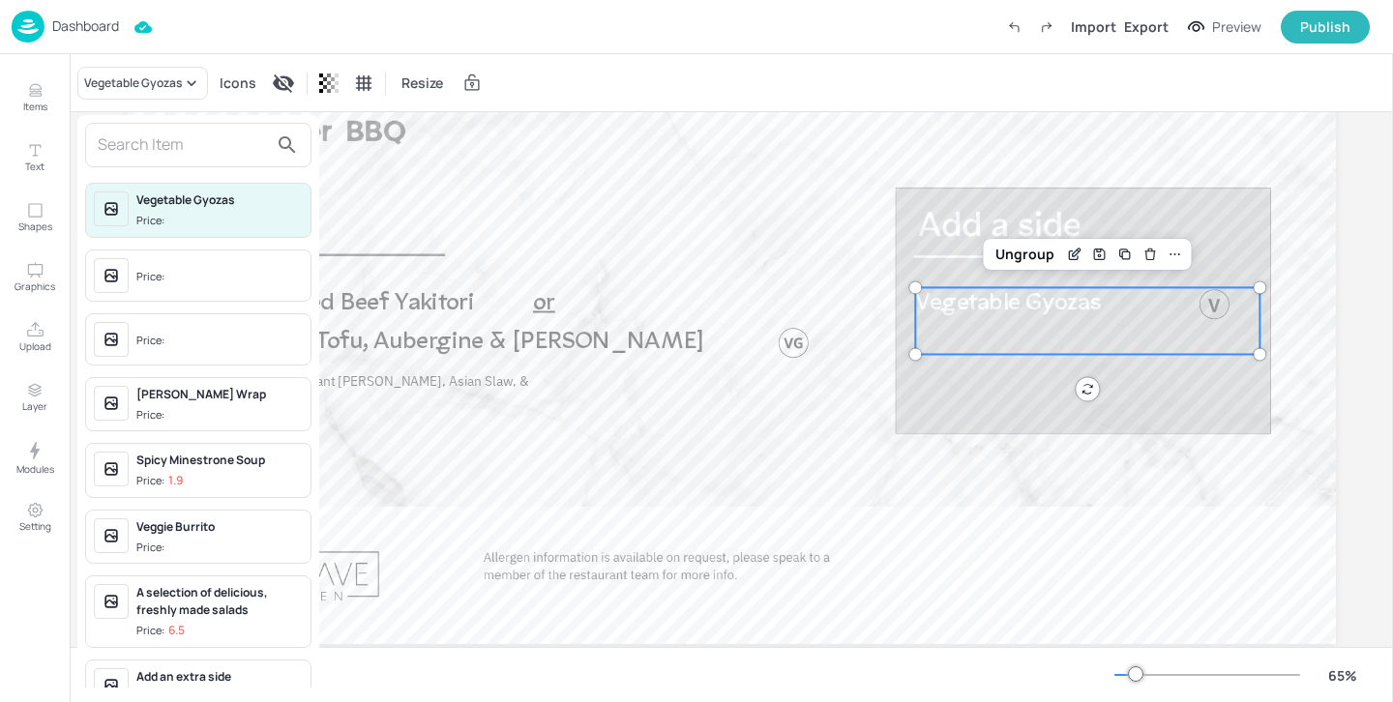
click at [161, 150] on input "text" at bounding box center [183, 145] width 170 height 31
click at [174, 277] on span "Price:" at bounding box center [219, 277] width 166 height 31
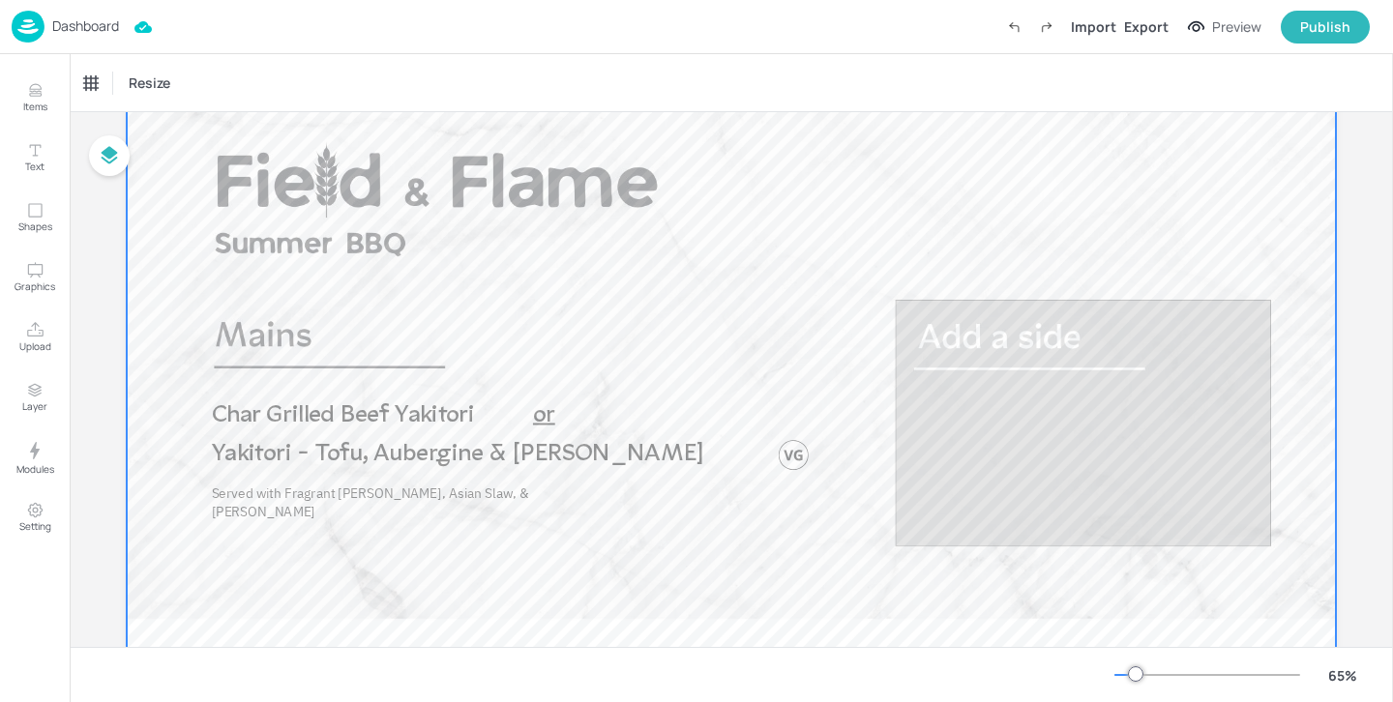
scroll to position [0, 0]
